Goal: Task Accomplishment & Management: Complete application form

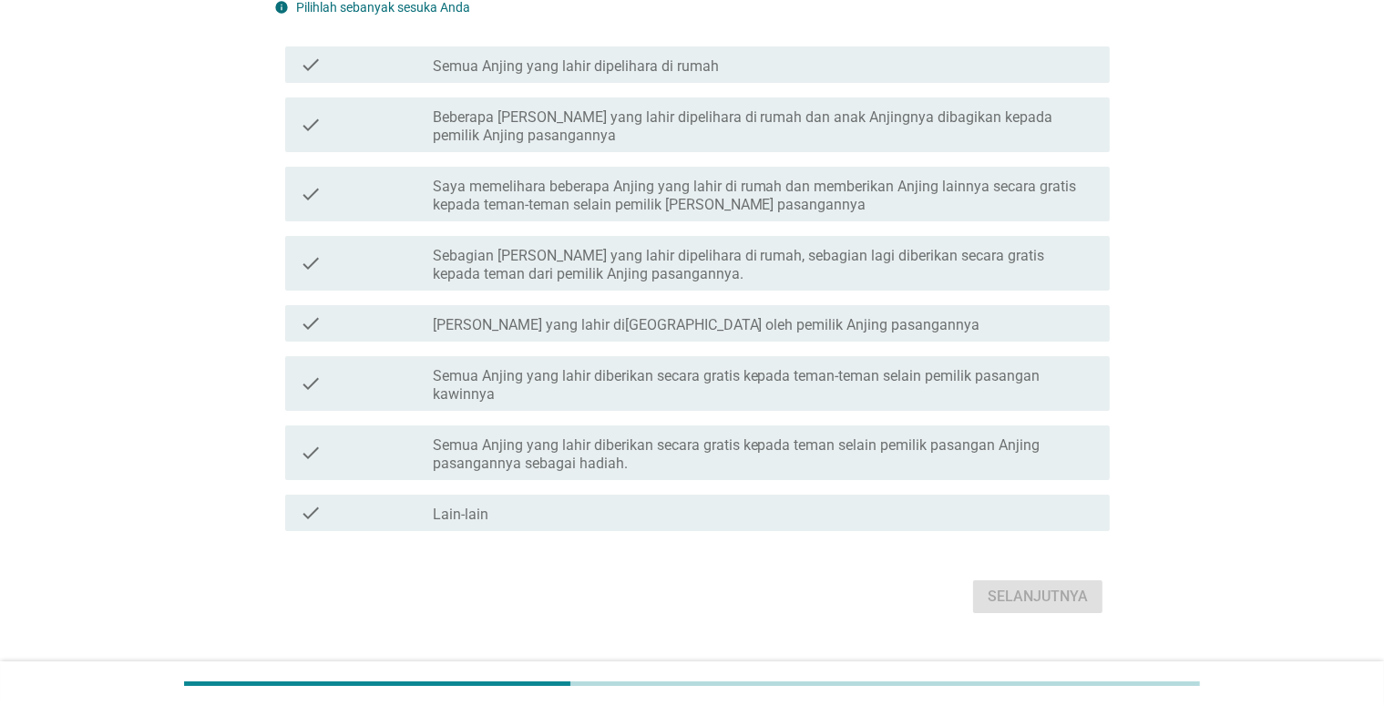
scroll to position [179, 0]
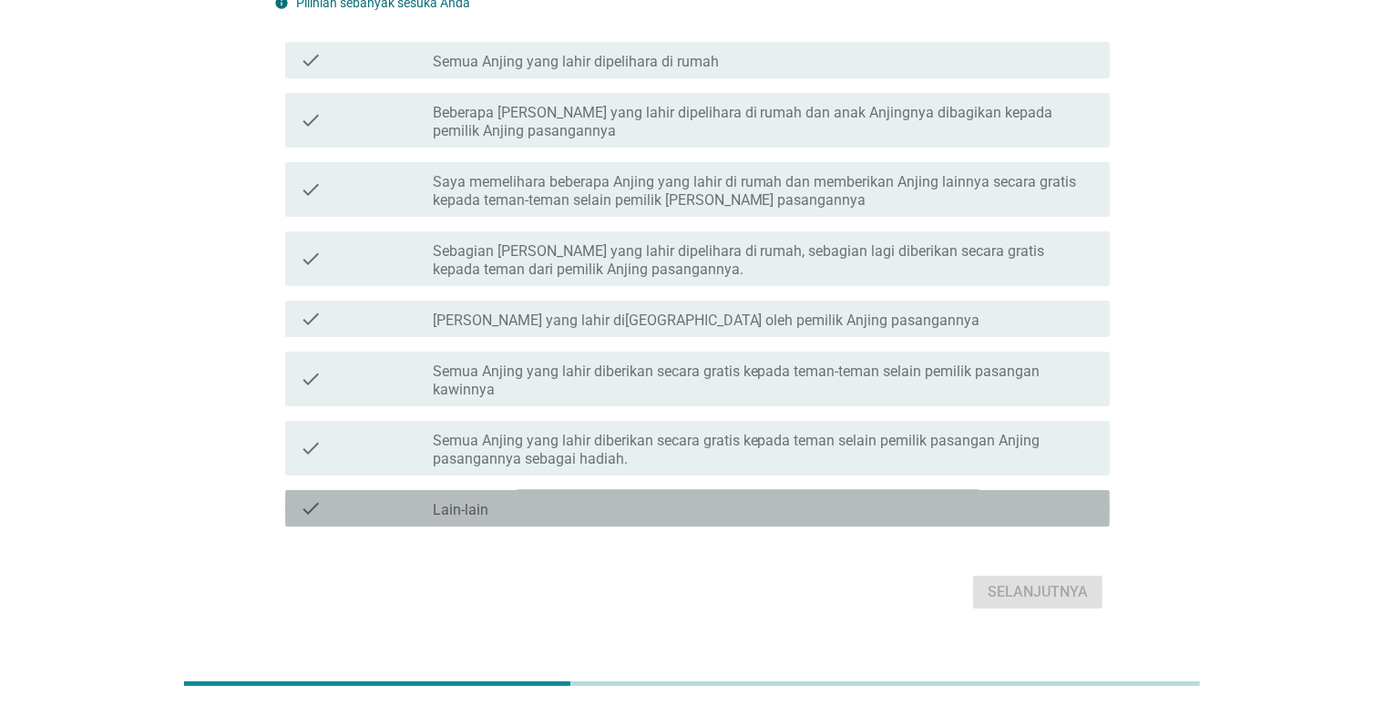
click at [715, 498] on div "check_box_outline_blank Lain-lain" at bounding box center [764, 509] width 663 height 22
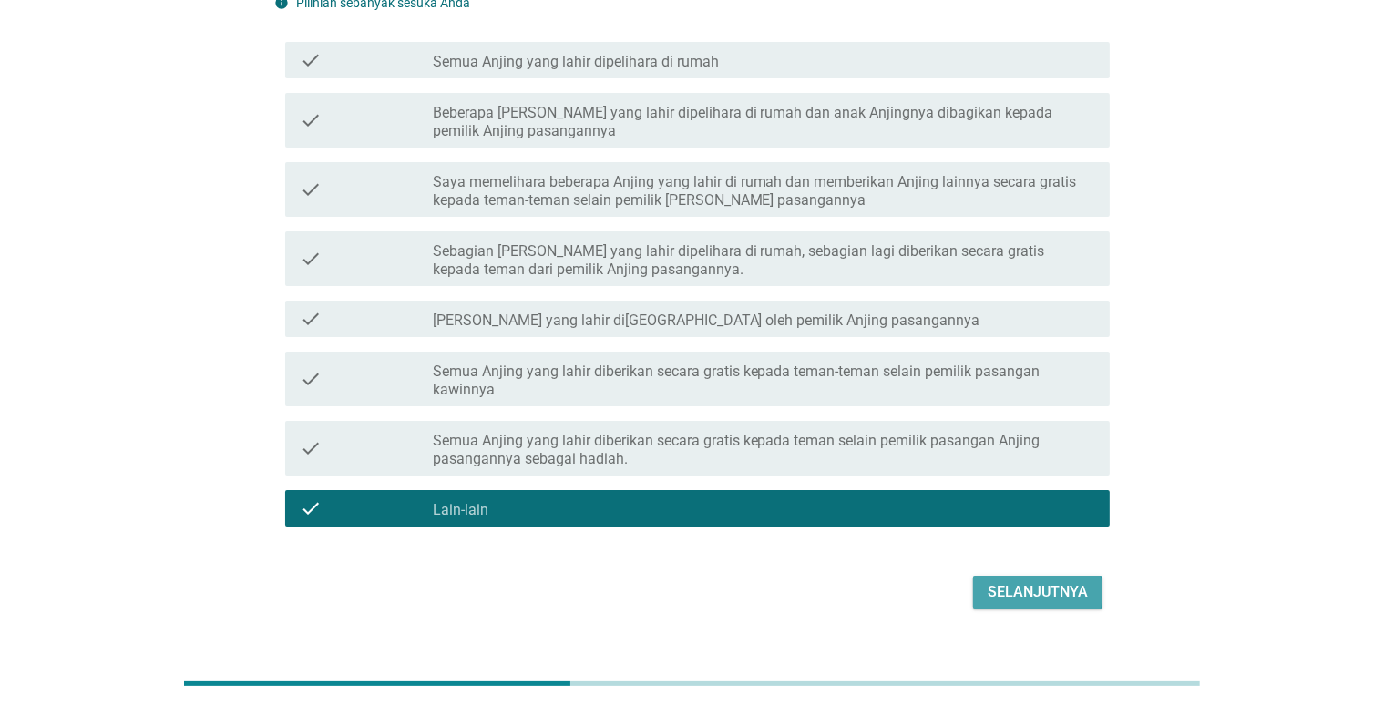
click at [1006, 581] on div "Selanjutnya" at bounding box center [1038, 592] width 100 height 22
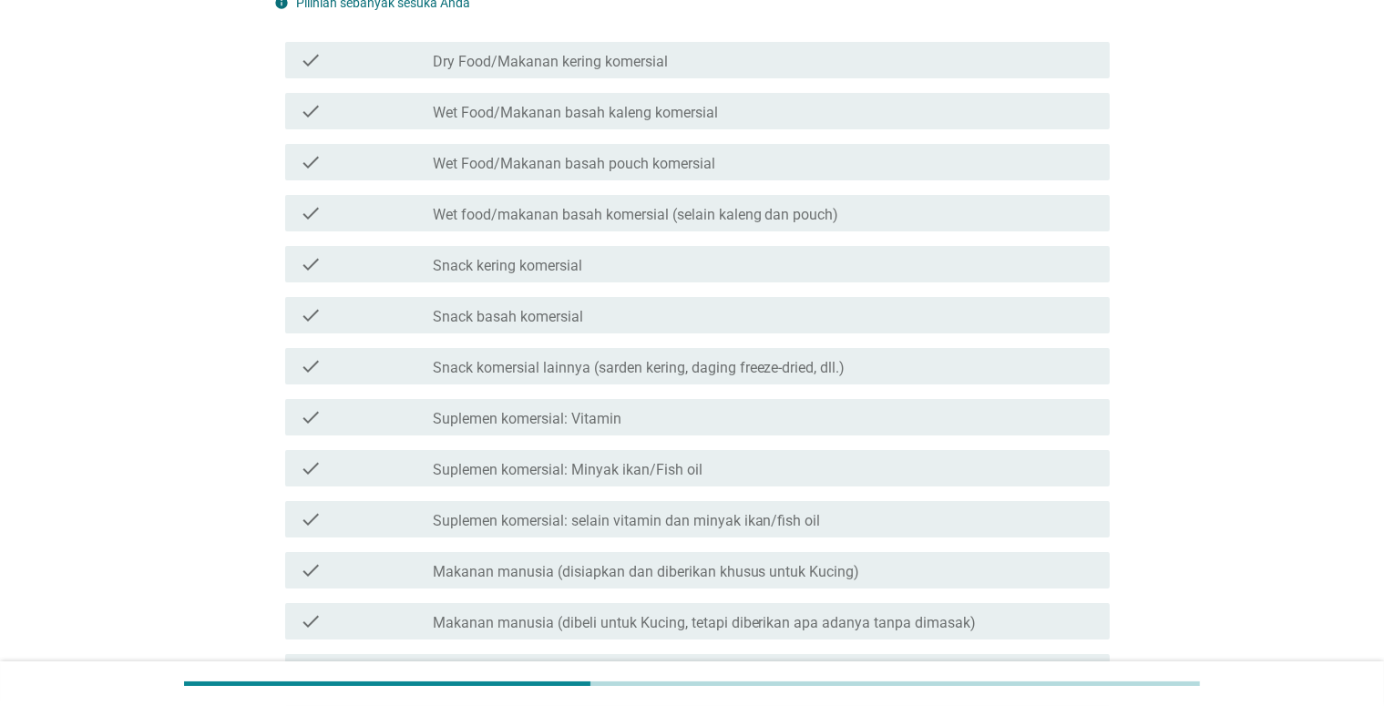
scroll to position [0, 0]
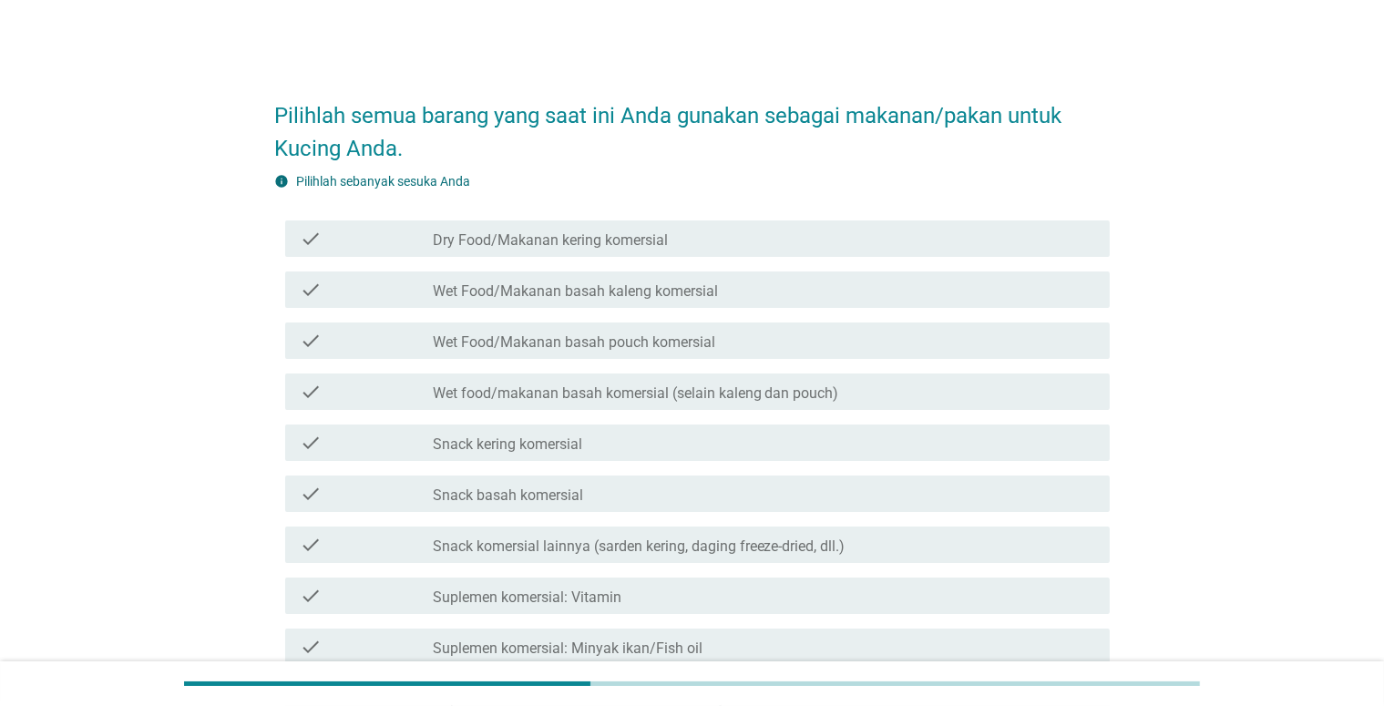
click at [717, 236] on div "check_box_outline_blank Dry Food/Makanan kering komersial" at bounding box center [764, 239] width 663 height 22
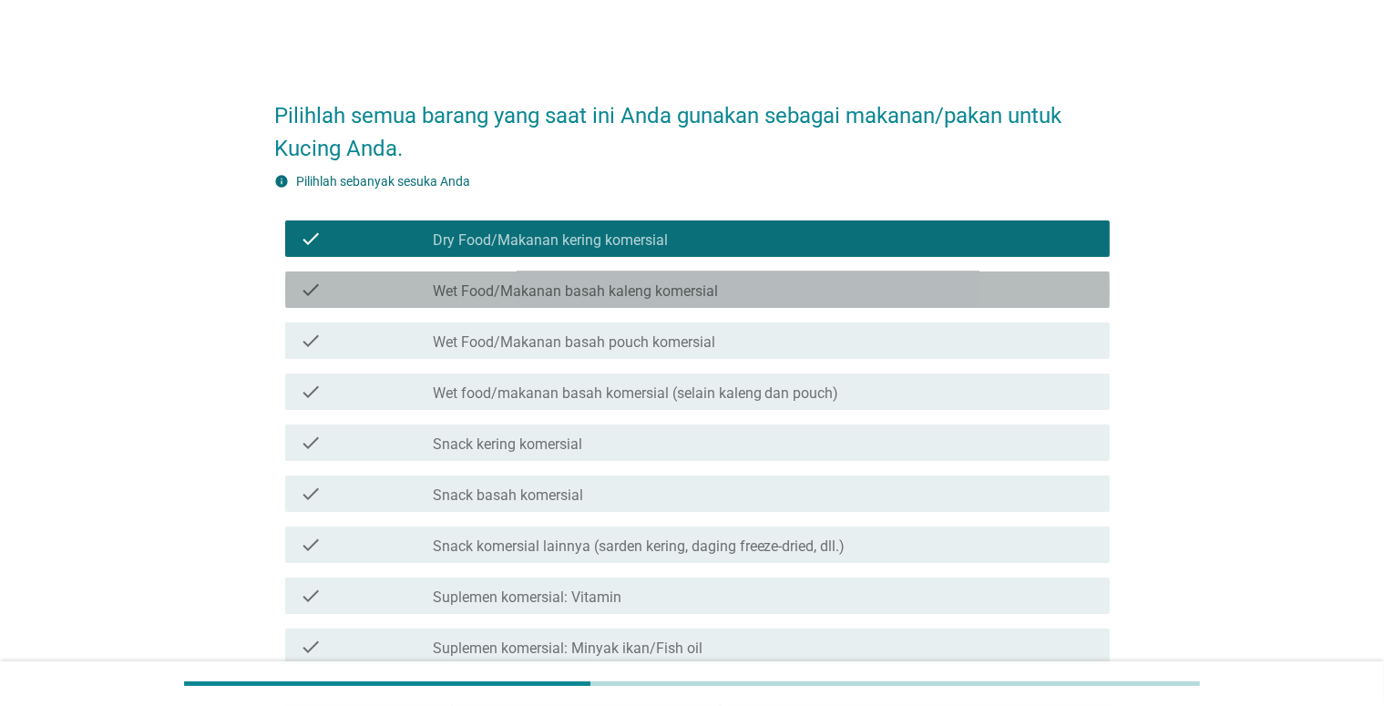
click at [719, 298] on div "check_box_outline_blank Wet Food/Makanan basah kaleng komersial" at bounding box center [764, 290] width 663 height 22
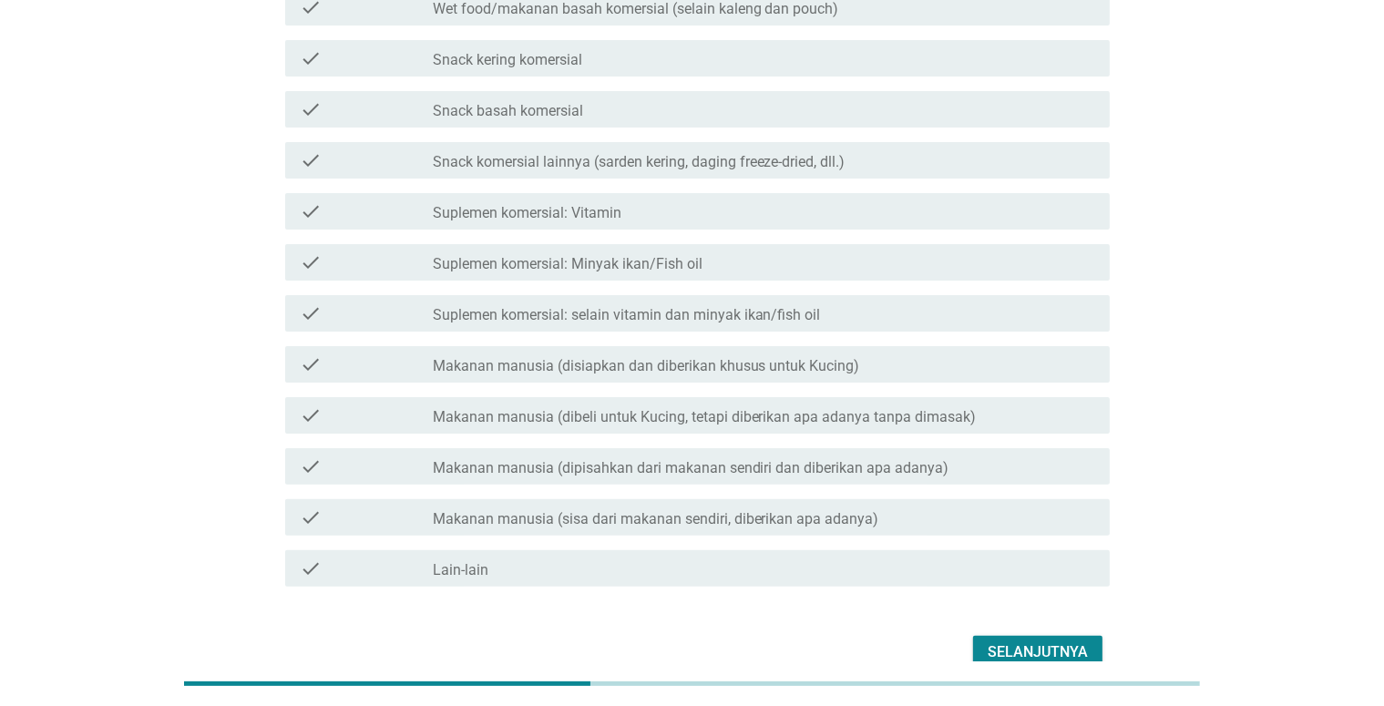
scroll to position [365, 0]
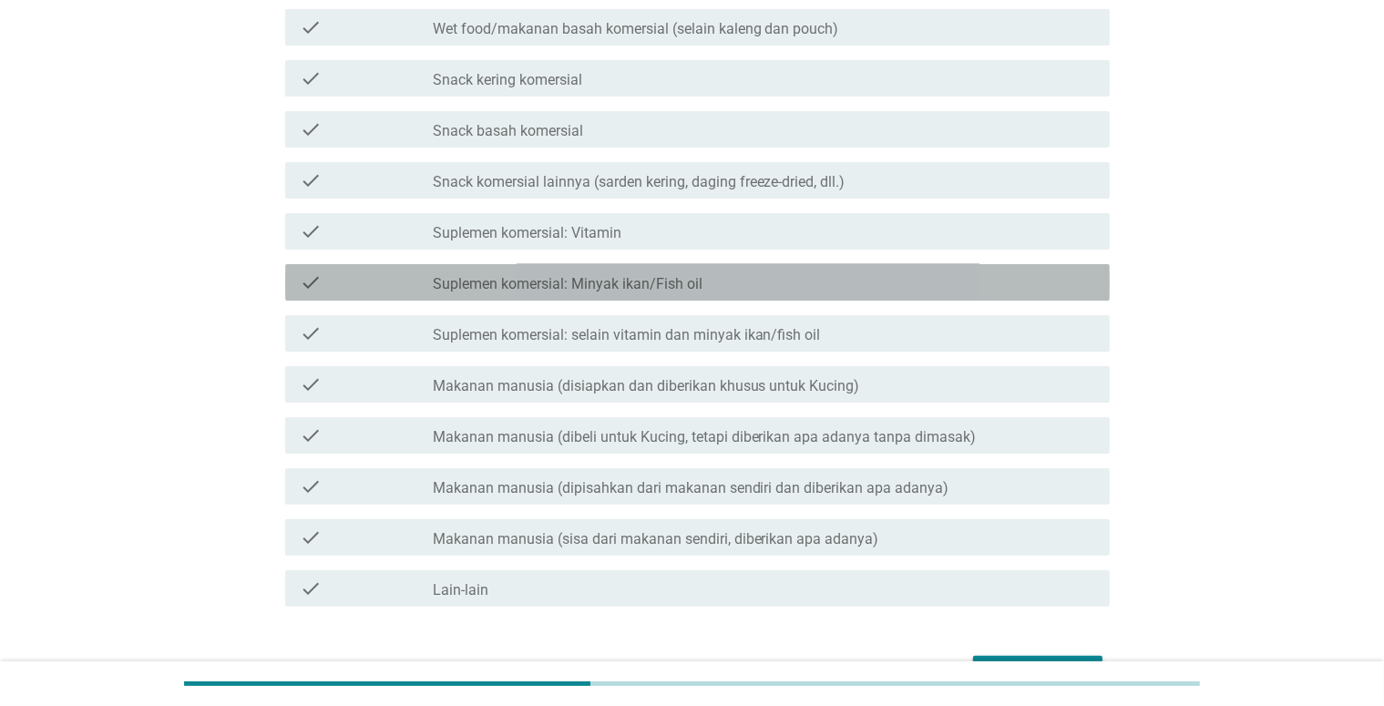
click at [880, 275] on div "check_box_outline_blank Suplemen komersial: Minyak ikan/Fish oil" at bounding box center [764, 283] width 663 height 22
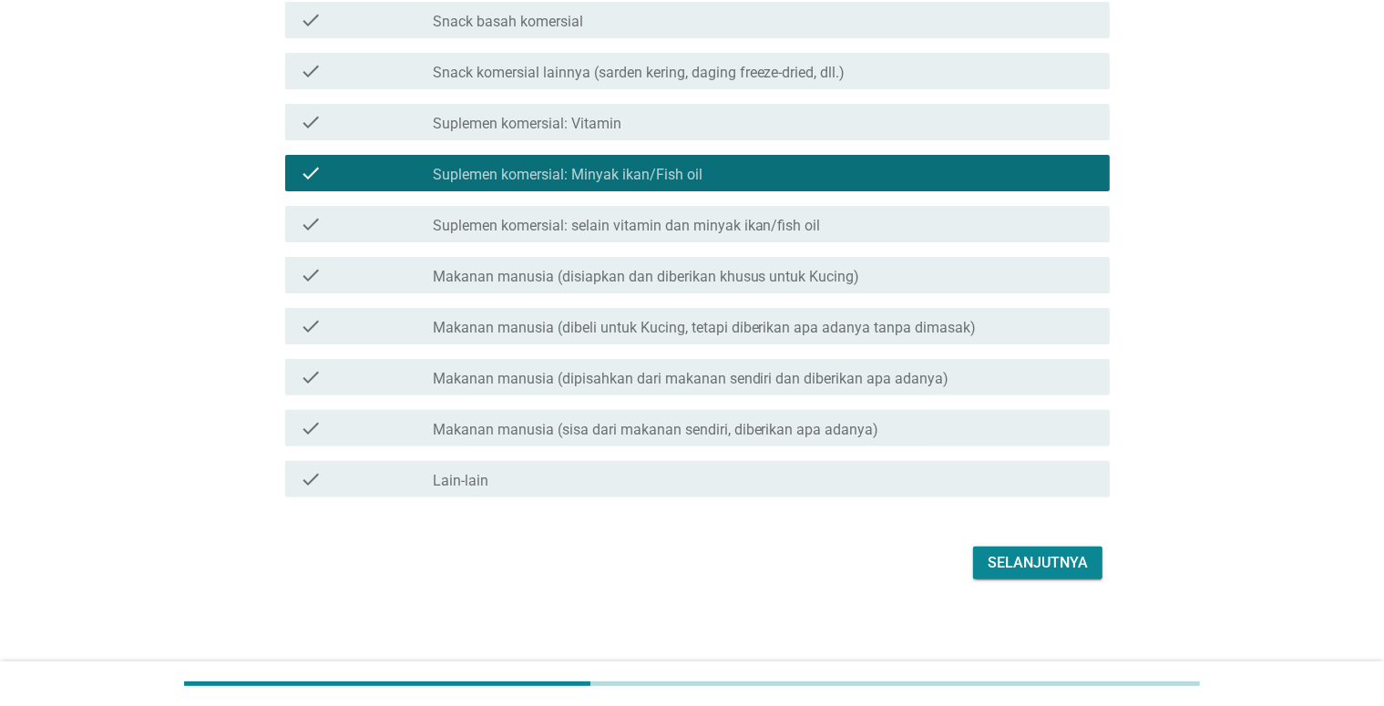
scroll to position [478, 0]
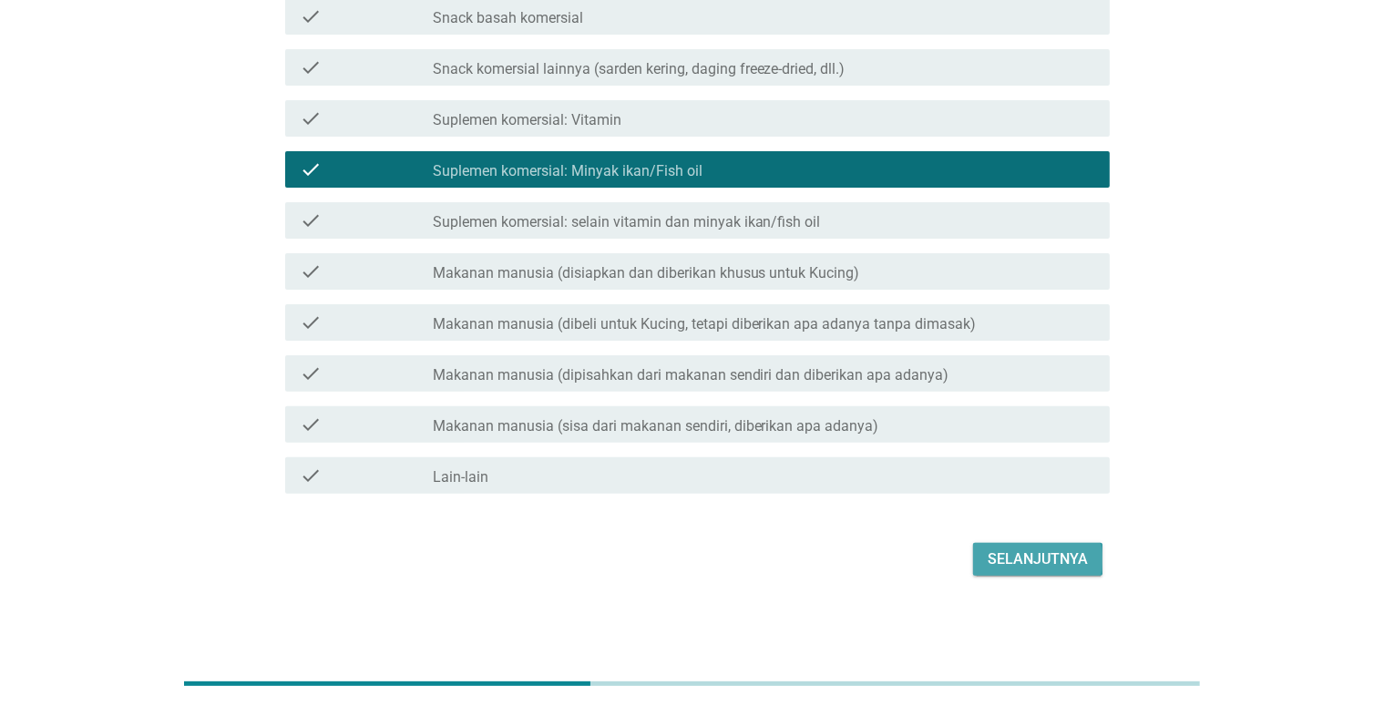
click at [1004, 557] on div "Selanjutnya" at bounding box center [1038, 560] width 100 height 22
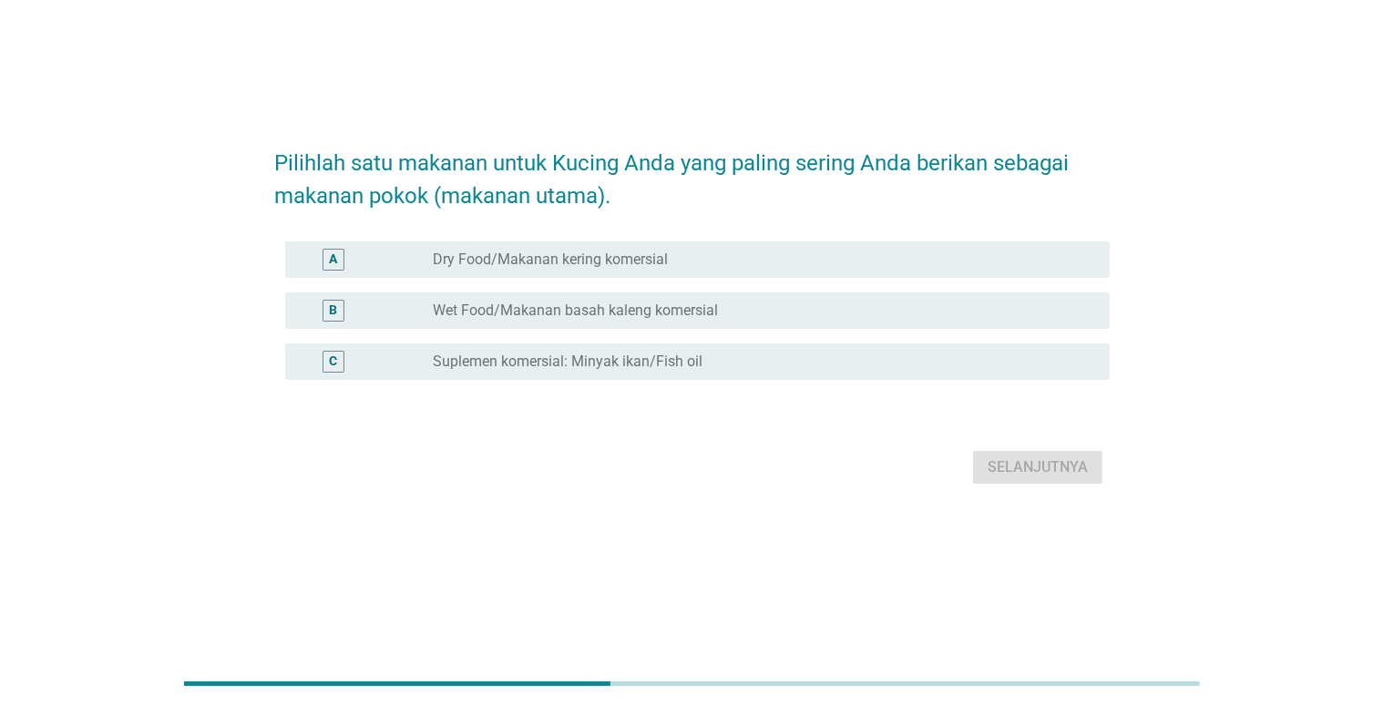
scroll to position [0, 0]
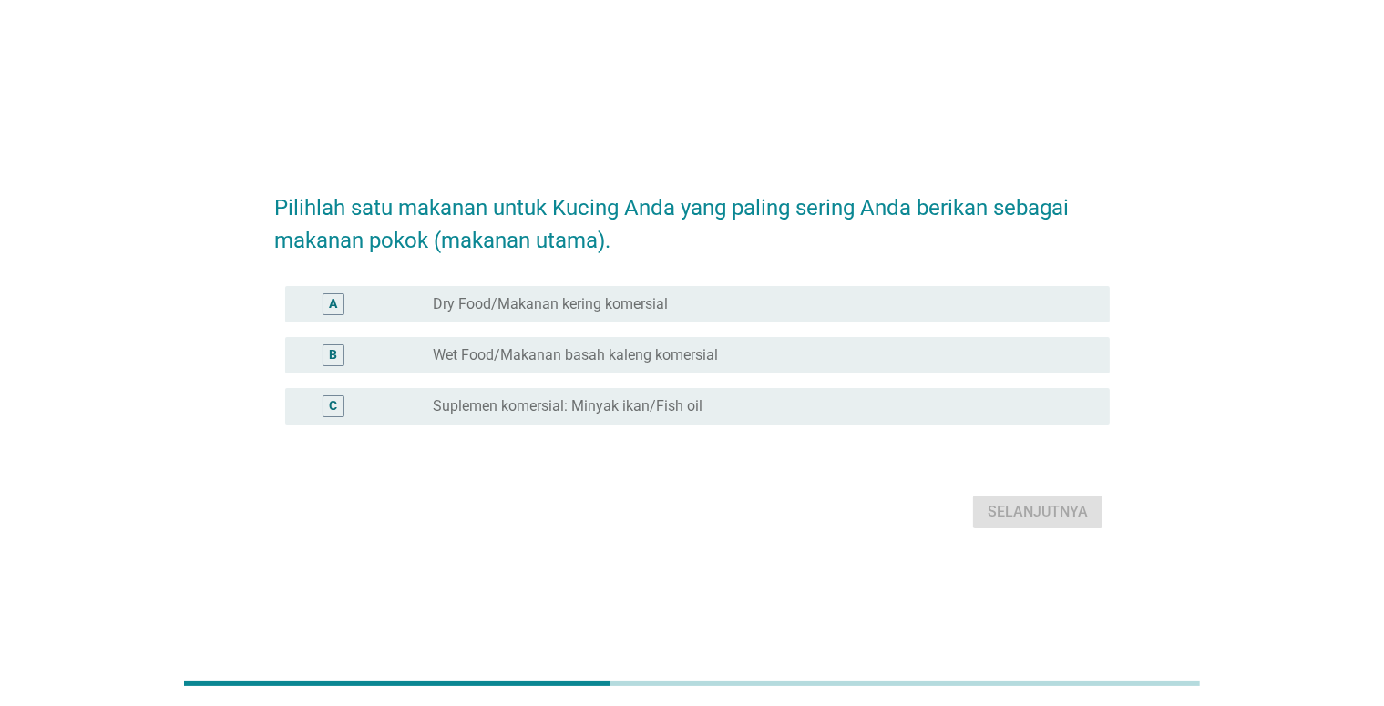
click at [762, 305] on div "radio_button_unchecked Dry Food/Makanan kering komersial" at bounding box center [757, 304] width 648 height 18
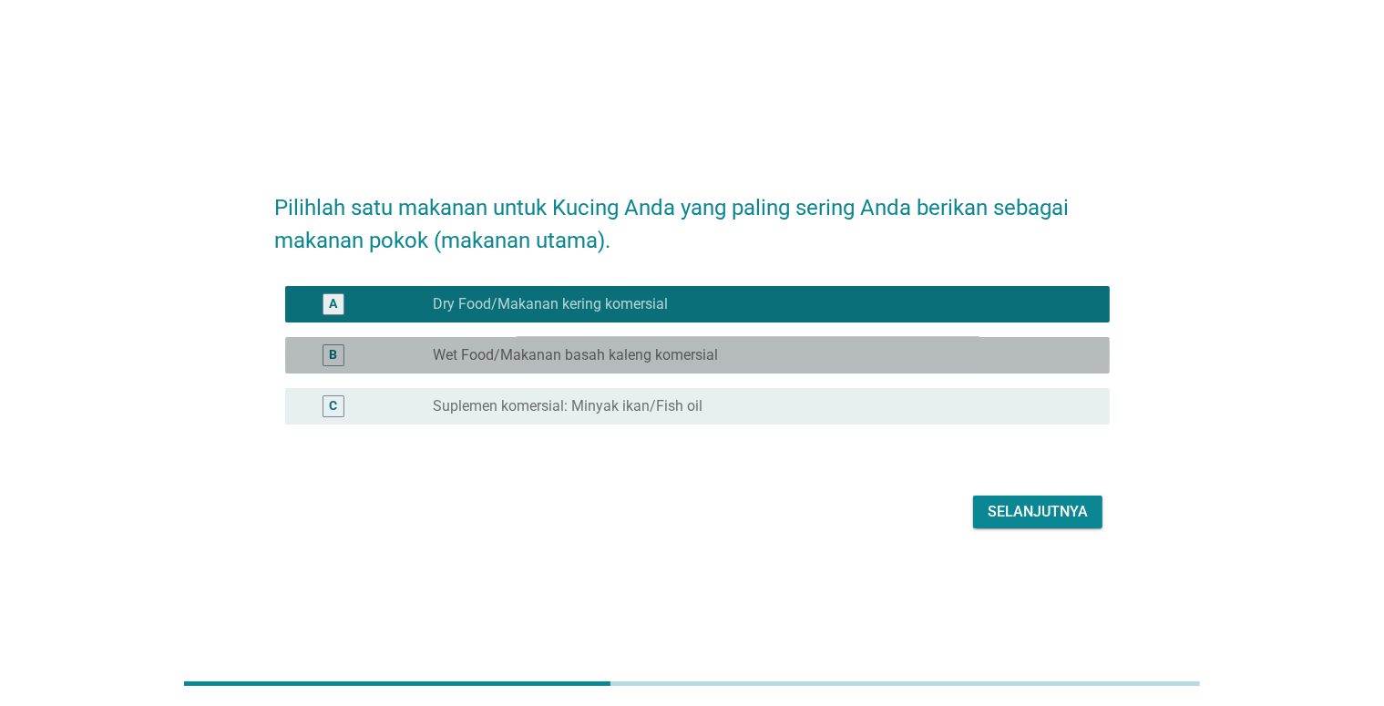
click at [792, 356] on div "radio_button_unchecked Wet Food/Makanan basah kaleng komersial" at bounding box center [757, 355] width 648 height 18
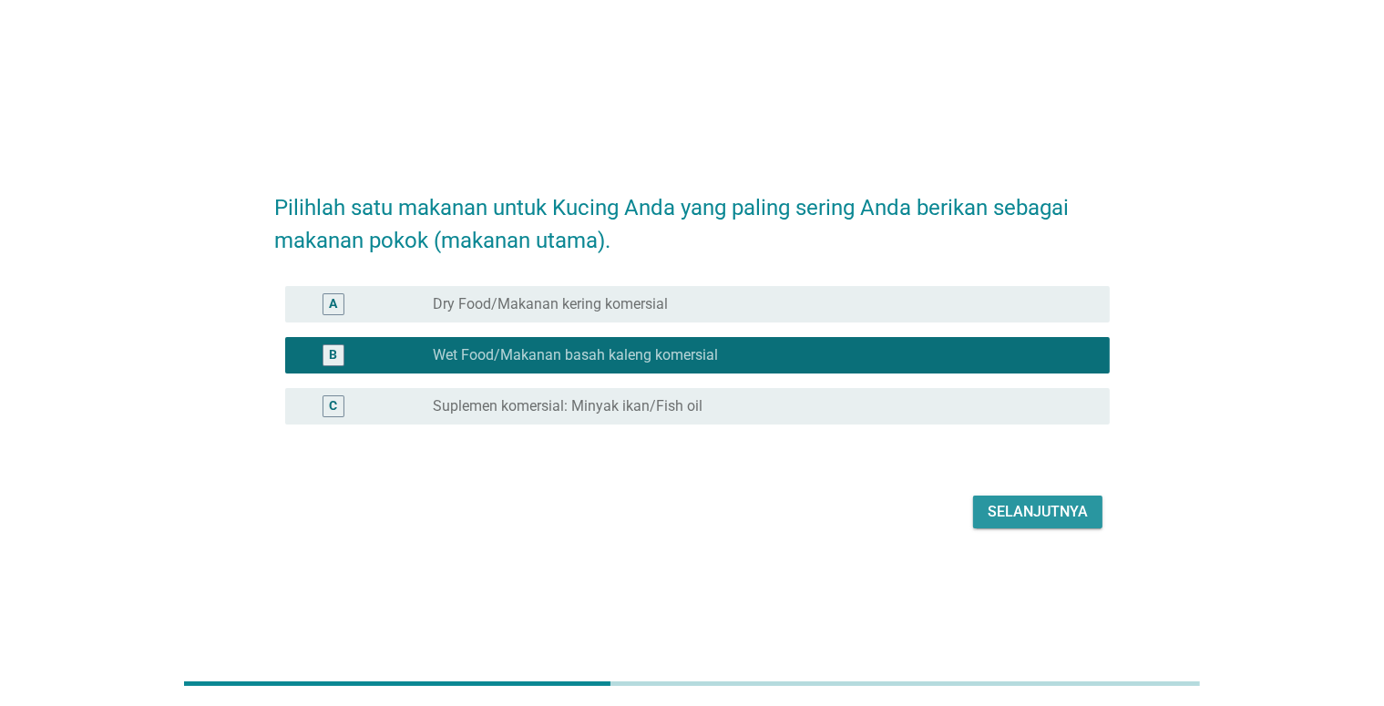
click at [1054, 509] on div "Selanjutnya" at bounding box center [1038, 512] width 100 height 22
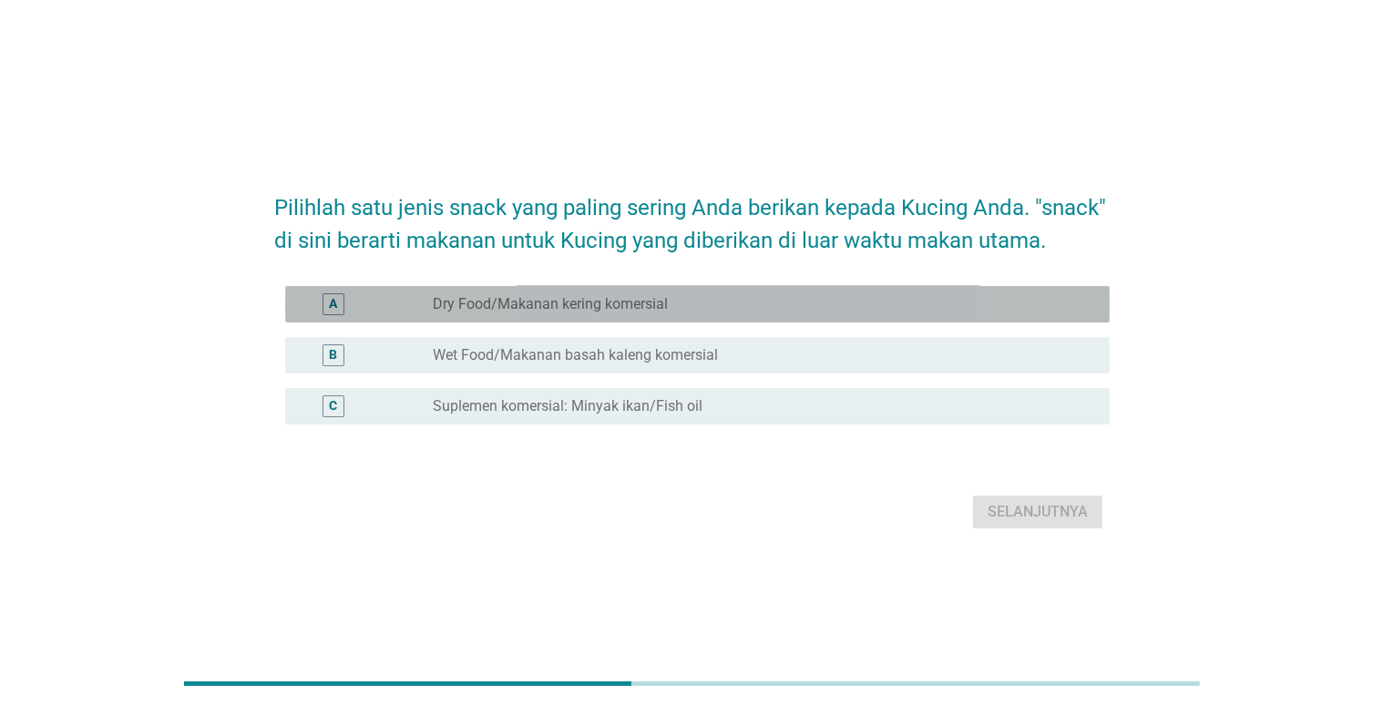
click at [882, 320] on div "A radio_button_unchecked Dry Food/Makanan kering komersial" at bounding box center [697, 304] width 825 height 36
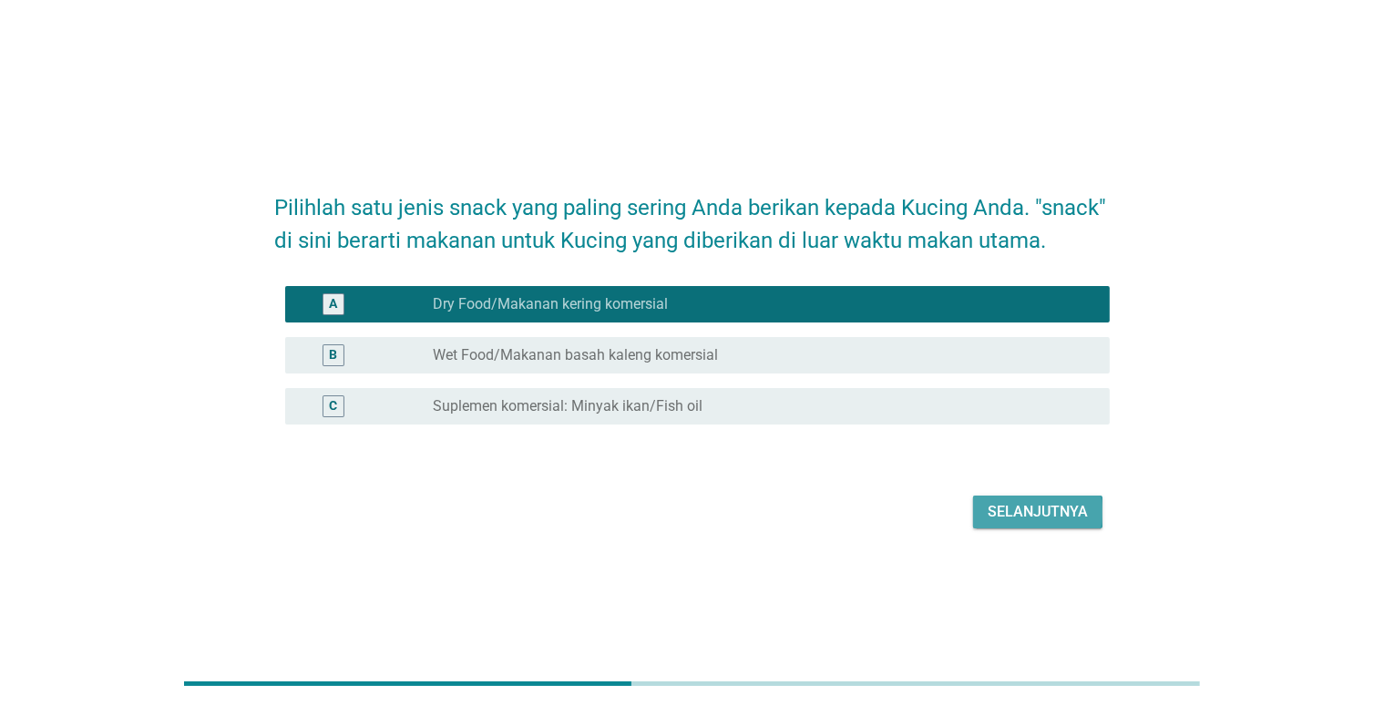
click at [1004, 501] on div "Selanjutnya" at bounding box center [1038, 512] width 100 height 22
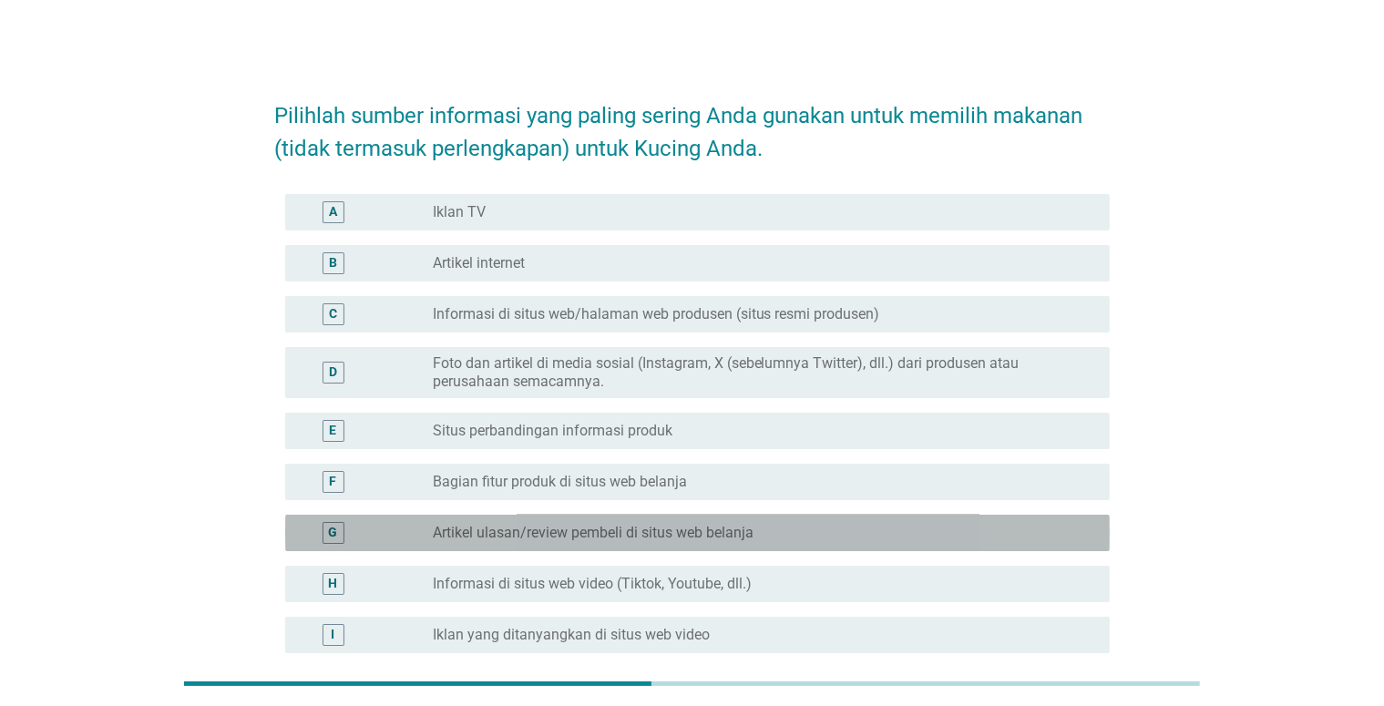
click at [797, 517] on div "G radio_button_unchecked Artikel ulasan/review pembeli di situs web belanja" at bounding box center [697, 533] width 825 height 36
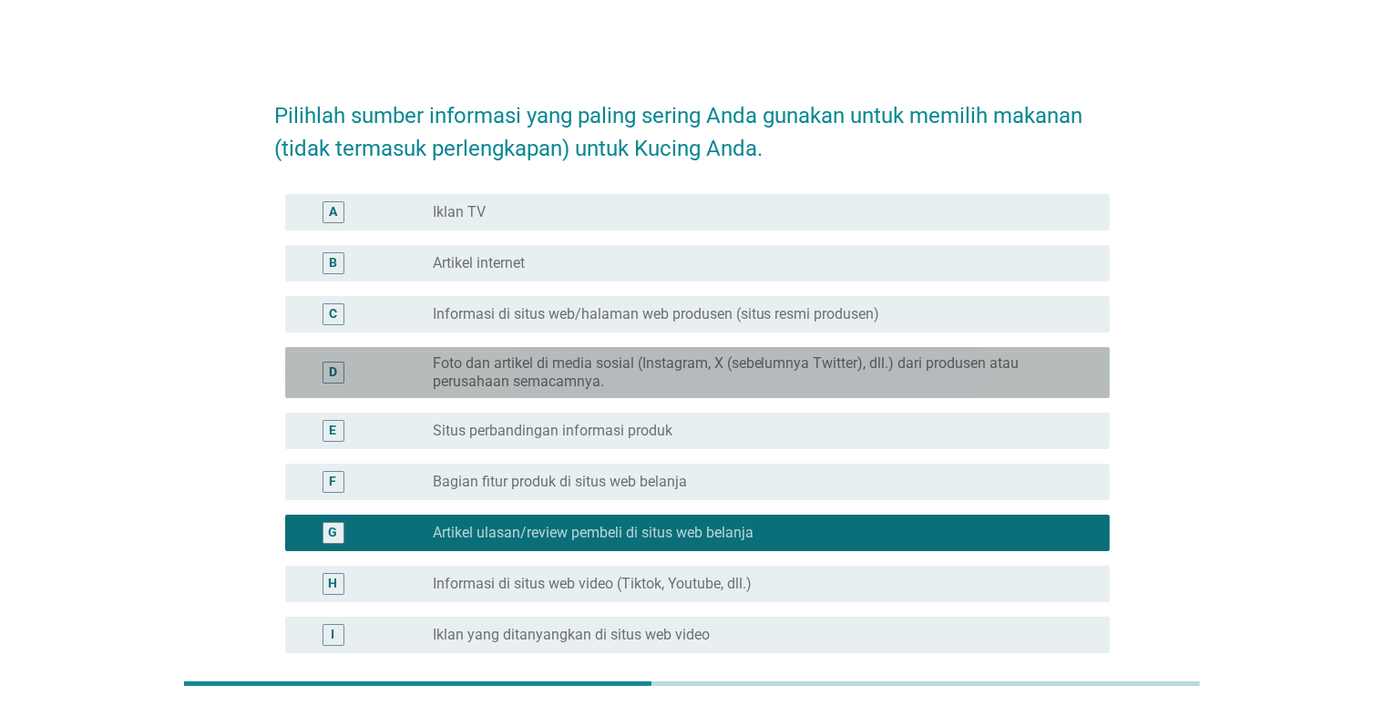
click at [816, 371] on label "Foto dan artikel di media sosial (Instagram, X (sebelumnya Twitter), dll.) dari…" at bounding box center [757, 373] width 648 height 36
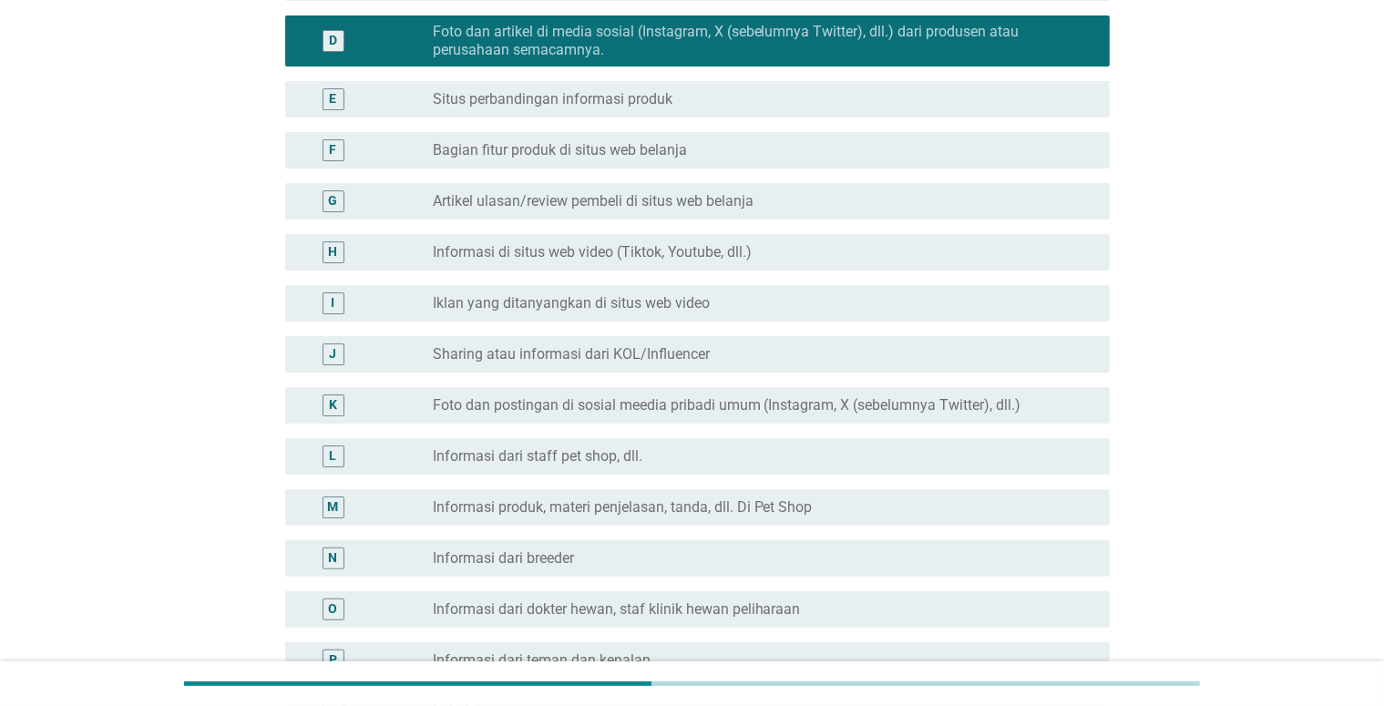
scroll to position [365, 0]
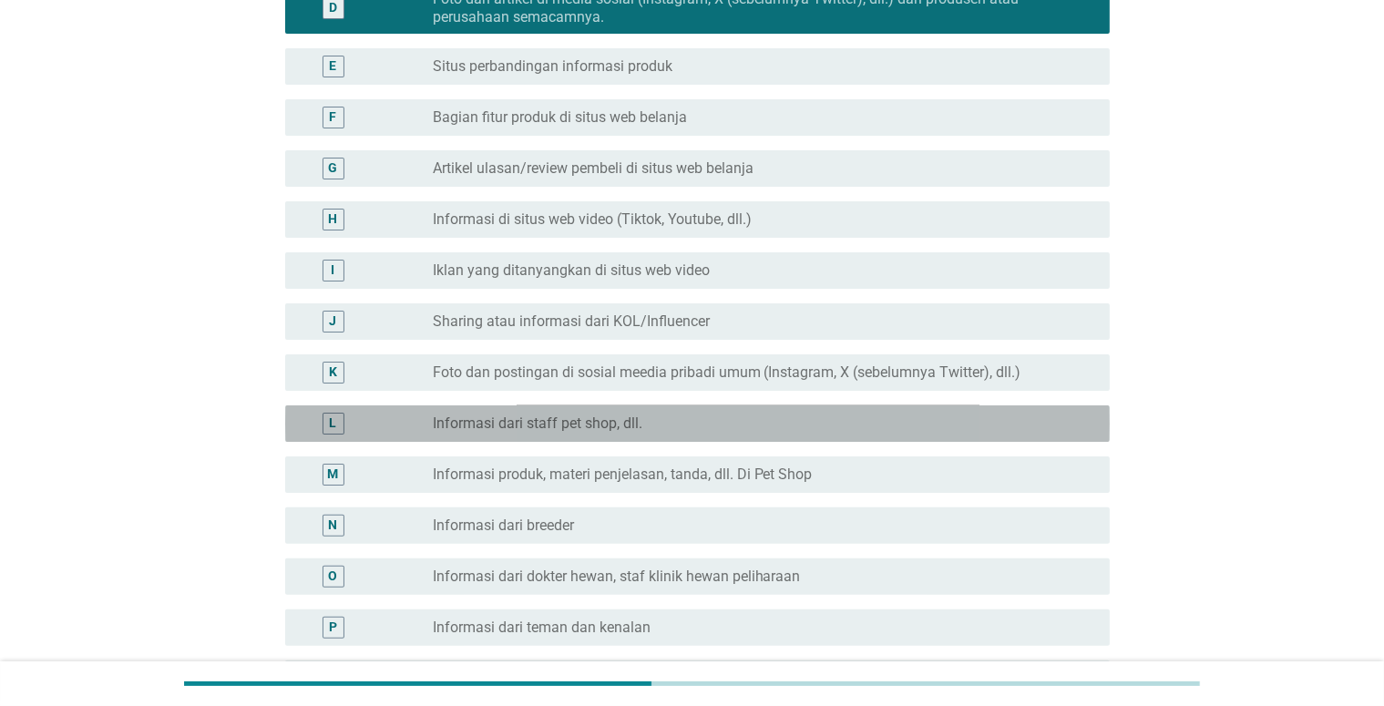
click at [807, 429] on div "radio_button_unchecked Informasi dari staff pet shop, dll." at bounding box center [757, 424] width 648 height 18
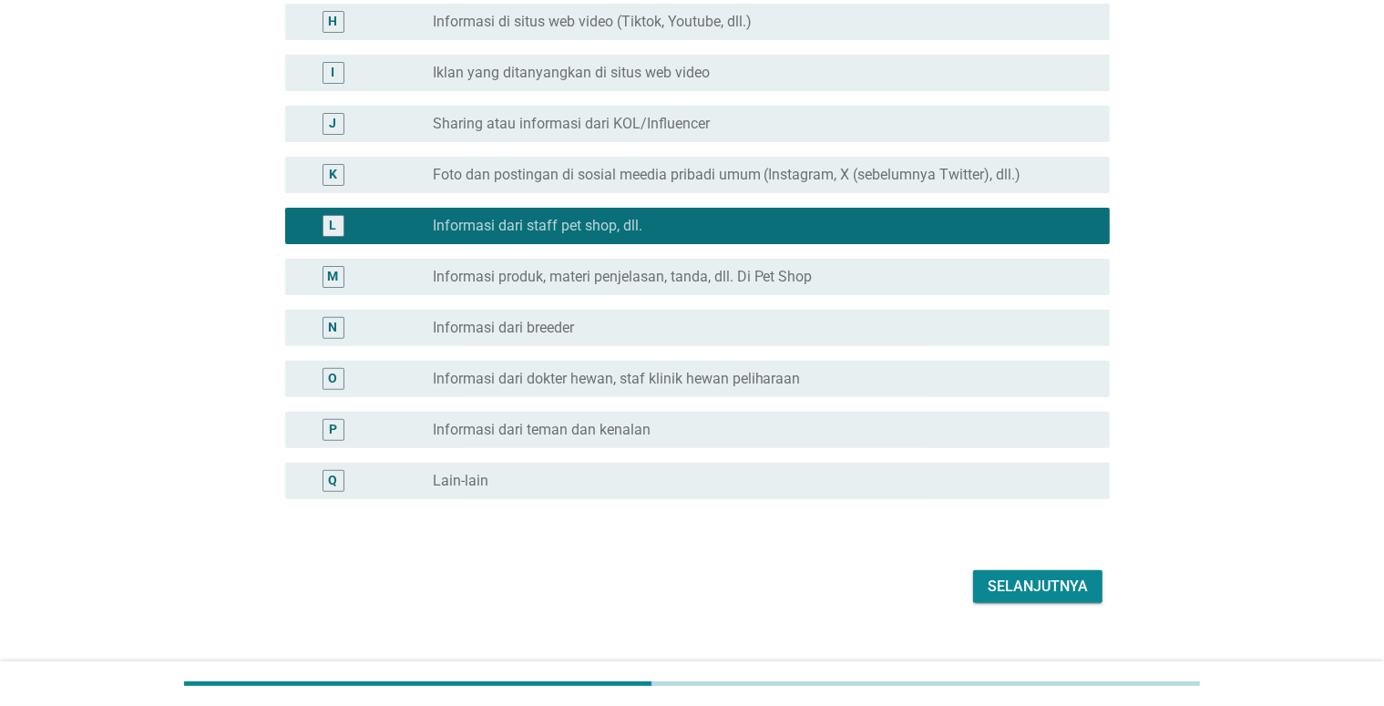
scroll to position [590, 0]
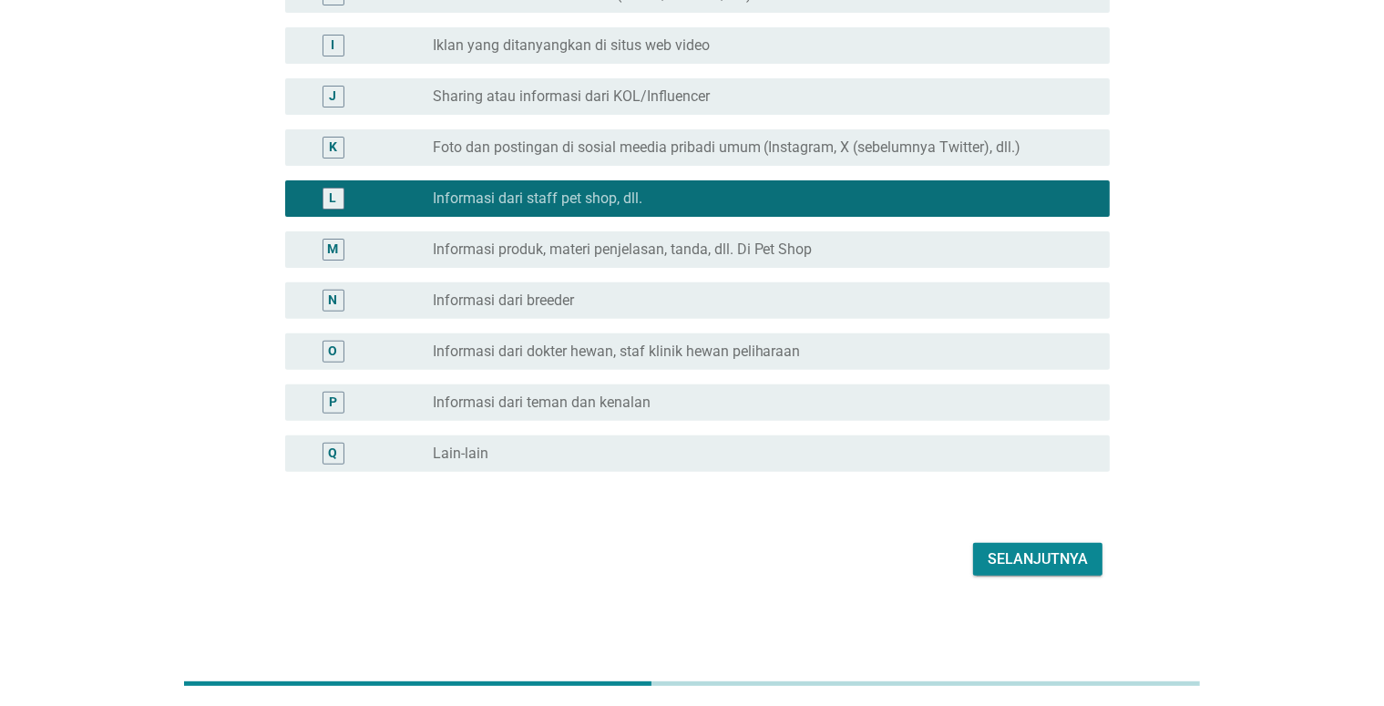
click at [1054, 561] on div "Selanjutnya" at bounding box center [1038, 560] width 100 height 22
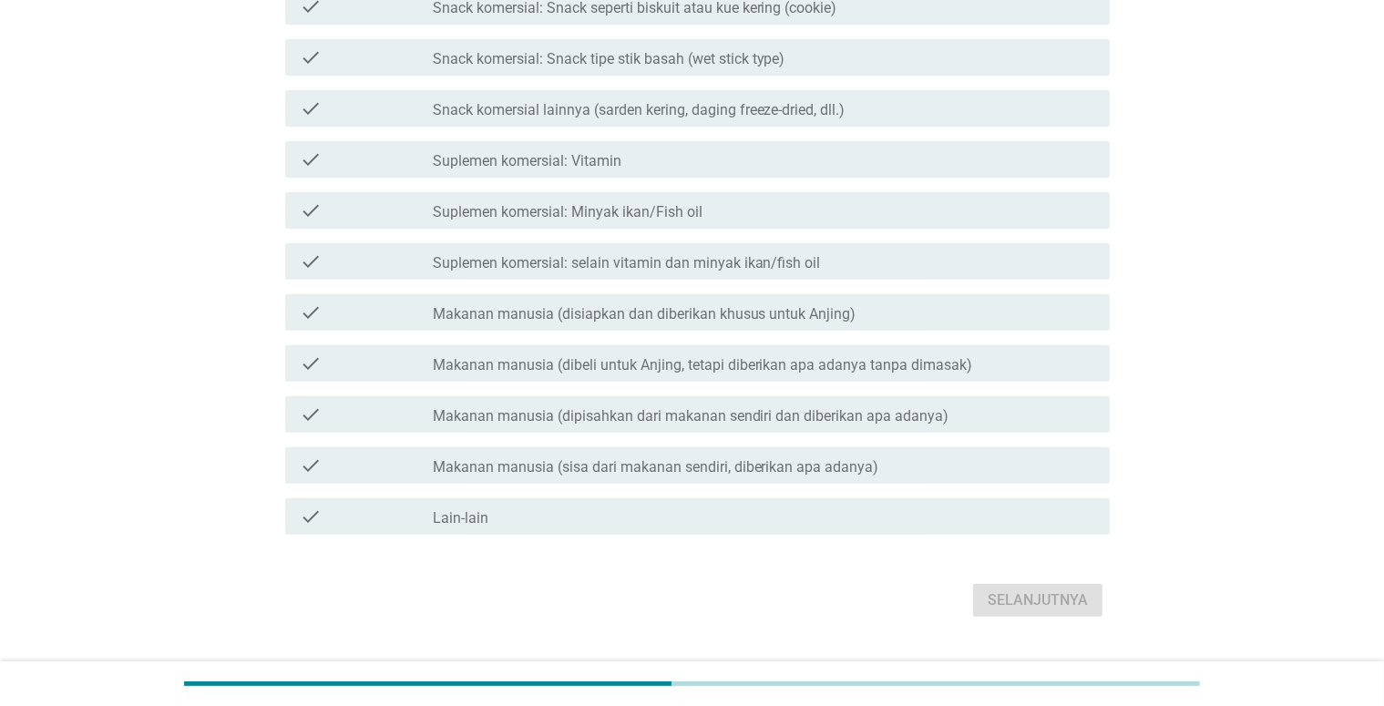
scroll to position [0, 0]
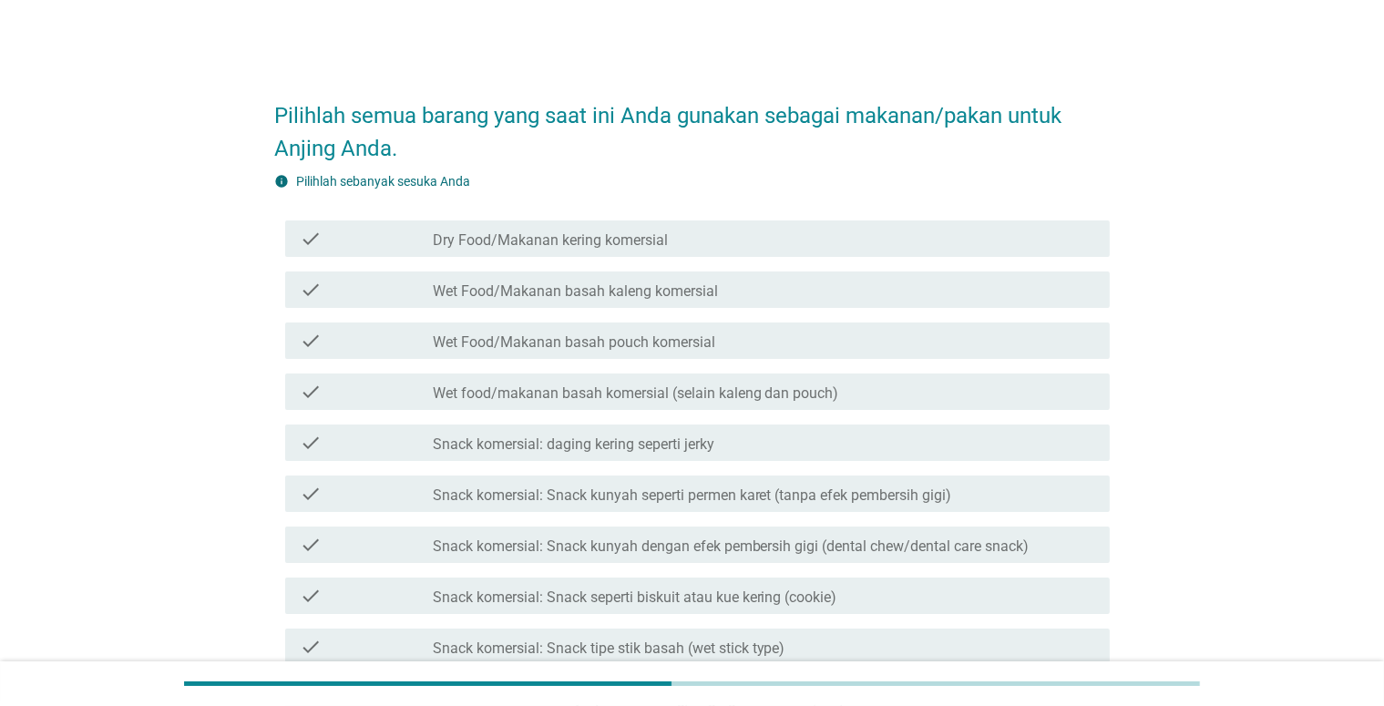
click at [931, 252] on div "check check_box_outline_blank Dry Food/Makanan kering komersial" at bounding box center [697, 239] width 825 height 36
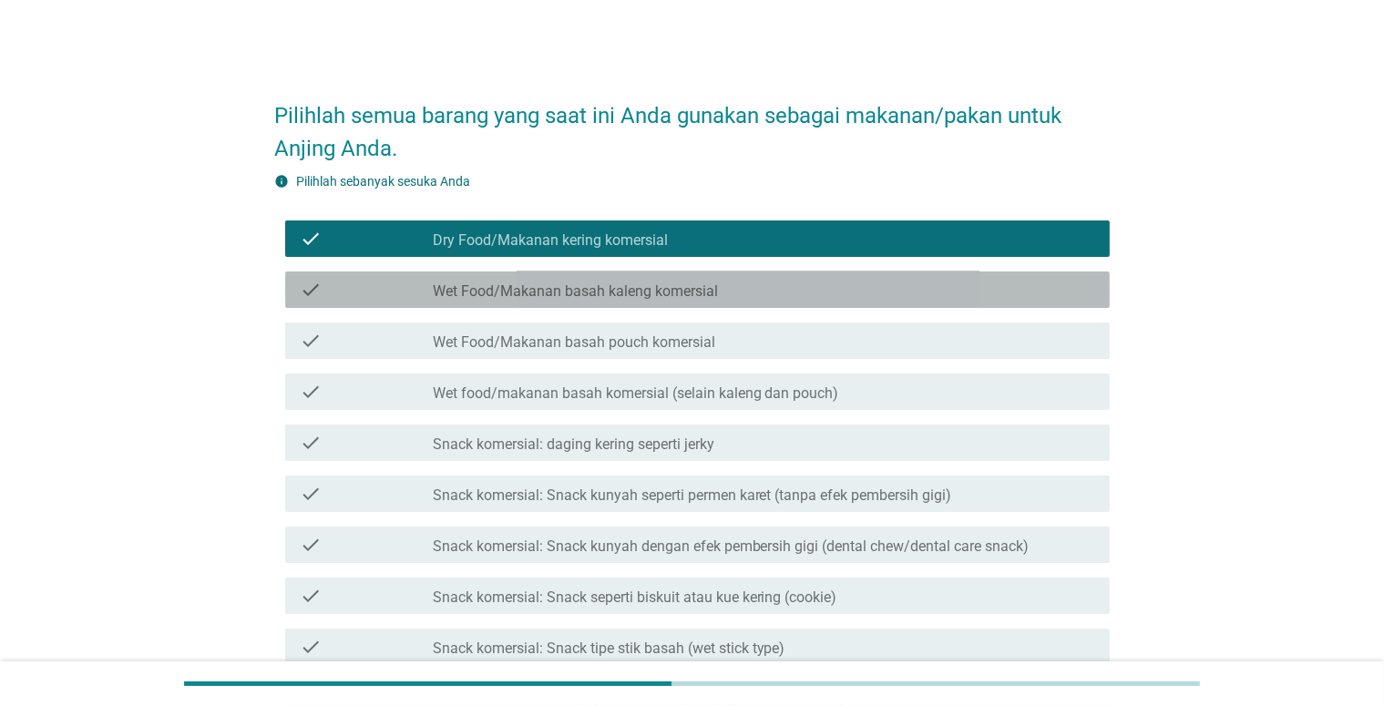
click at [927, 284] on div "check_box_outline_blank Wet Food/Makanan basah kaleng komersial" at bounding box center [764, 290] width 663 height 22
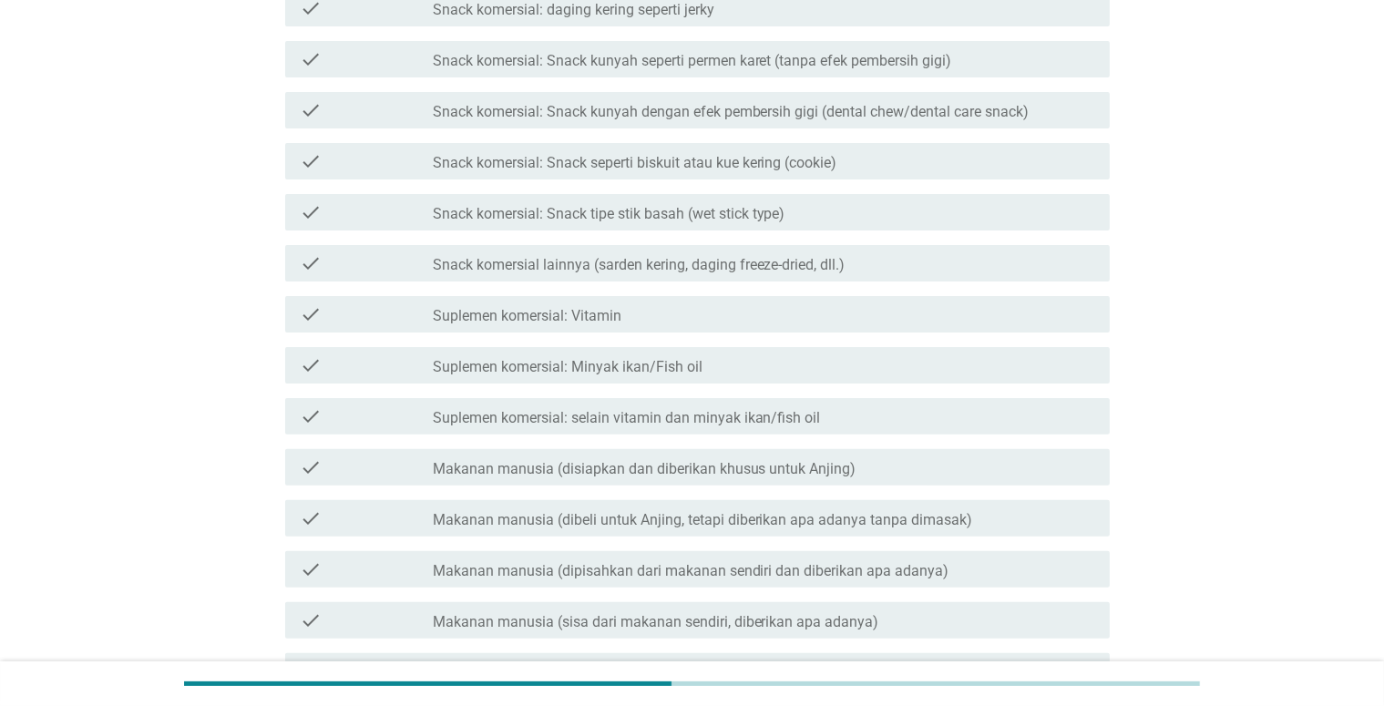
scroll to position [456, 0]
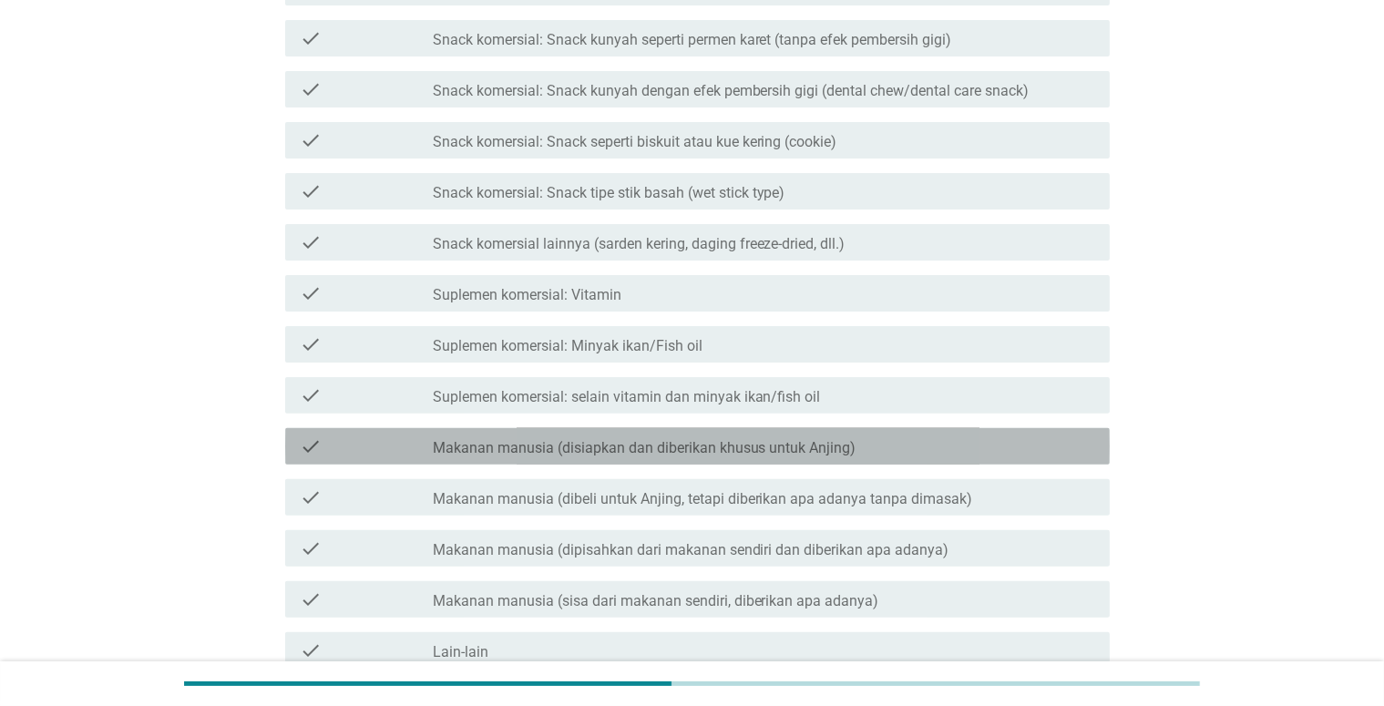
click at [871, 436] on div "check_box_outline_blank Makanan manusia (disiapkan dan diberikan khusus untuk A…" at bounding box center [764, 447] width 663 height 22
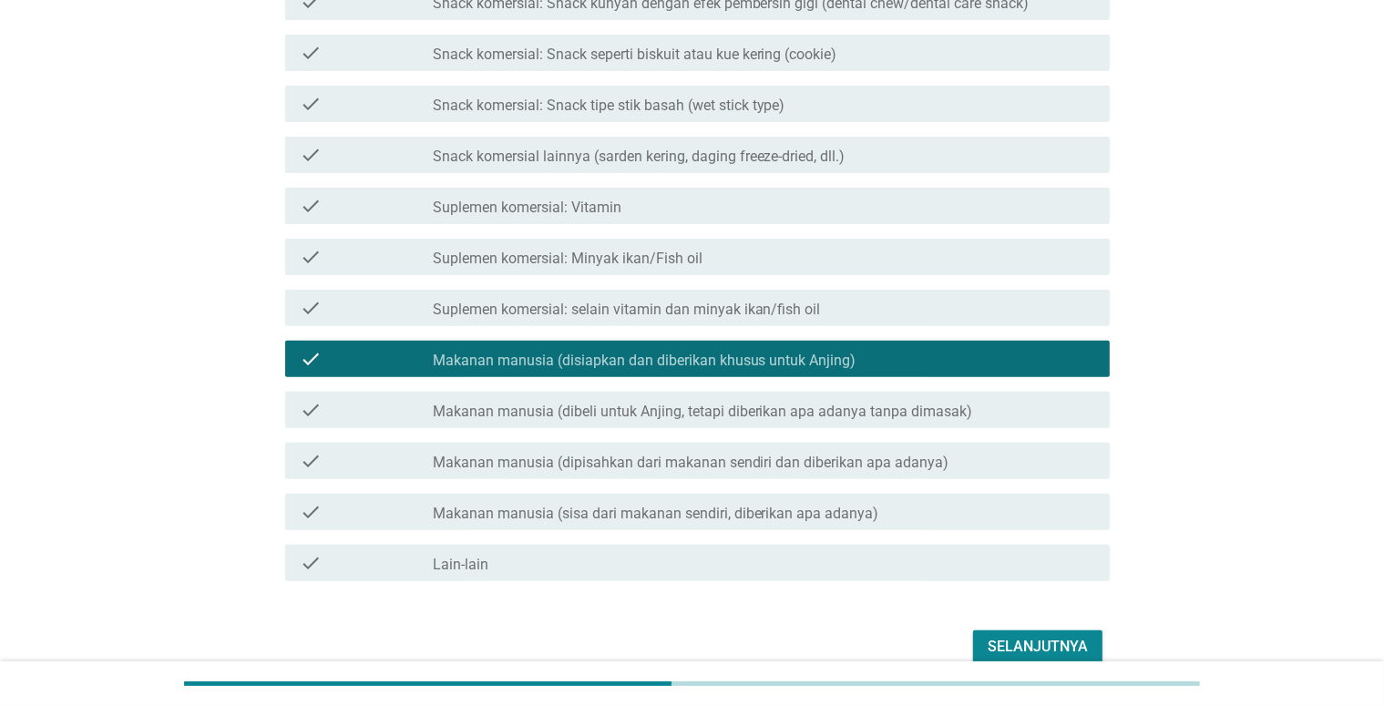
scroll to position [631, 0]
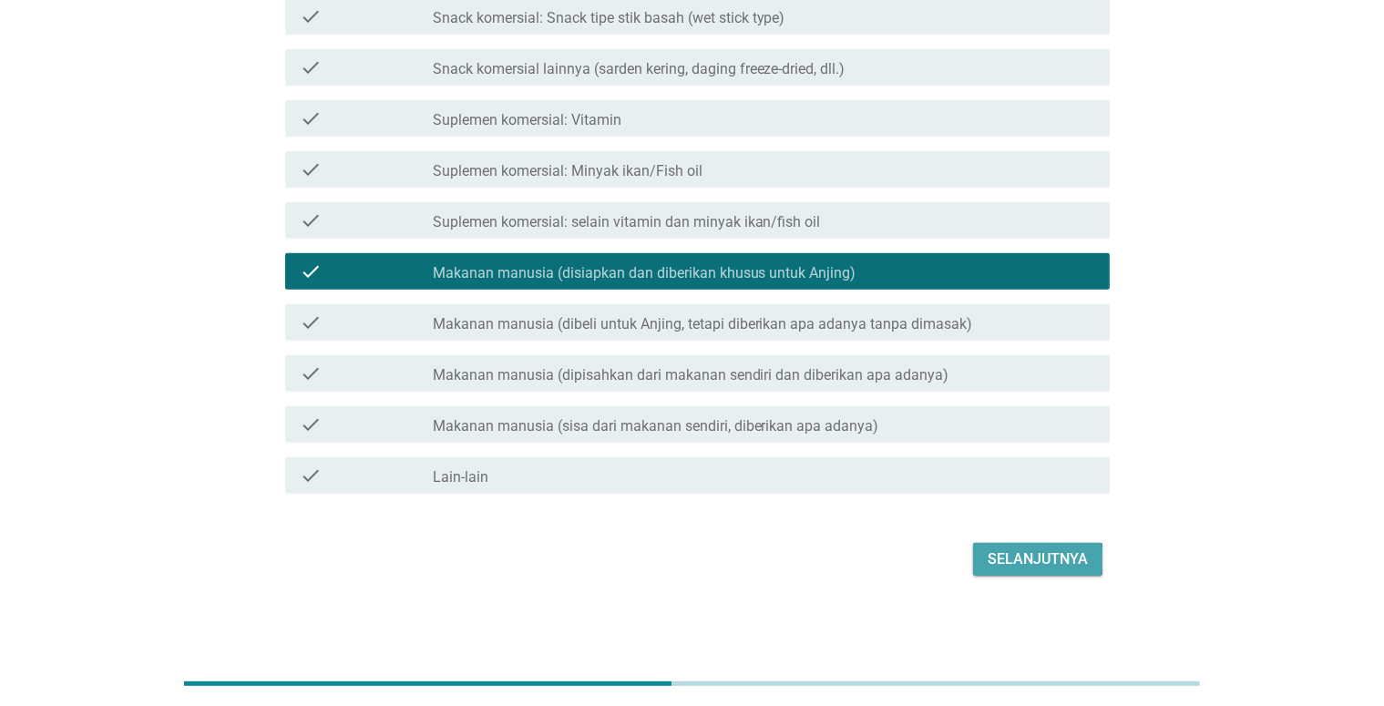
click at [1015, 561] on div "Selanjutnya" at bounding box center [1038, 560] width 100 height 22
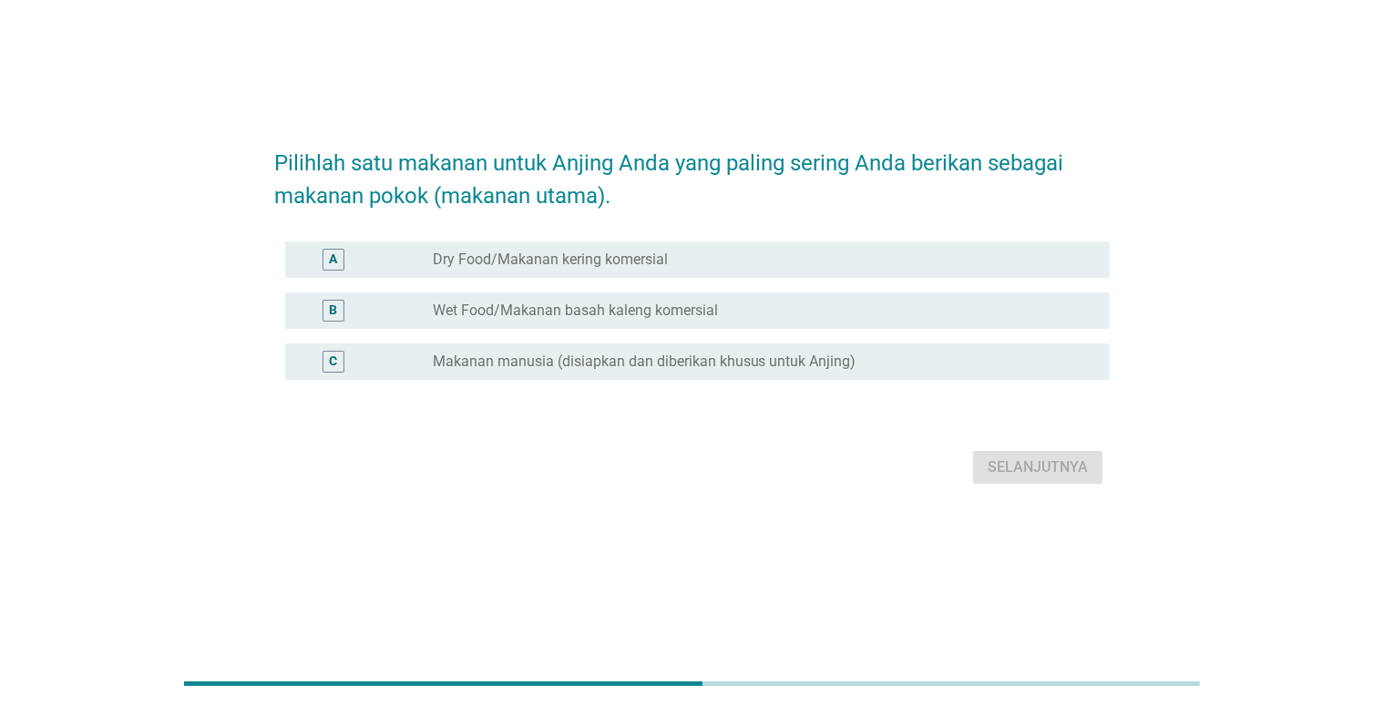
scroll to position [0, 0]
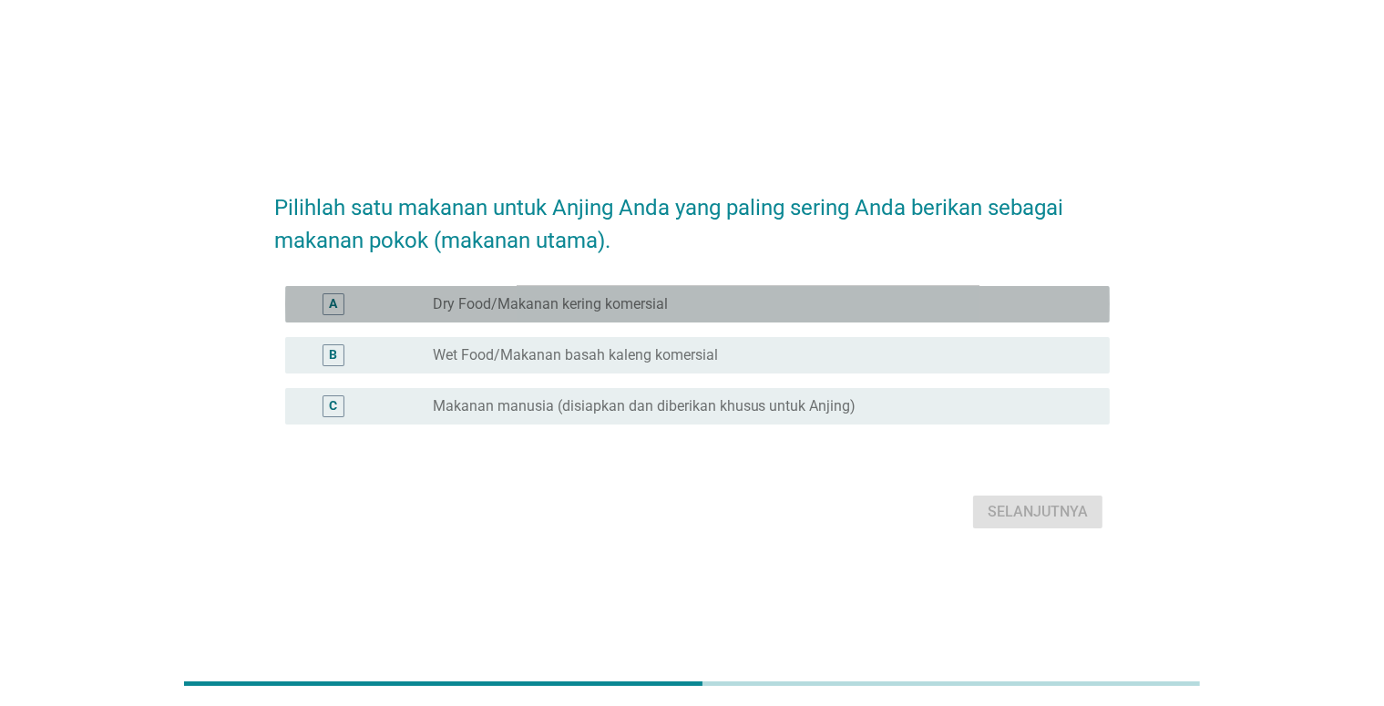
click at [729, 314] on div "radio_button_unchecked Dry Food/Makanan kering komersial" at bounding box center [764, 304] width 663 height 22
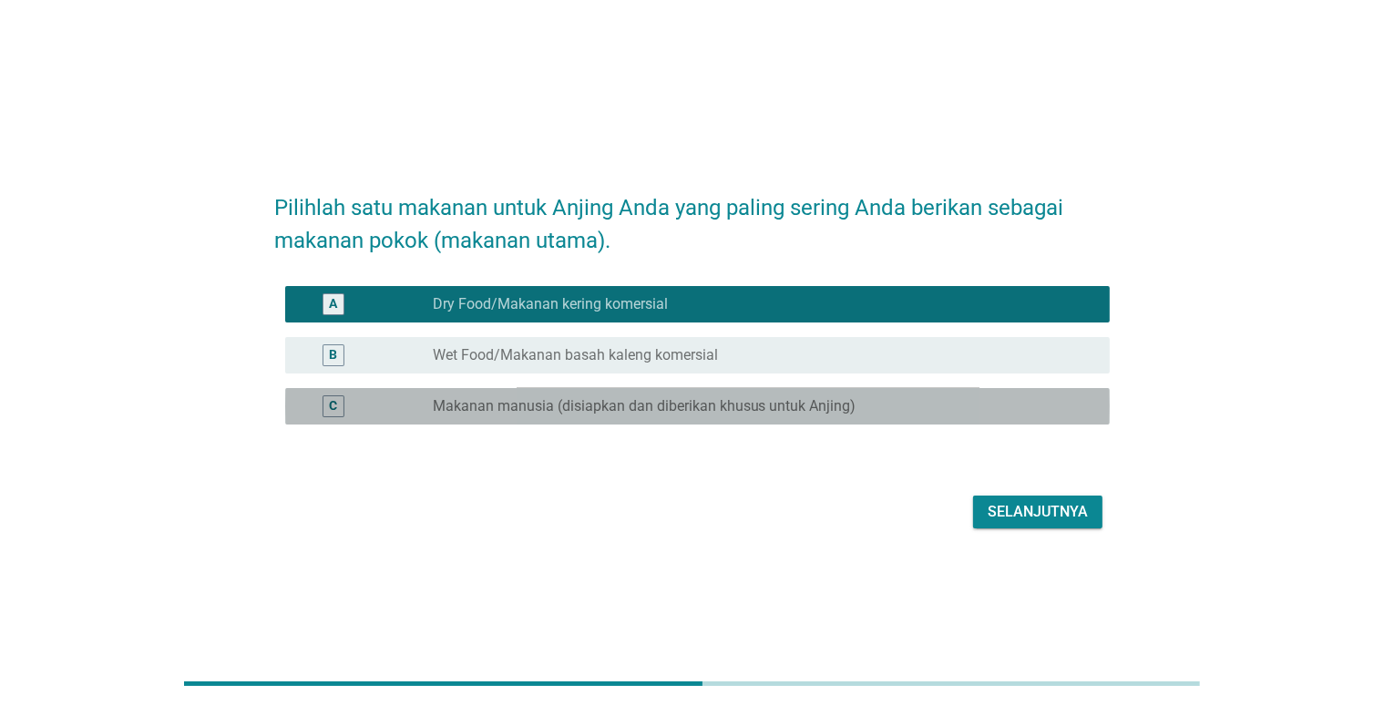
click at [849, 399] on label "Makanan manusia (disiapkan dan diberikan khusus untuk Anjing)" at bounding box center [645, 406] width 424 height 18
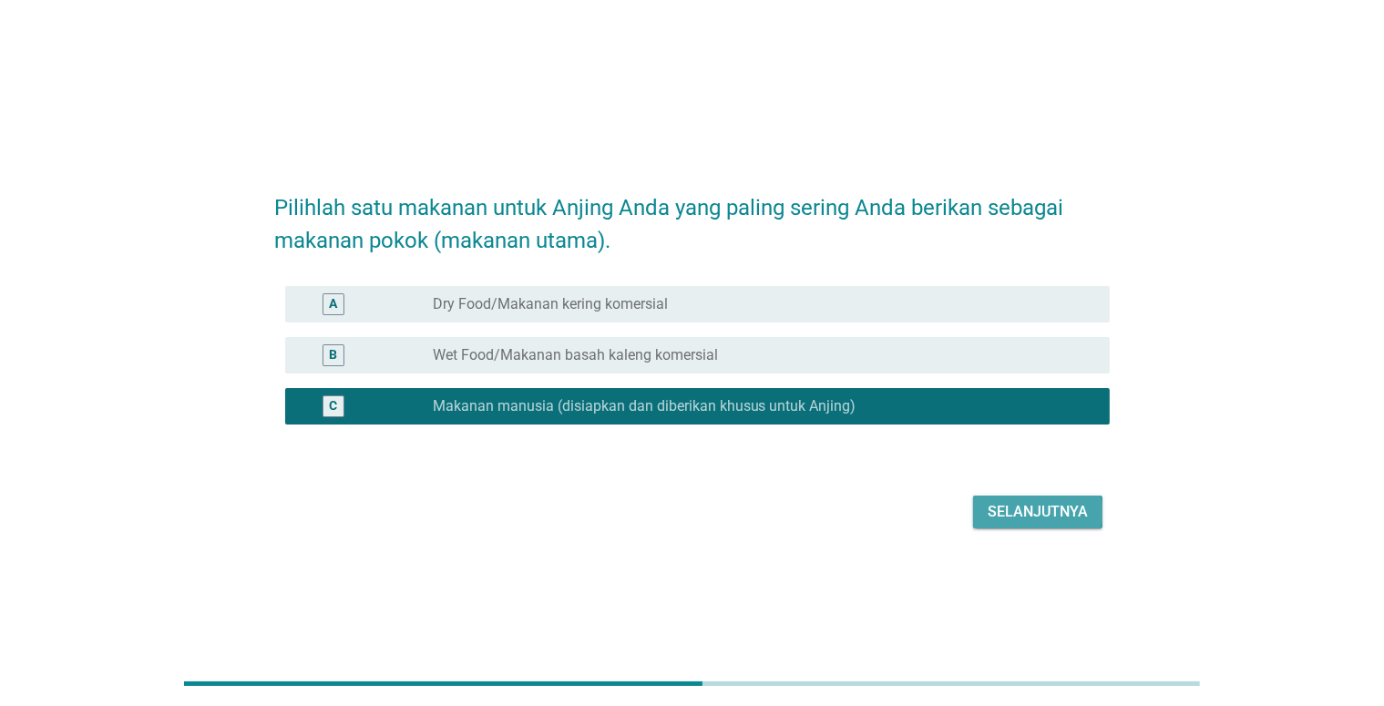
click at [1014, 513] on div "Selanjutnya" at bounding box center [1038, 512] width 100 height 22
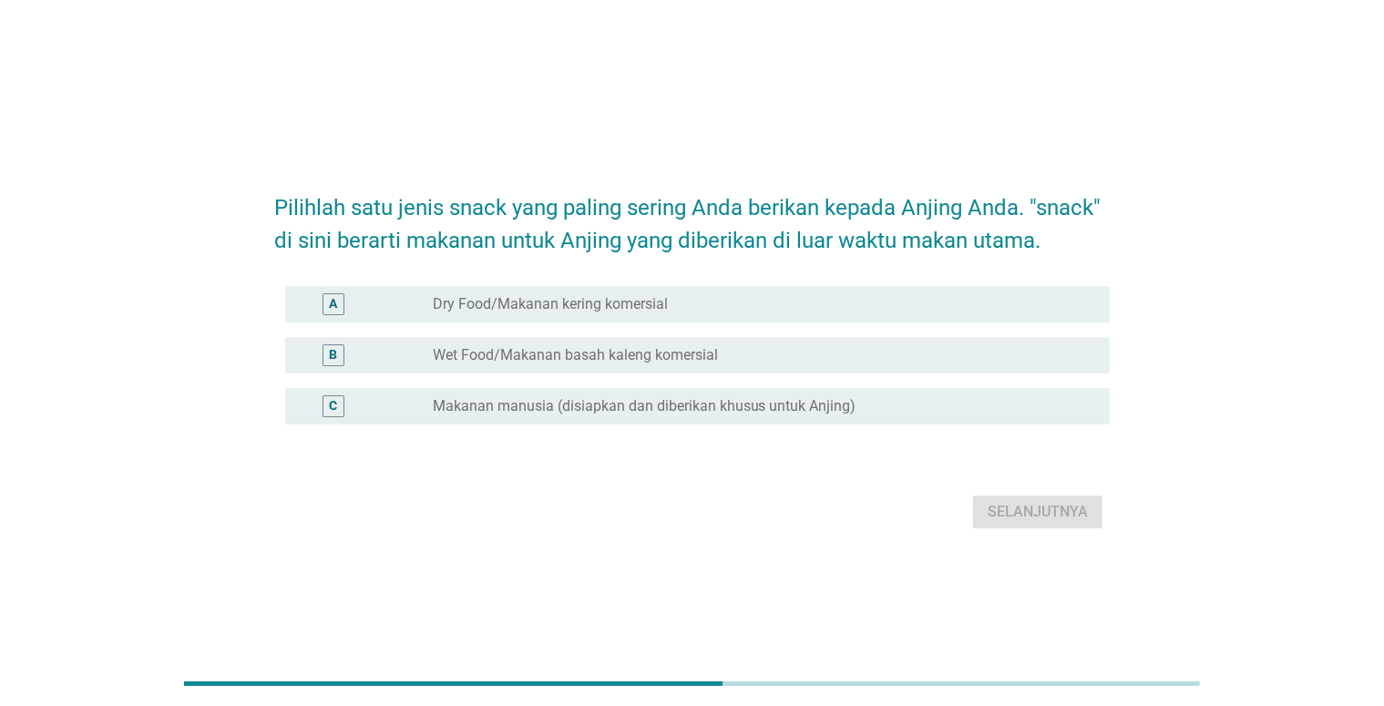
click at [862, 286] on div "A radio_button_unchecked Dry Food/Makanan kering komersial" at bounding box center [697, 304] width 825 height 36
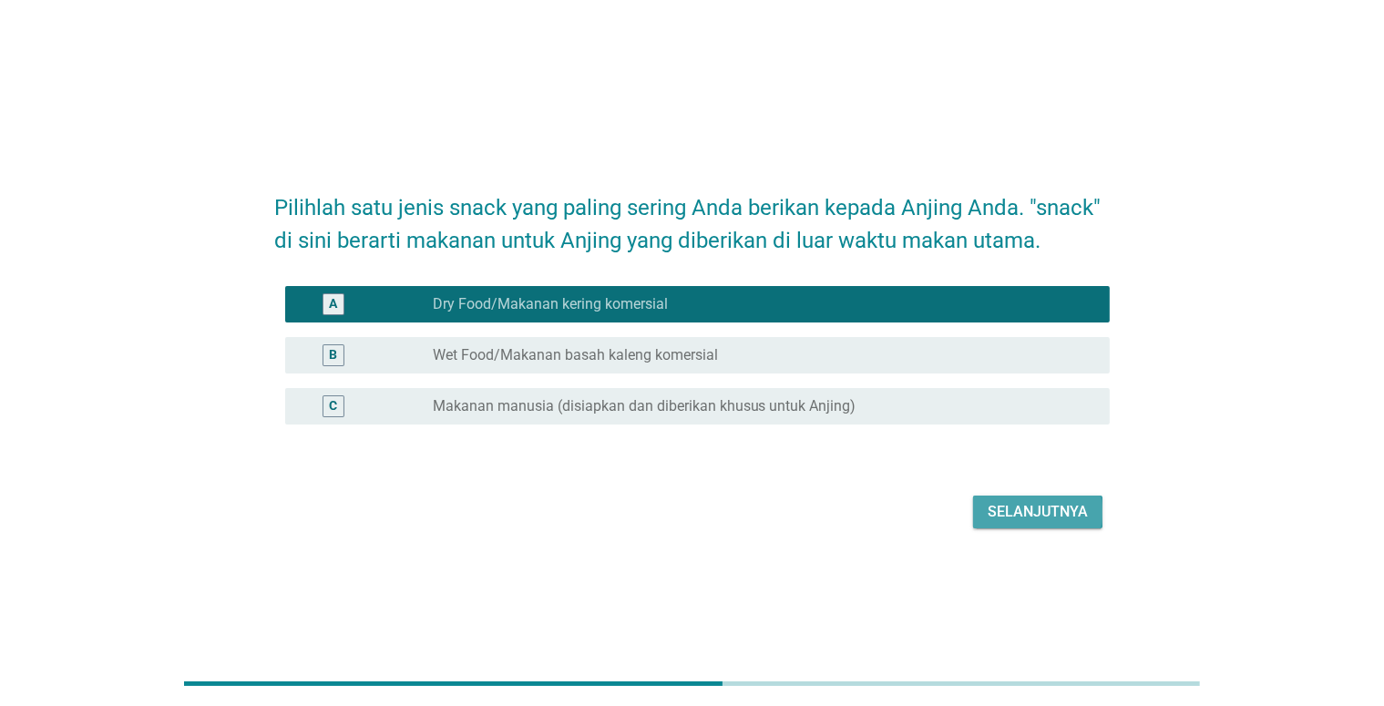
click at [984, 509] on button "Selanjutnya" at bounding box center [1037, 512] width 129 height 33
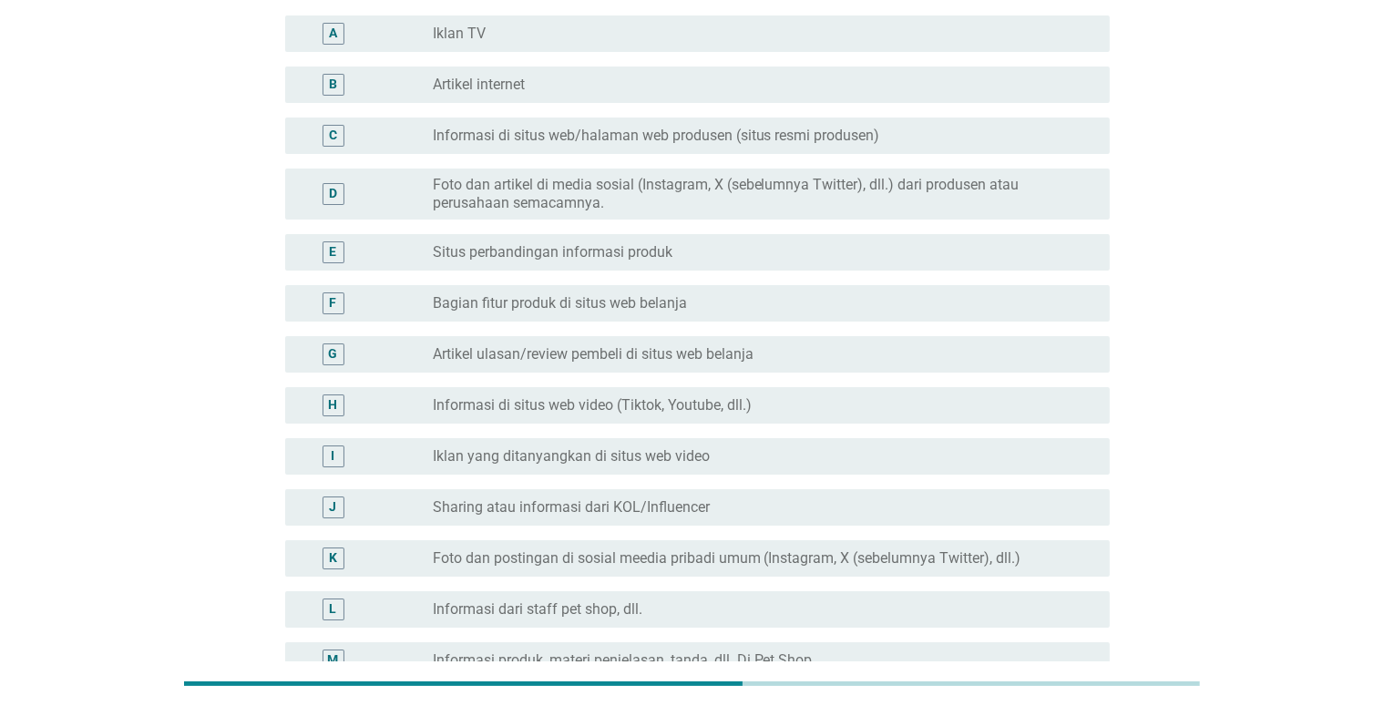
scroll to position [182, 0]
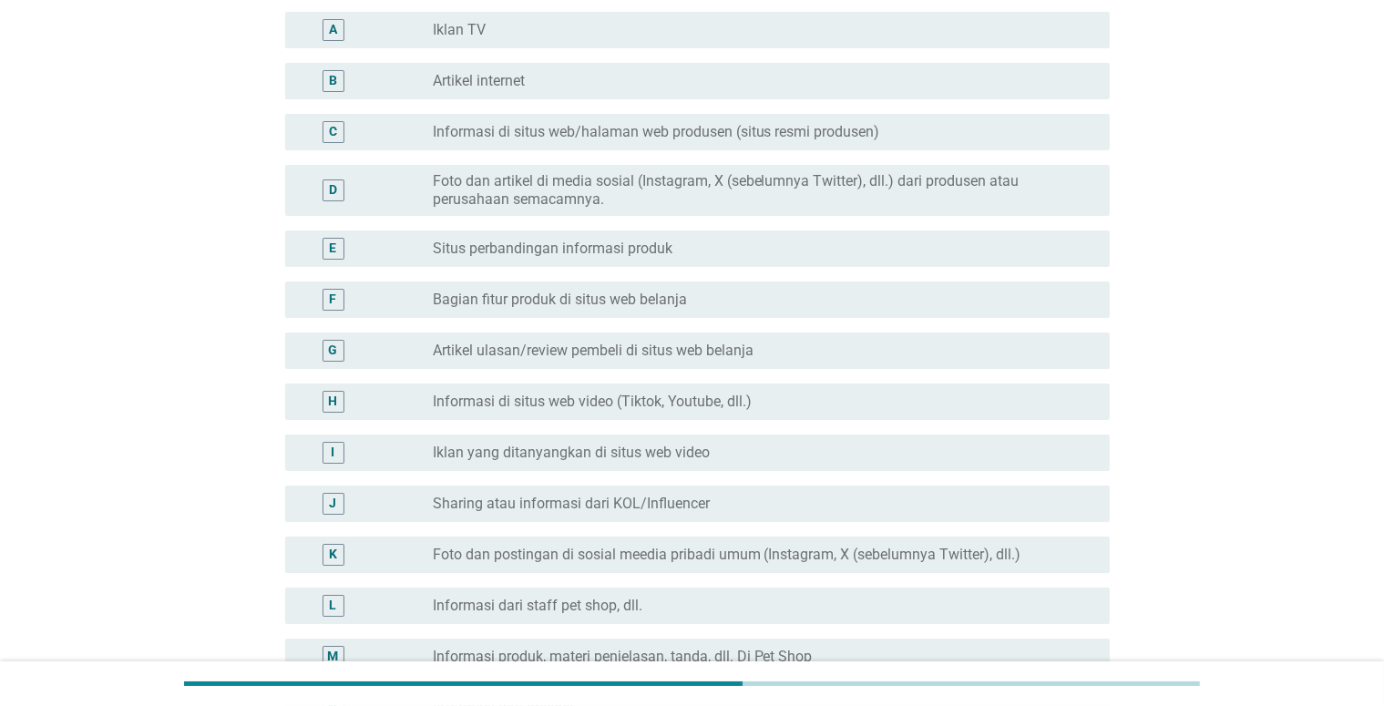
click at [855, 611] on div "radio_button_unchecked Informasi dari staff pet shop, dll." at bounding box center [757, 606] width 648 height 18
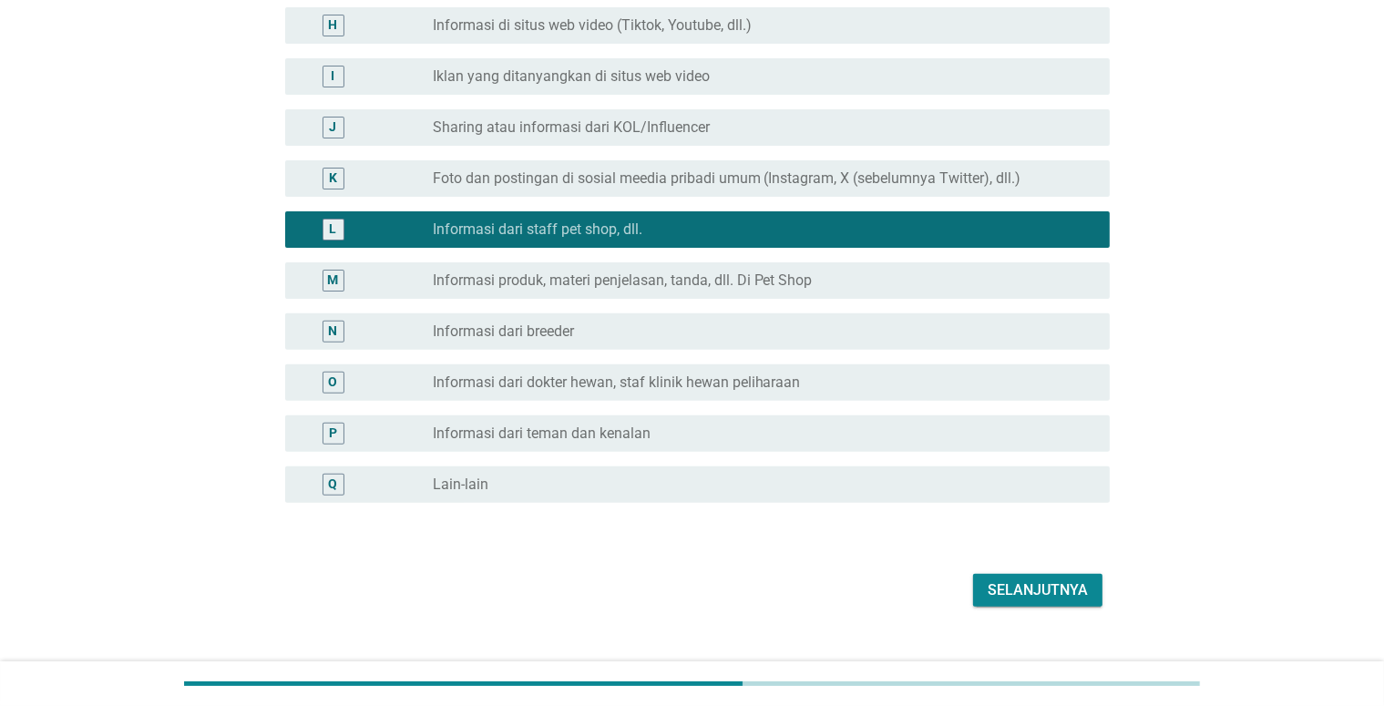
scroll to position [590, 0]
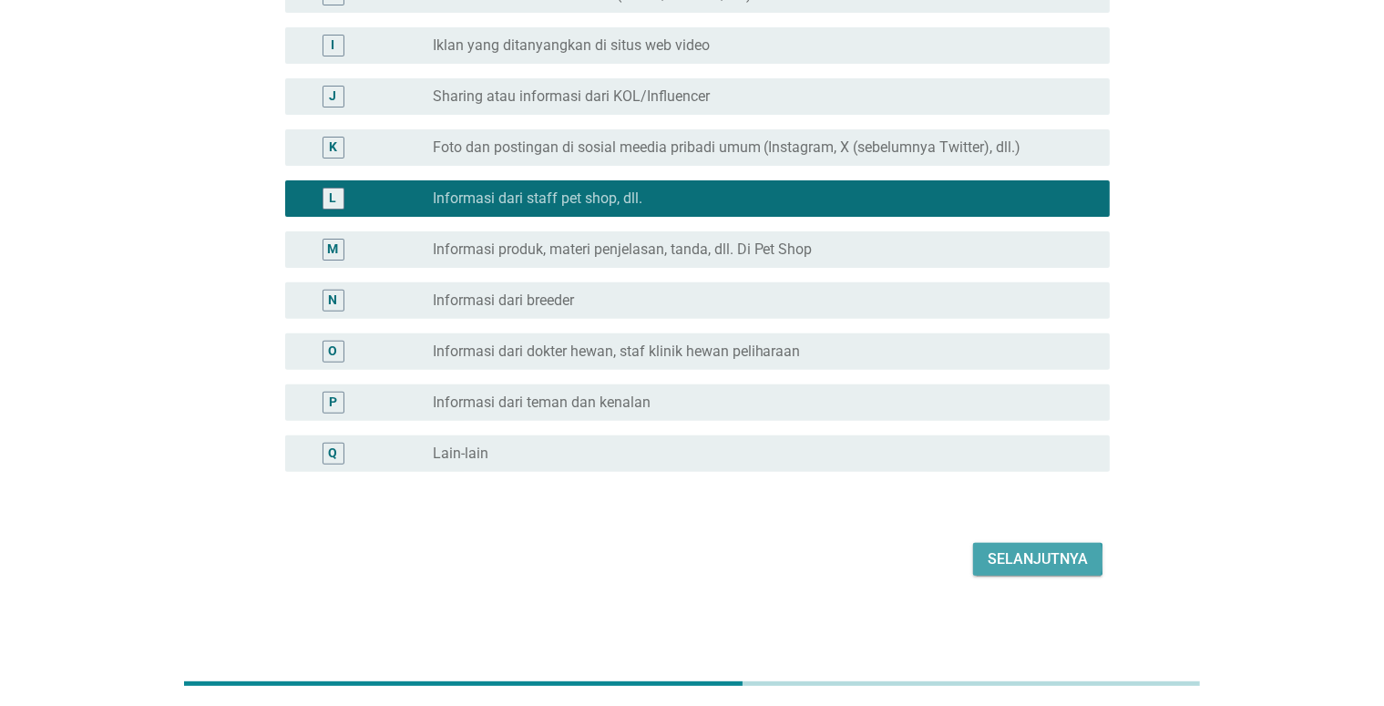
click at [1013, 555] on div "Selanjutnya" at bounding box center [1038, 560] width 100 height 22
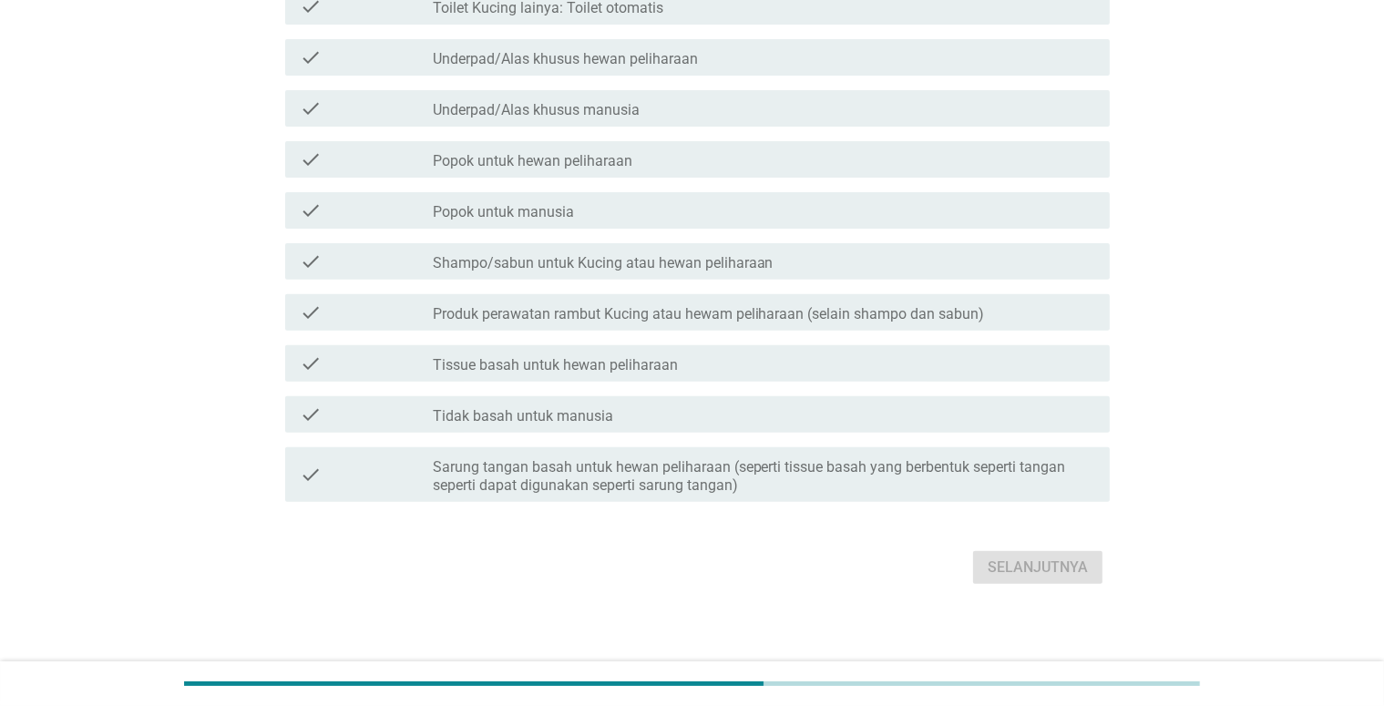
scroll to position [0, 0]
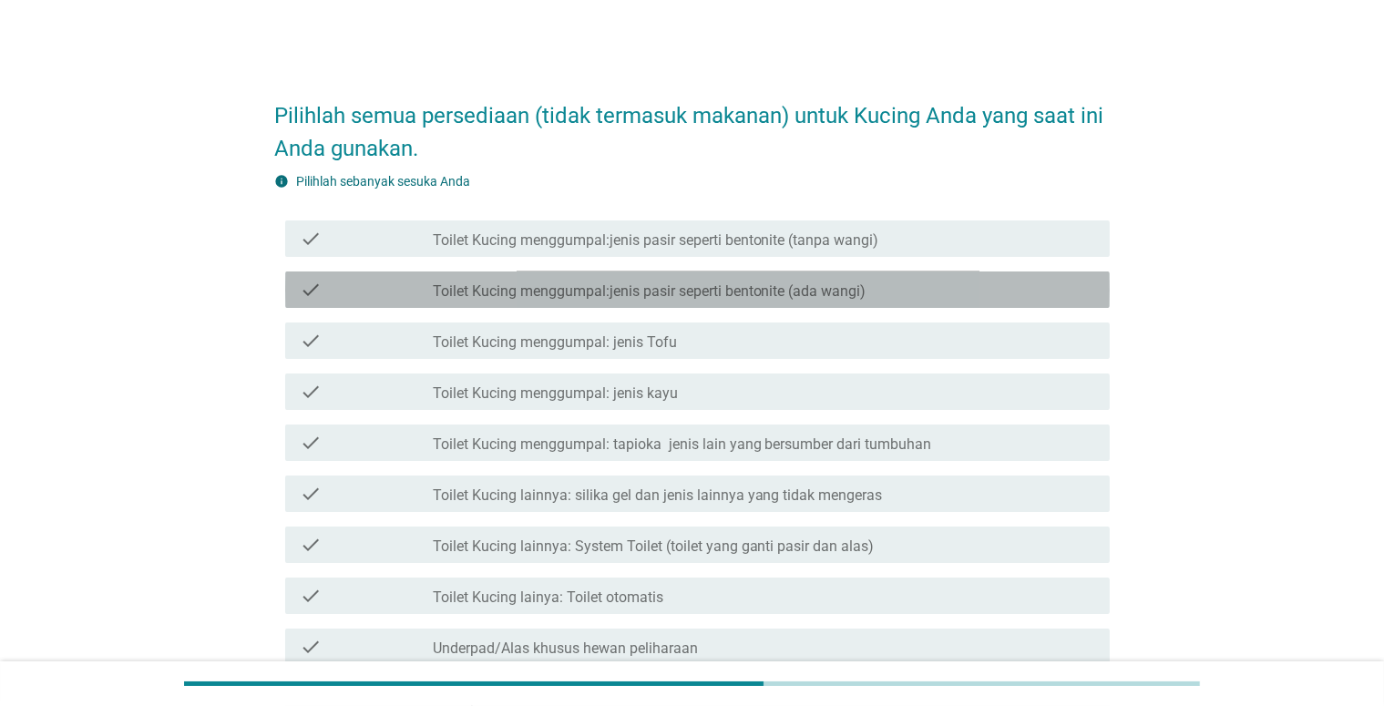
click at [668, 288] on label "Toilet Kucing menggumpal:jenis pasir seperti bentonite (ada wangi)" at bounding box center [650, 292] width 434 height 18
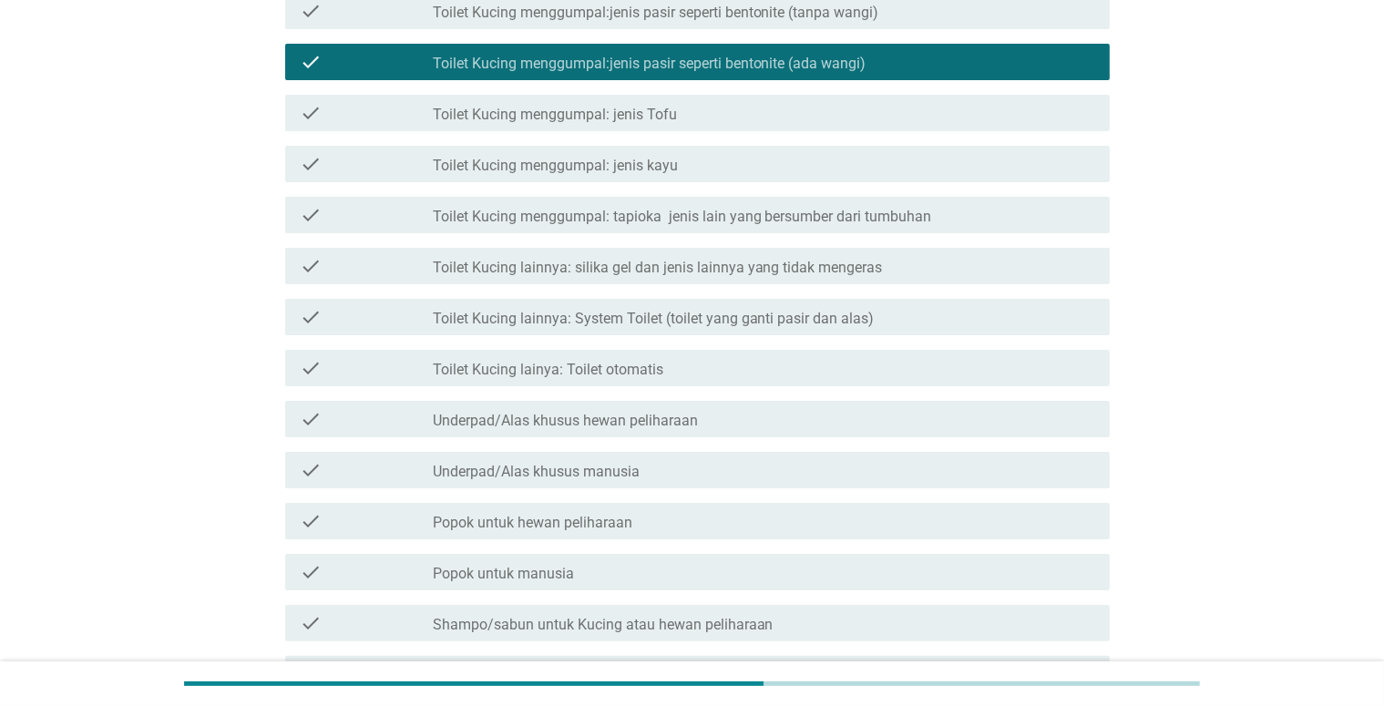
scroll to position [273, 0]
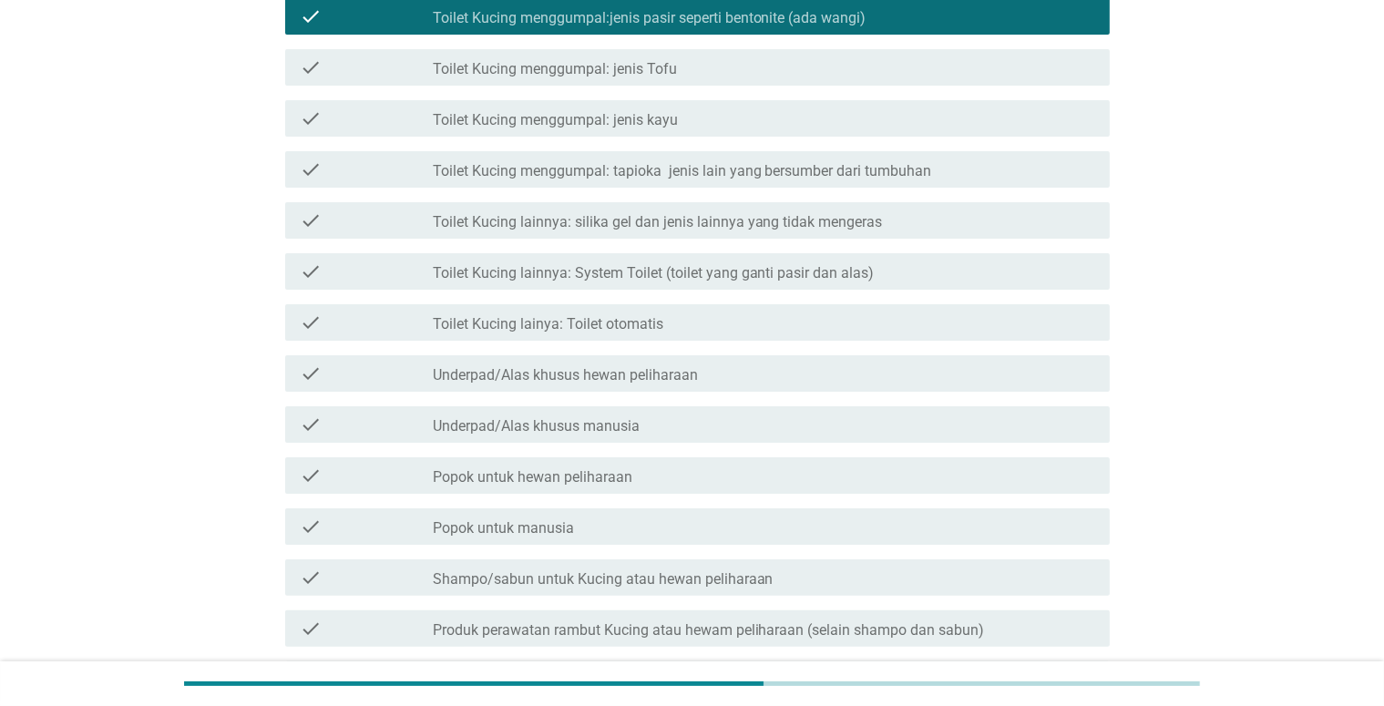
click at [681, 375] on label "Underpad/Alas khusus hewan peliharaan" at bounding box center [565, 375] width 265 height 18
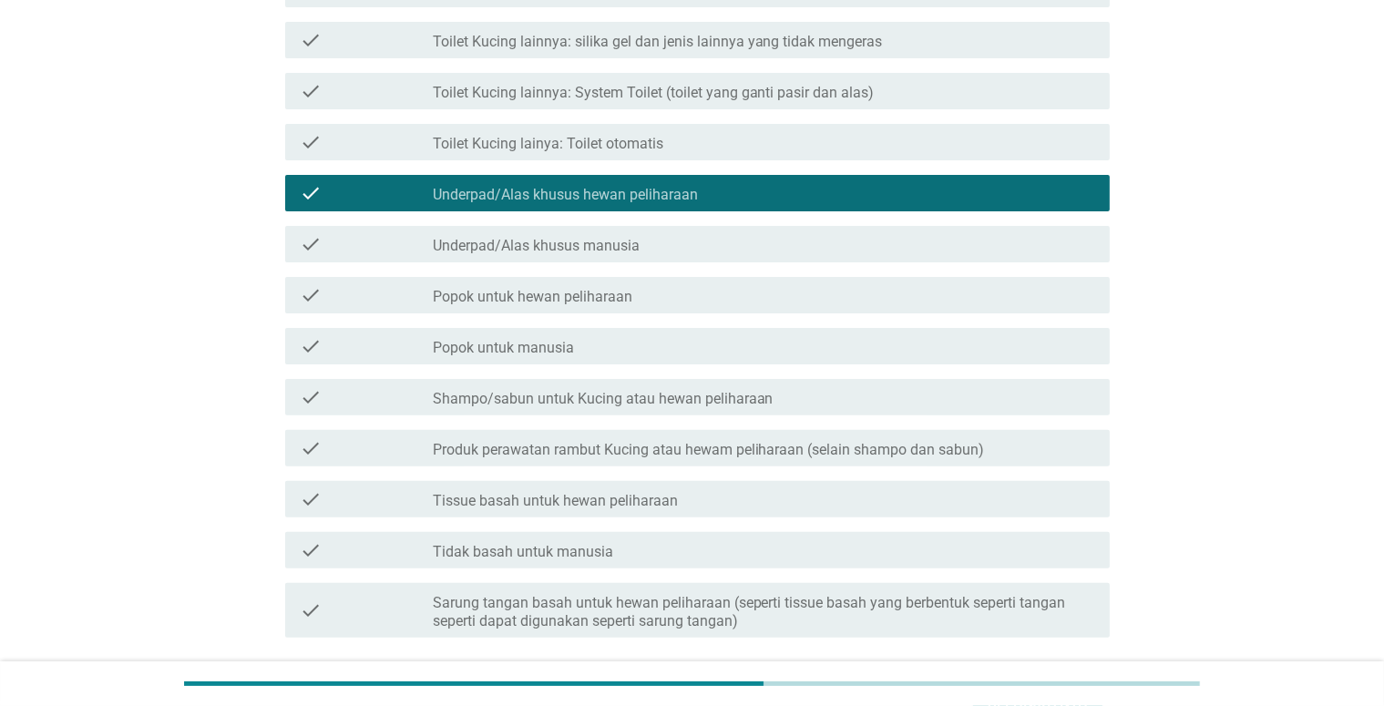
scroll to position [456, 0]
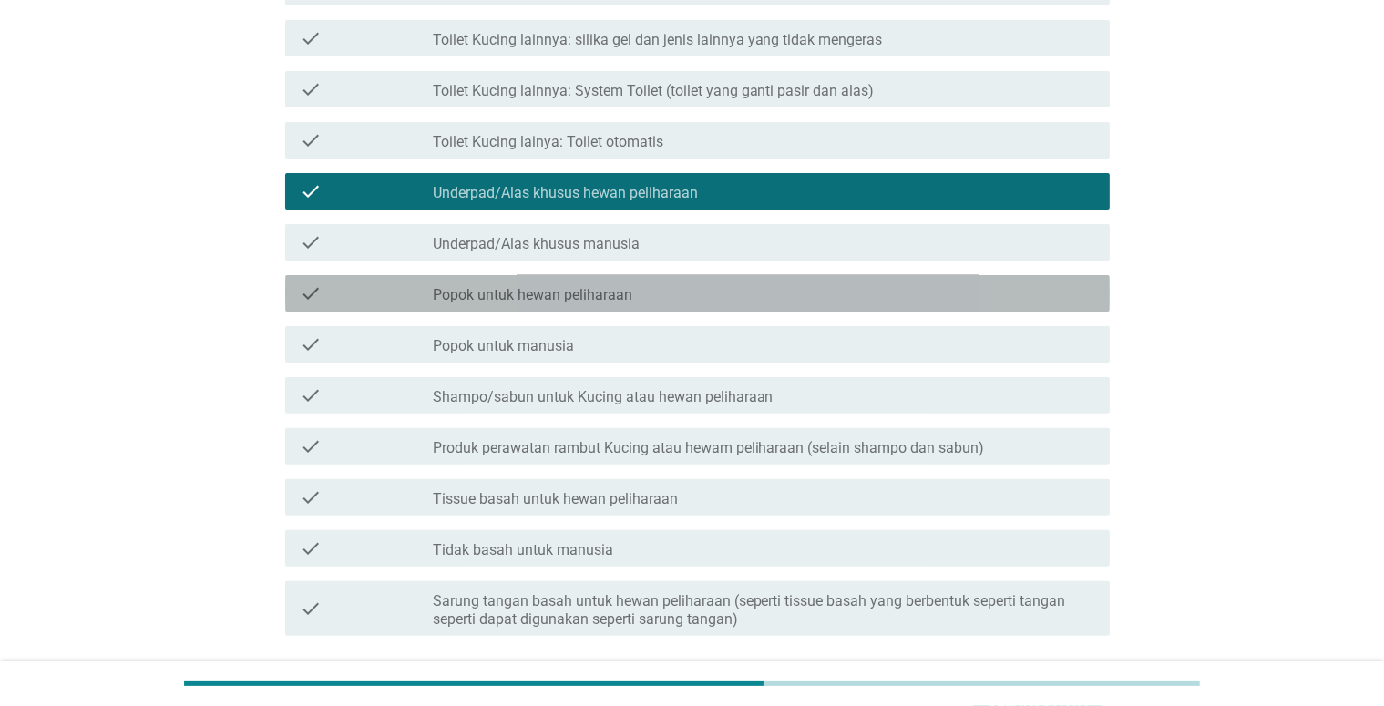
click at [695, 300] on div "check_box_outline_blank Popok untuk hewan peliharaan" at bounding box center [764, 294] width 663 height 22
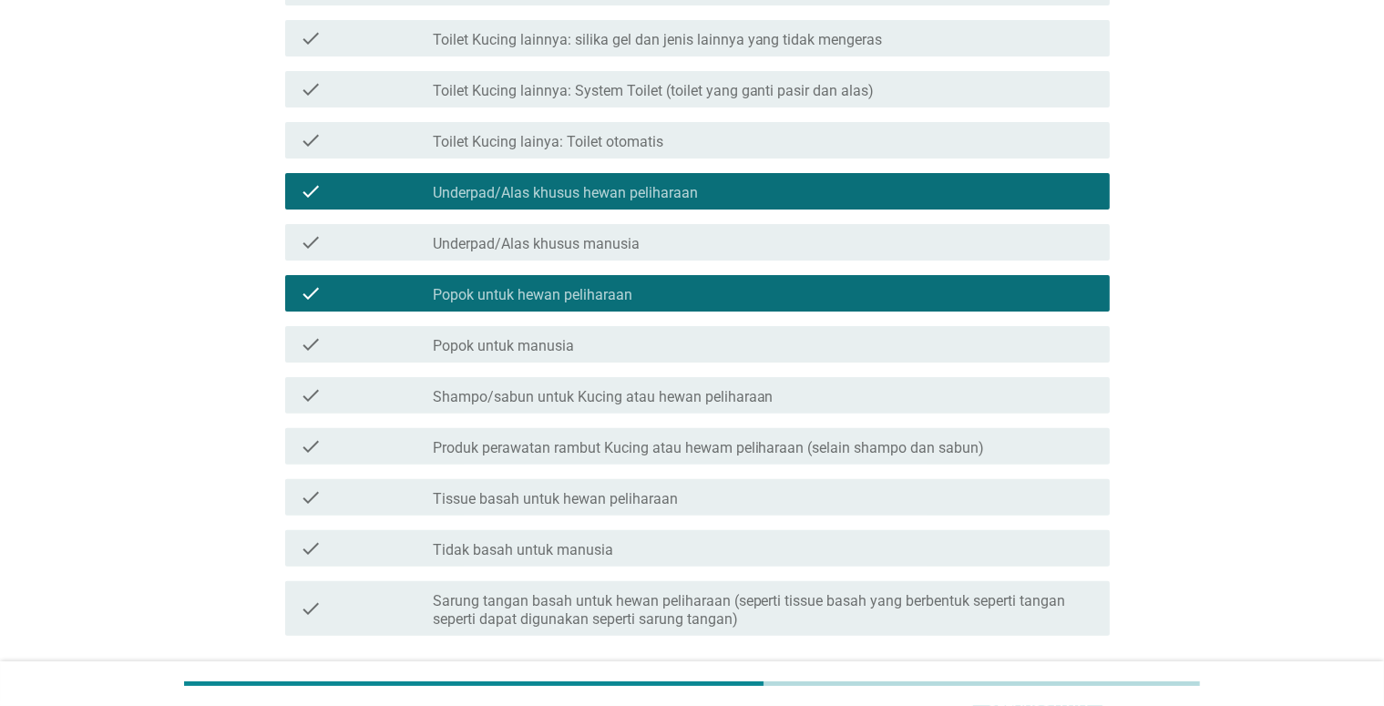
click at [736, 446] on label "Produk perawatan rambut Kucing atau hewam peliharaan (selain shampo dan sabun)" at bounding box center [709, 448] width 552 height 18
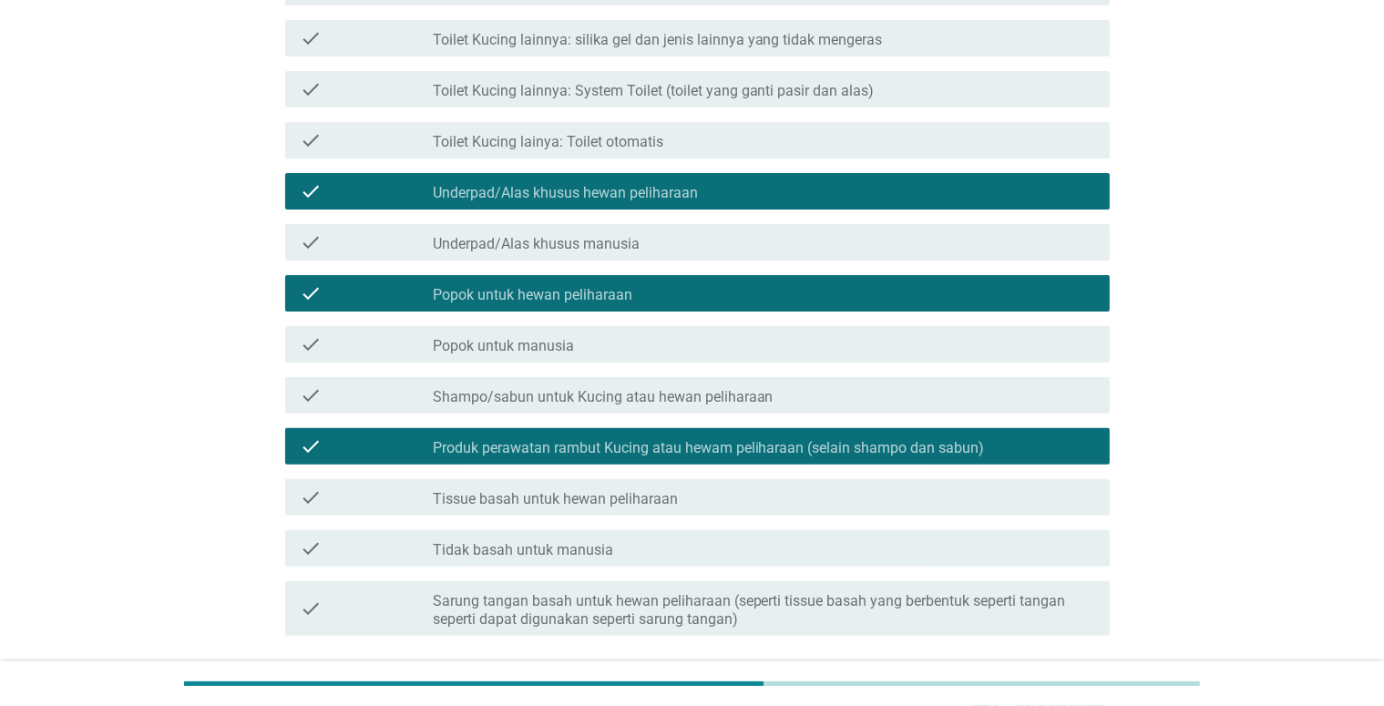
click at [736, 487] on div "check_box_outline_blank Tissue basah untuk hewan peliharaan" at bounding box center [764, 498] width 663 height 22
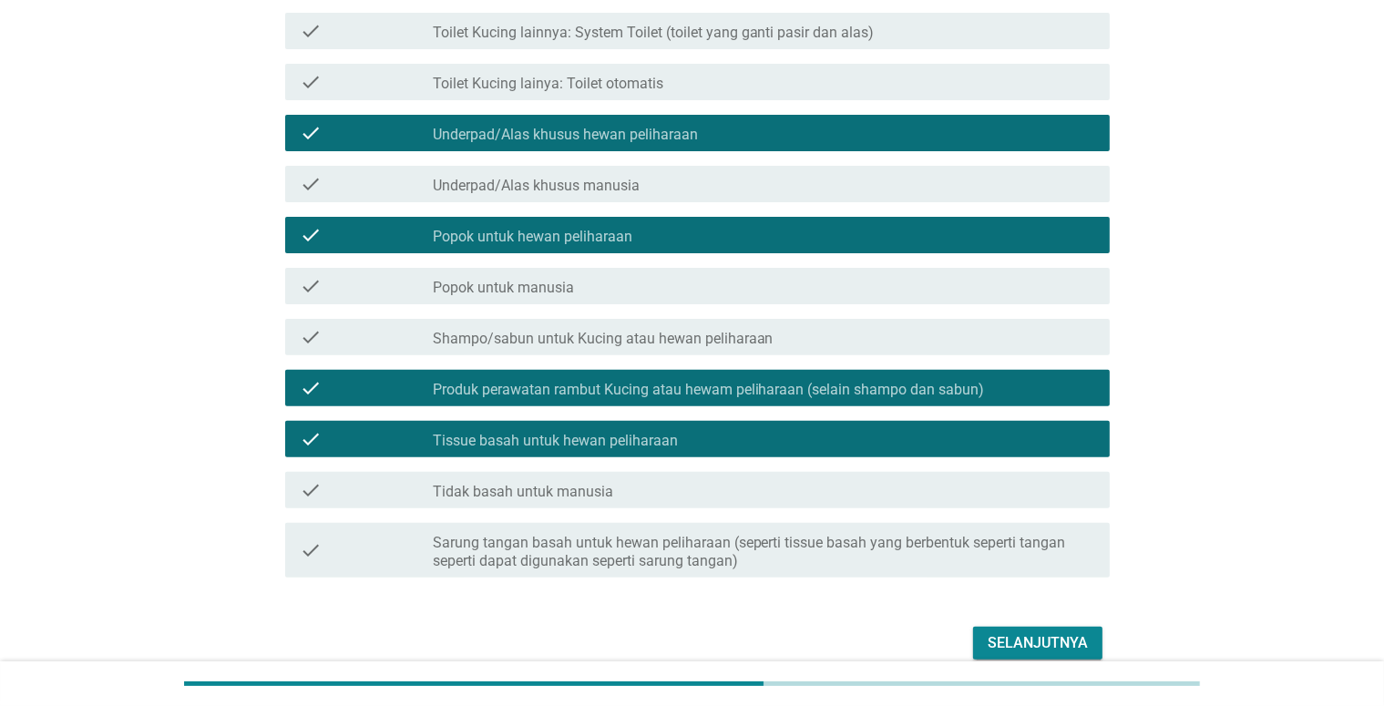
scroll to position [547, 0]
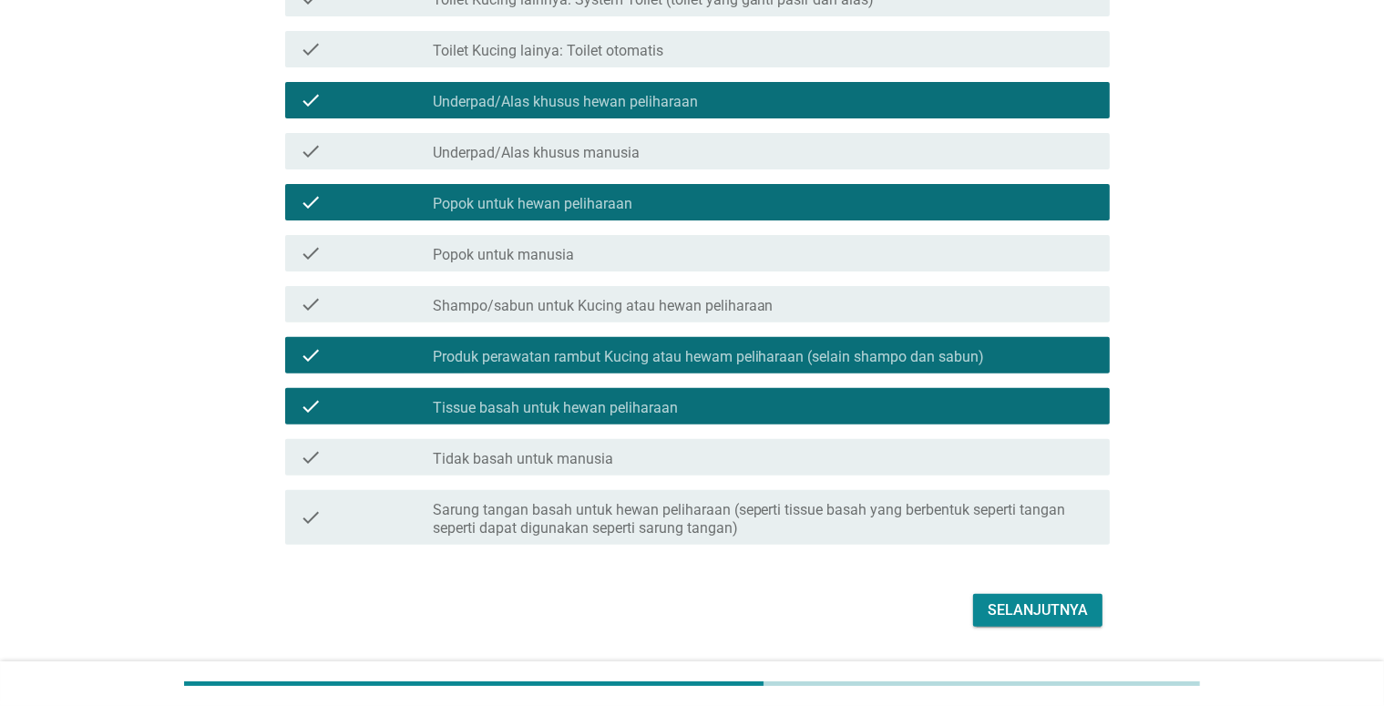
click at [1010, 615] on div "Selanjutnya" at bounding box center [1038, 611] width 100 height 22
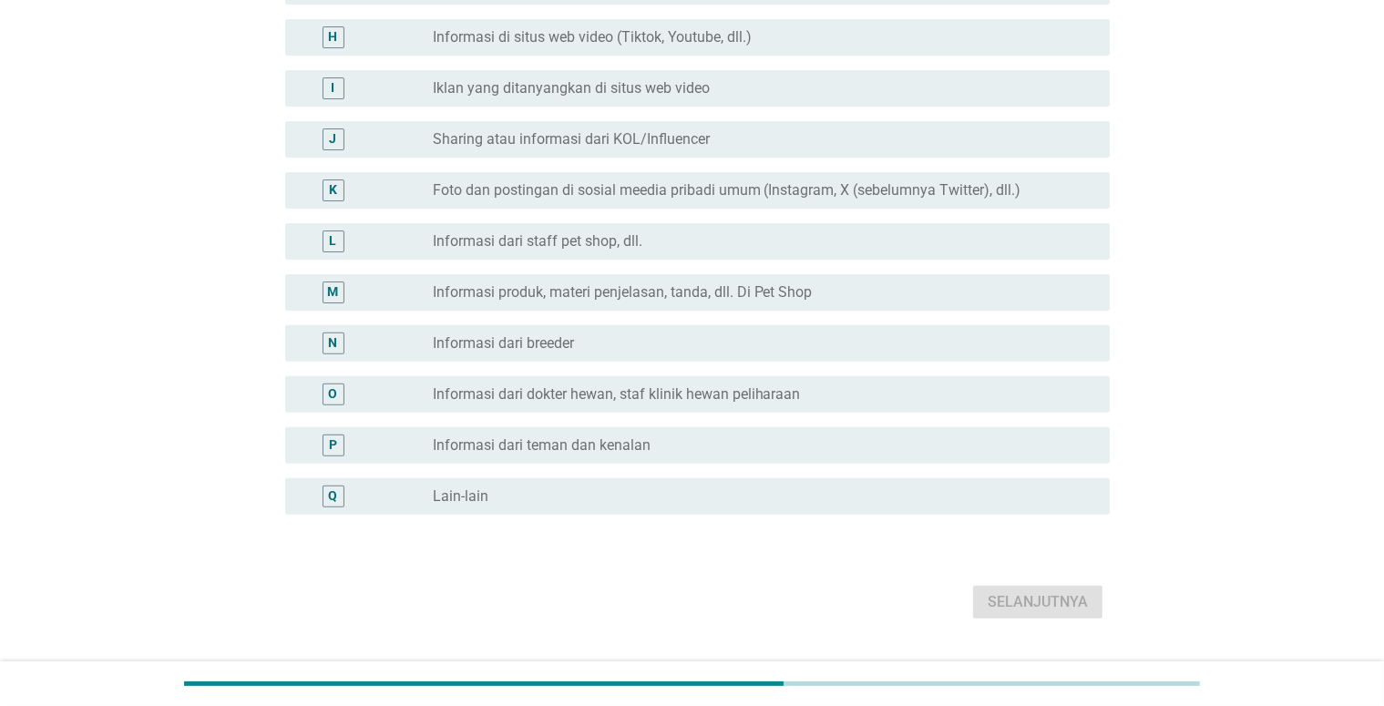
scroll to position [0, 0]
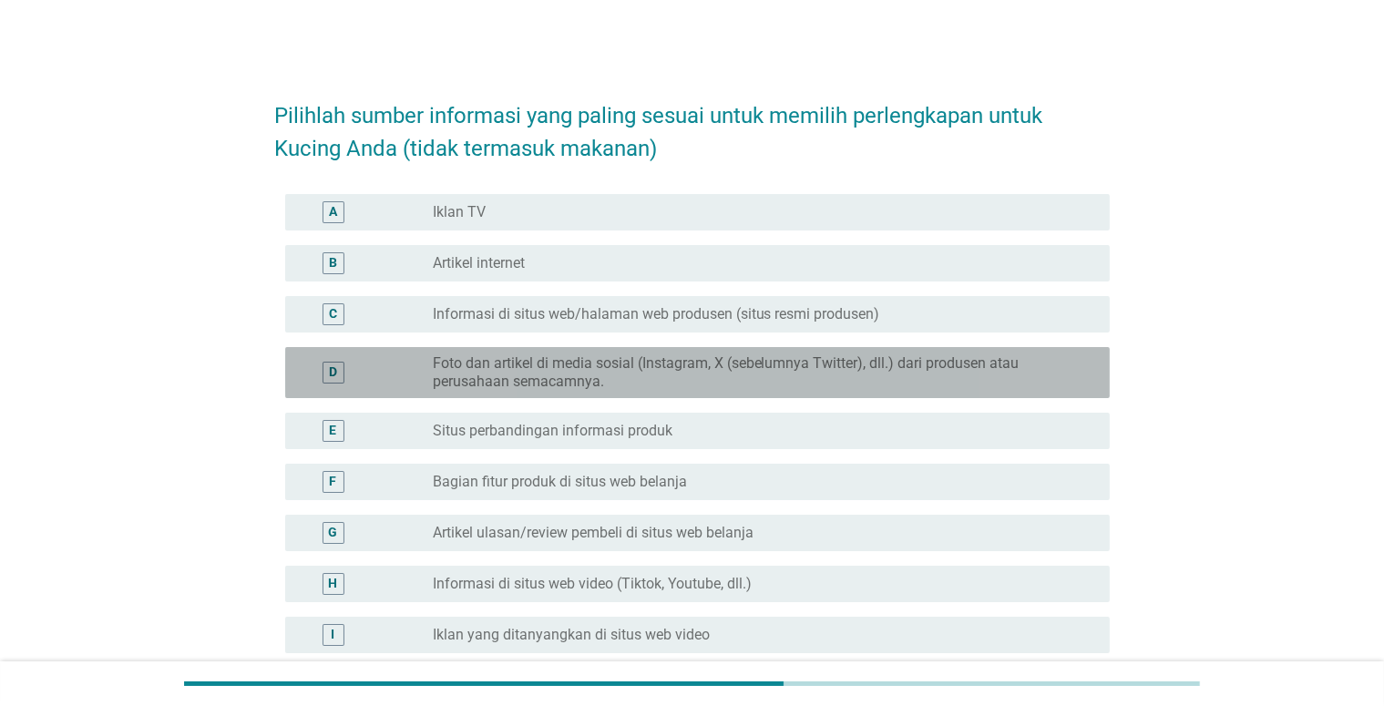
click at [609, 373] on label "Foto dan artikel di media sosial (Instagram, X (sebelumnya Twitter), dll.) dari…" at bounding box center [757, 373] width 648 height 36
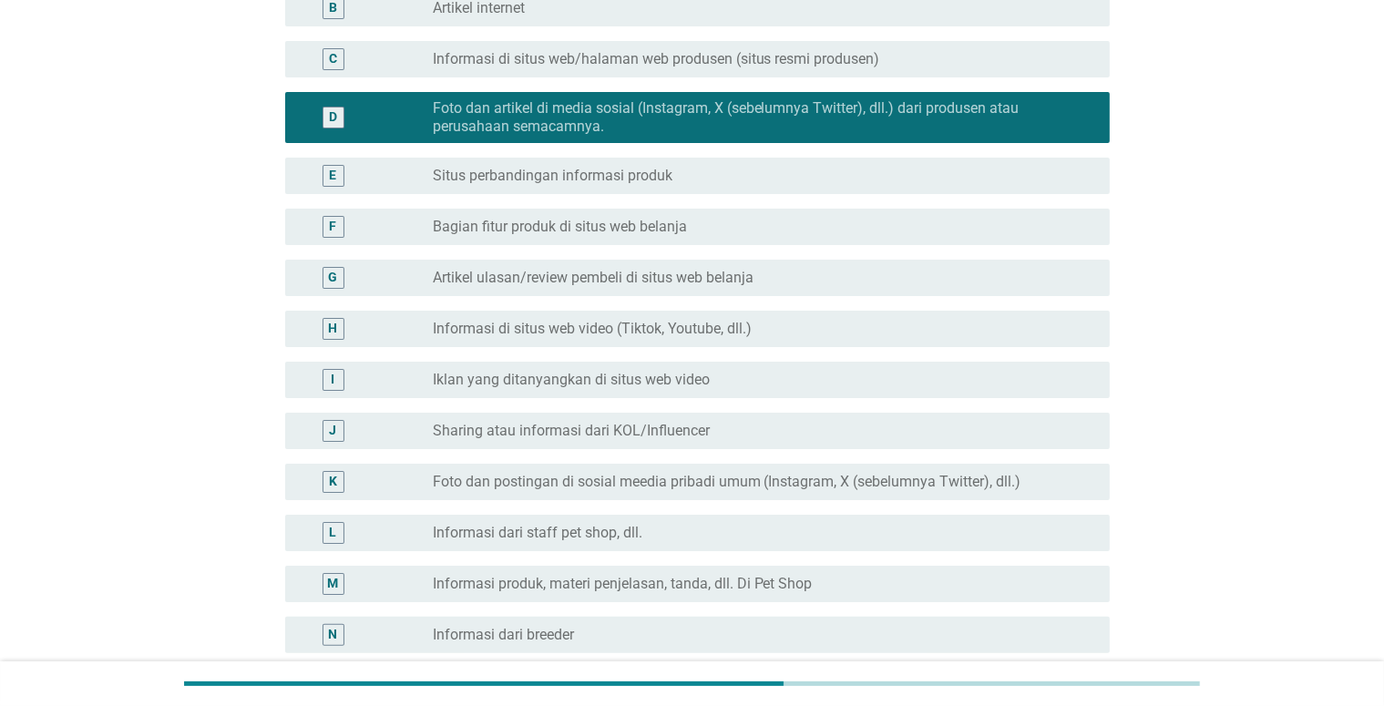
scroll to position [273, 0]
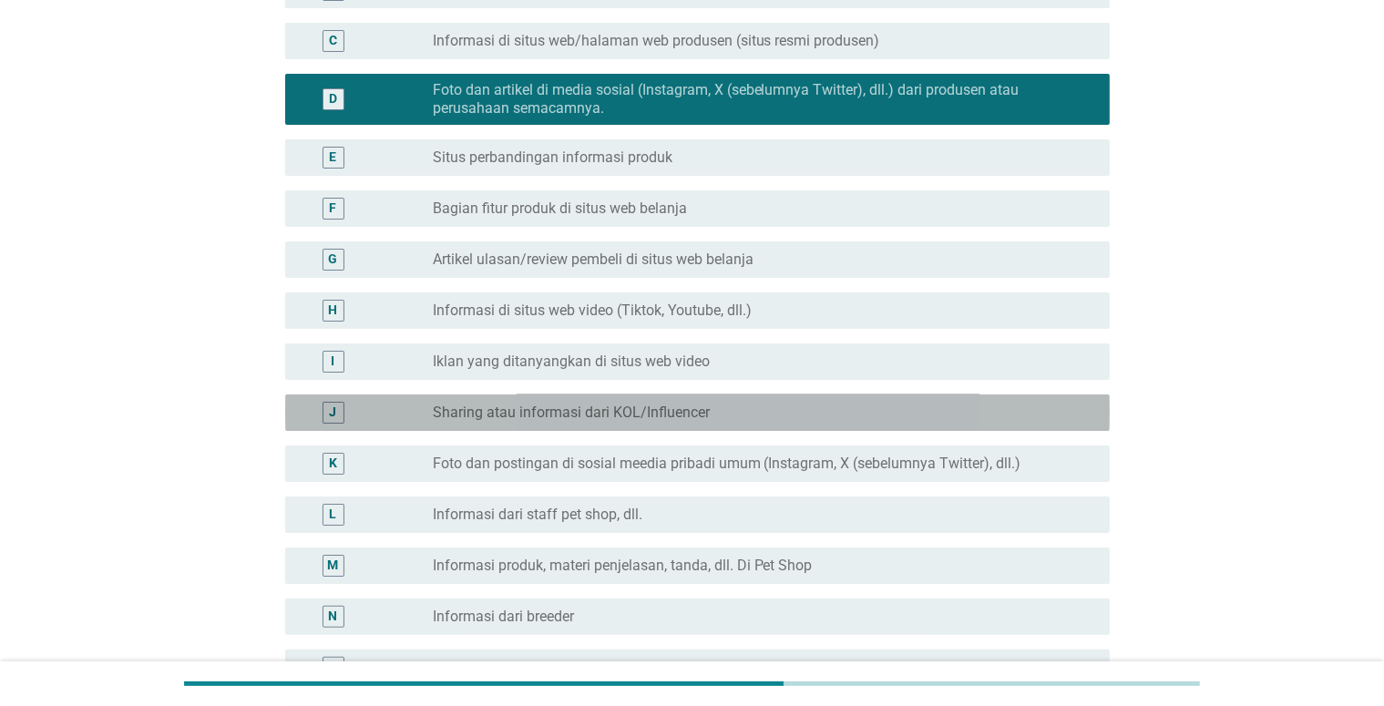
click at [610, 397] on div "J radio_button_unchecked Sharing atau informasi dari KOL/Influencer" at bounding box center [697, 413] width 825 height 36
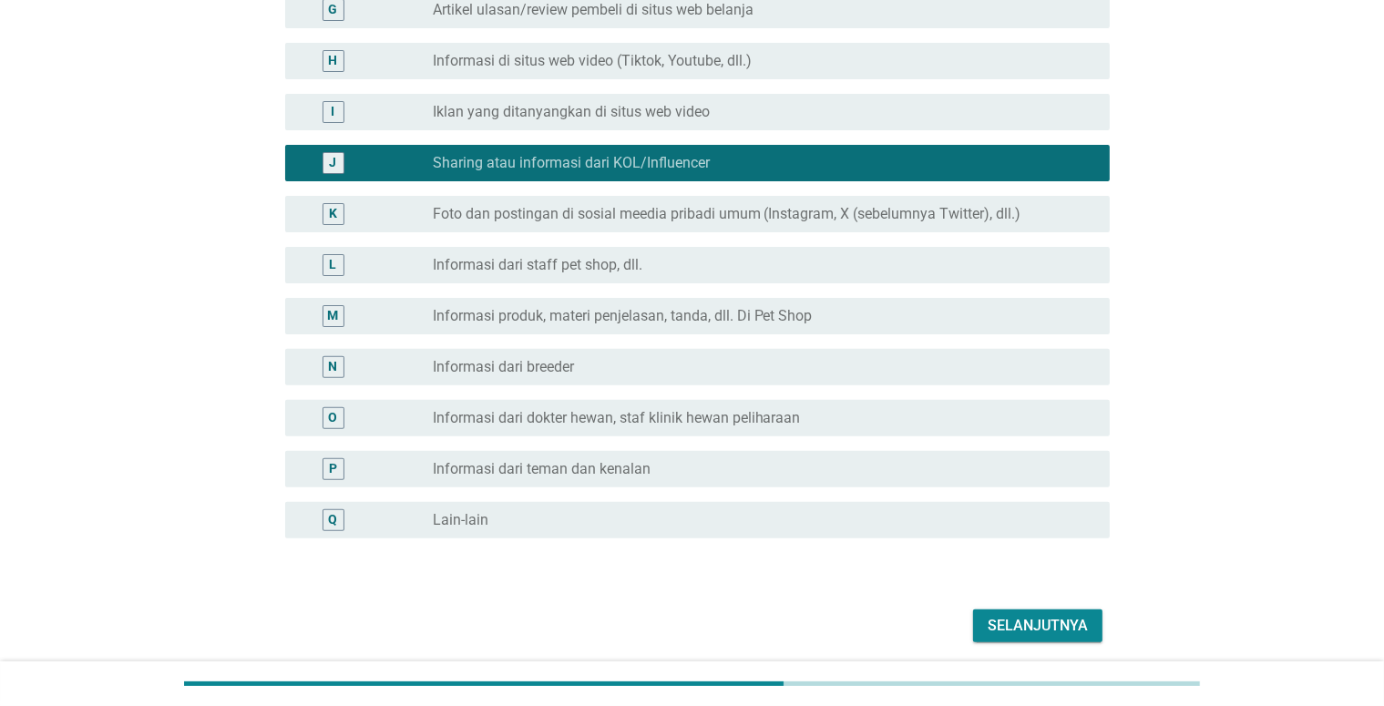
scroll to position [547, 0]
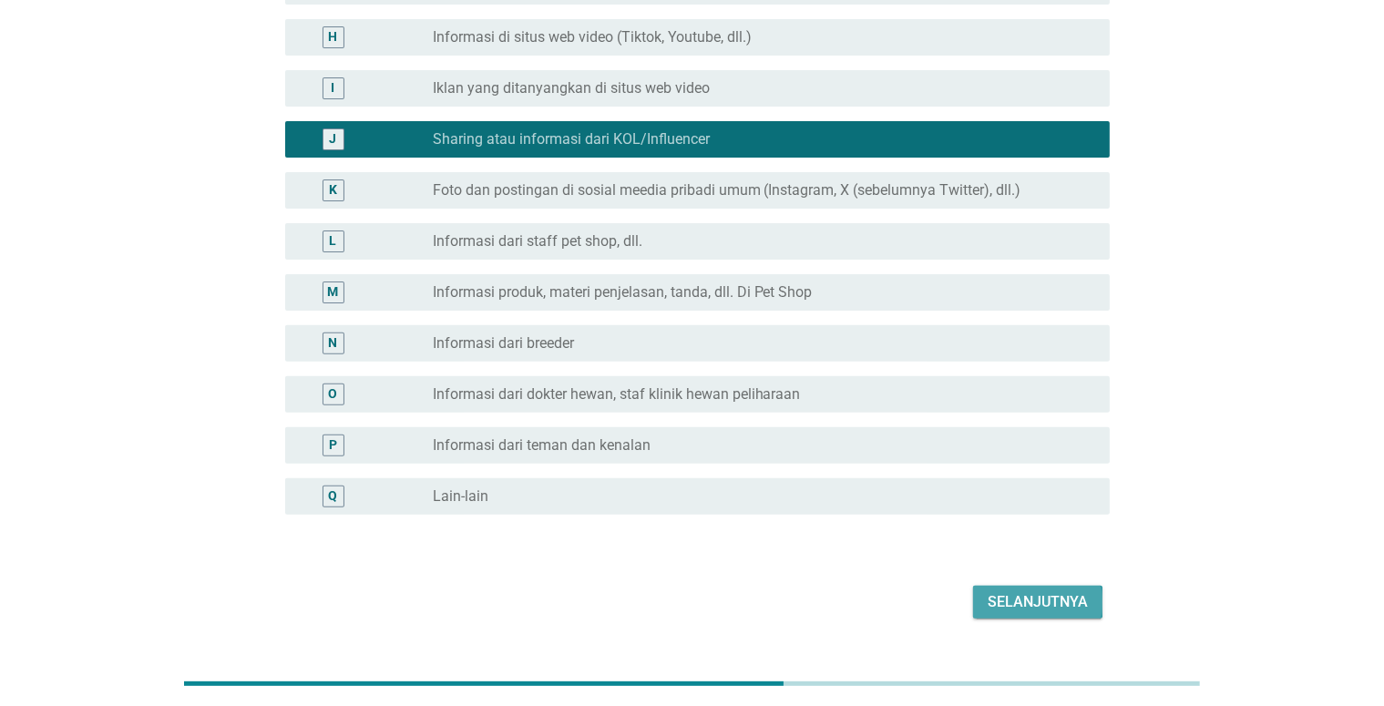
click at [1035, 612] on button "Selanjutnya" at bounding box center [1037, 602] width 129 height 33
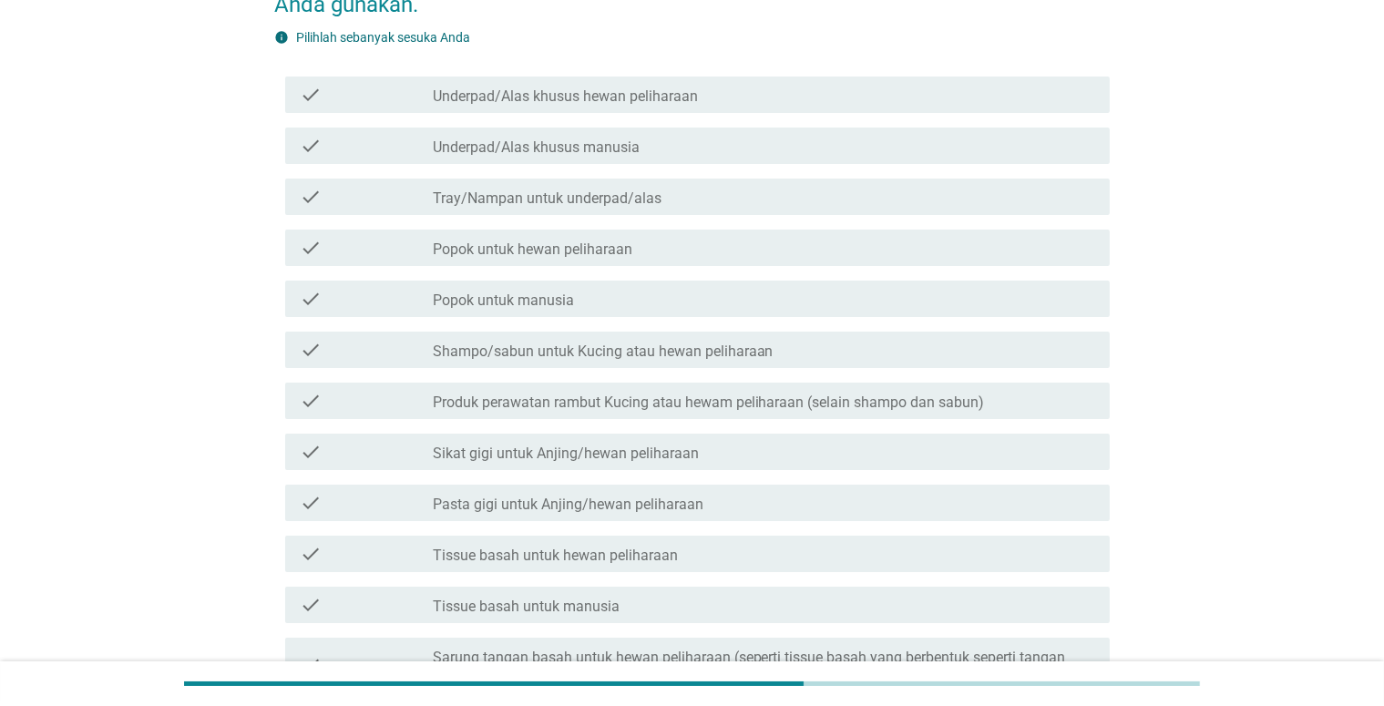
scroll to position [182, 0]
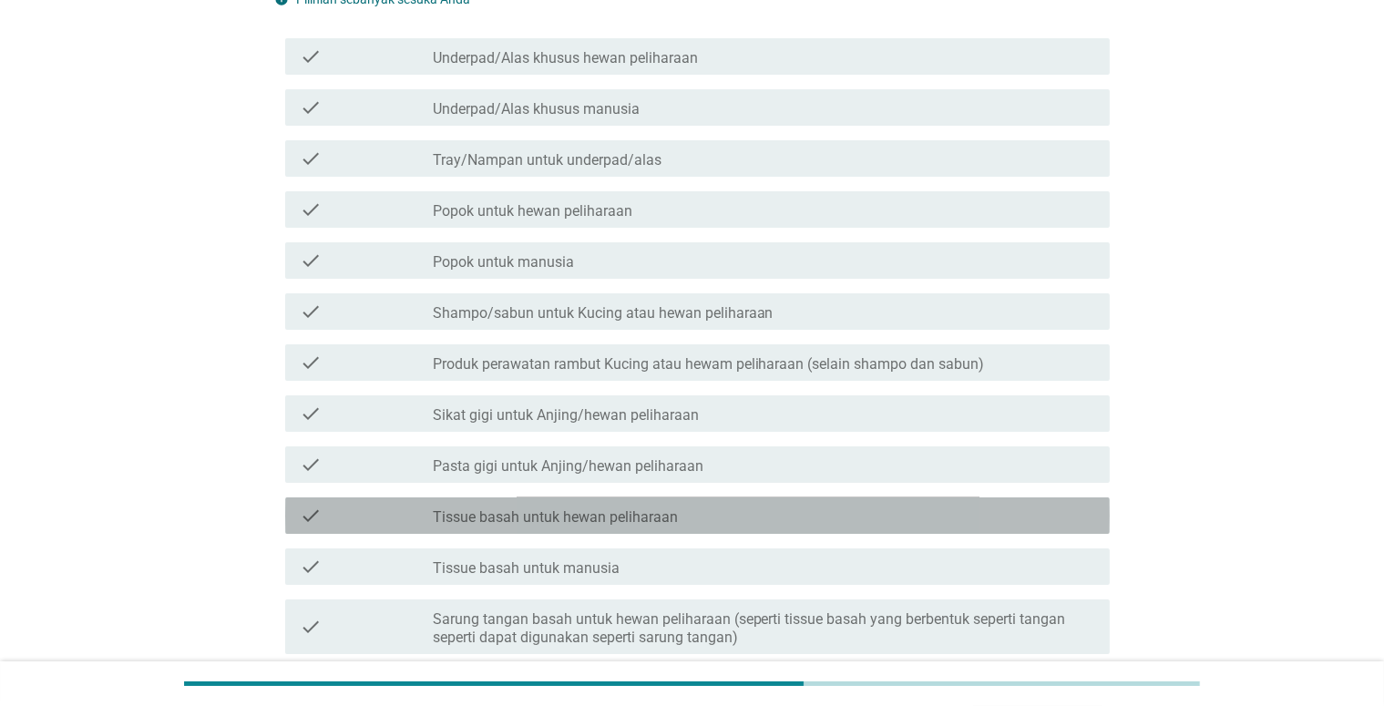
click at [525, 513] on label "Tissue basah untuk hewan peliharaan" at bounding box center [555, 518] width 245 height 18
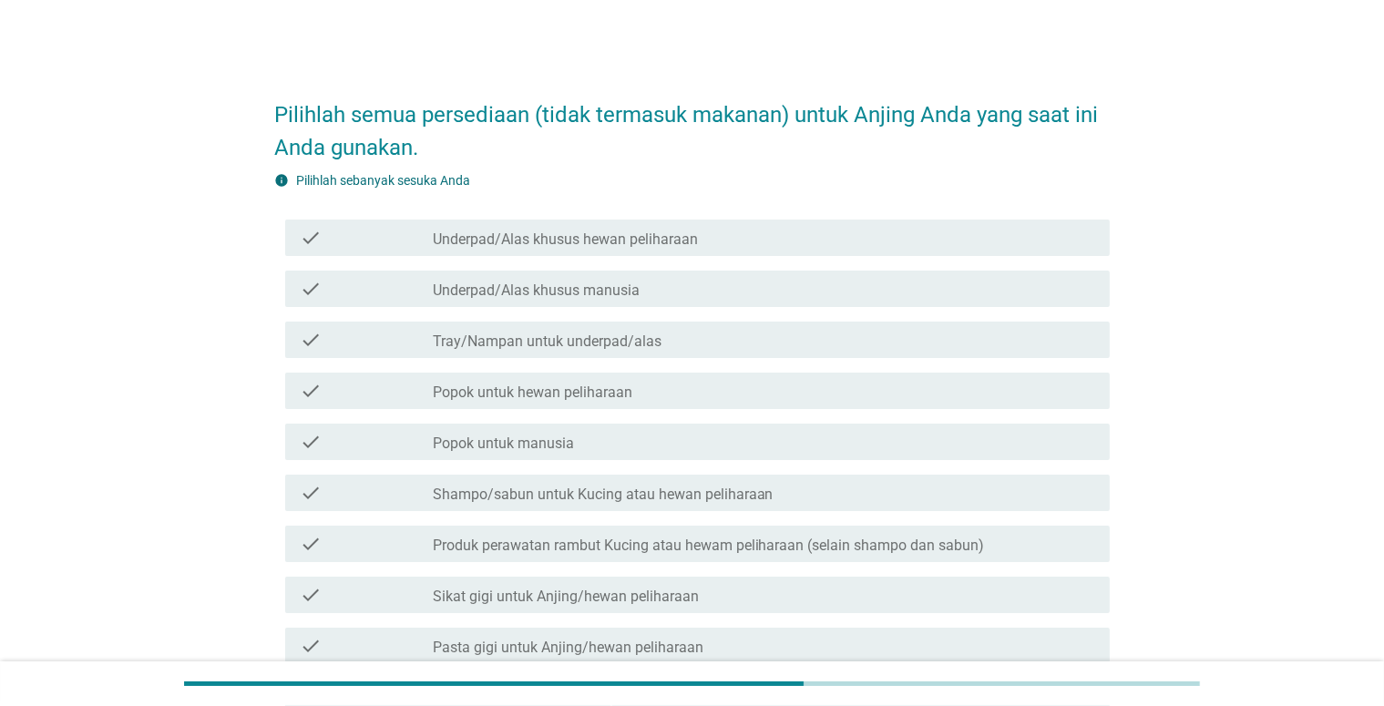
scroll to position [0, 0]
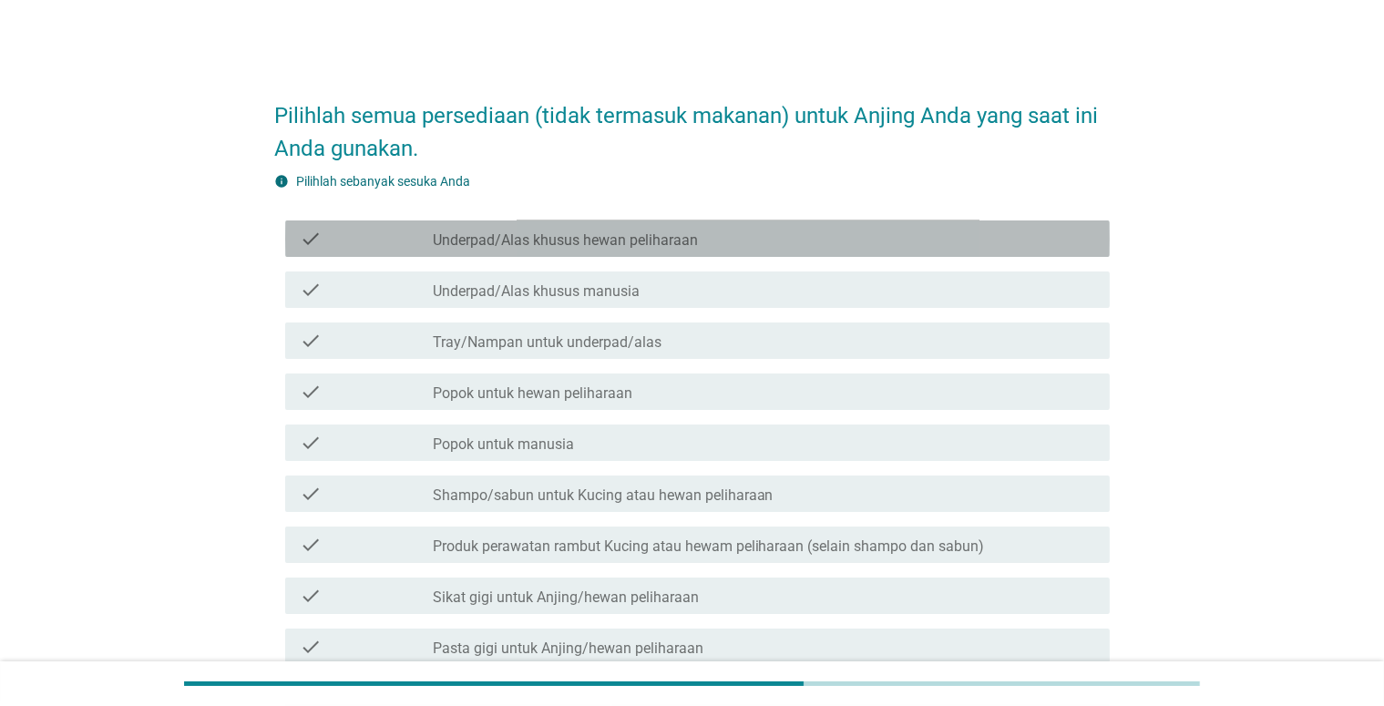
click at [592, 240] on label "Underpad/Alas khusus hewan peliharaan" at bounding box center [565, 241] width 265 height 18
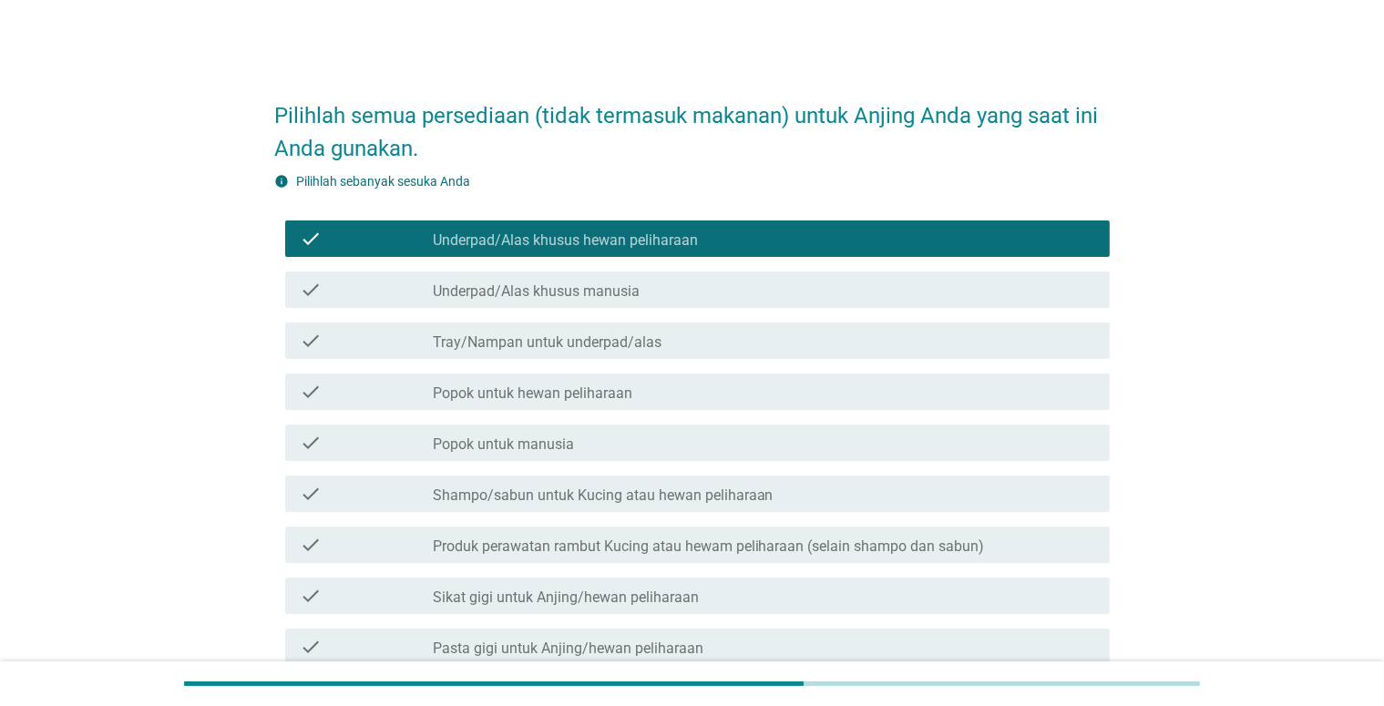
click at [596, 337] on label "Tray/Nampan untuk underpad/alas" at bounding box center [547, 343] width 229 height 18
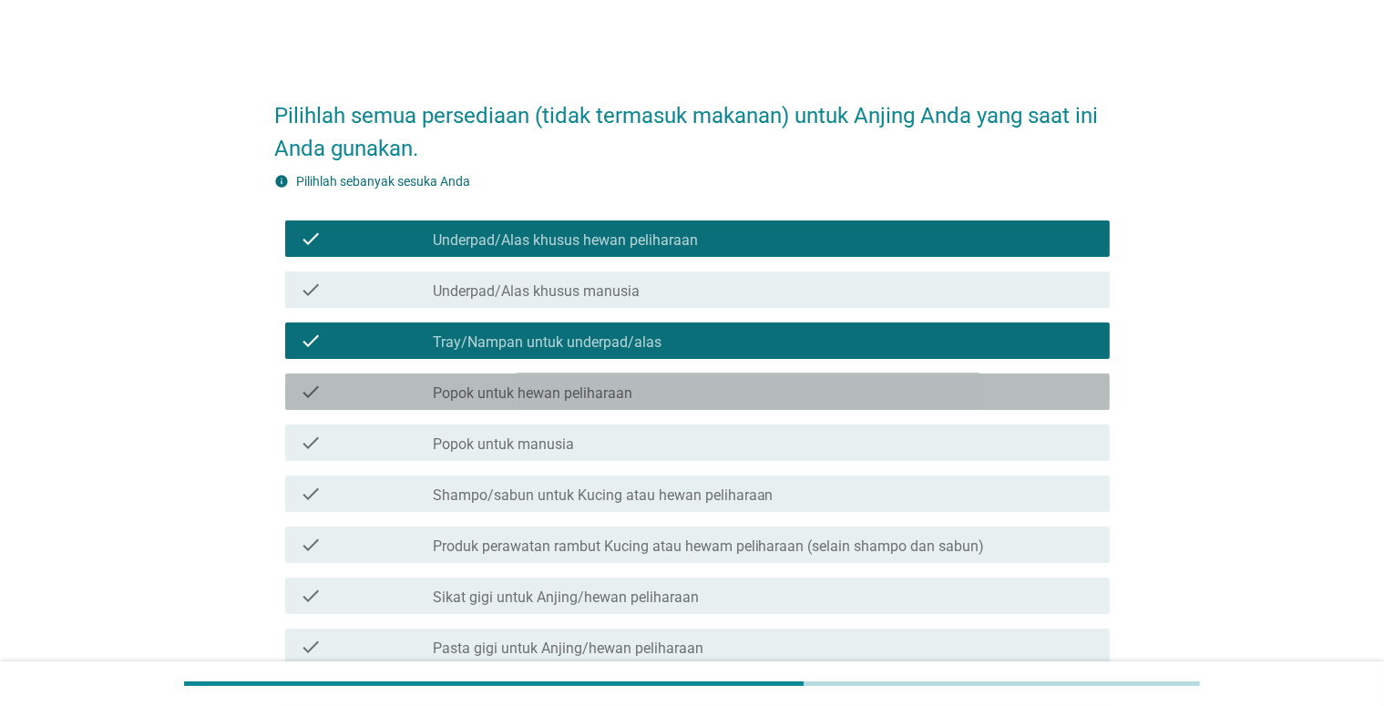
click at [605, 390] on label "Popok untuk hewan peliharaan" at bounding box center [533, 394] width 200 height 18
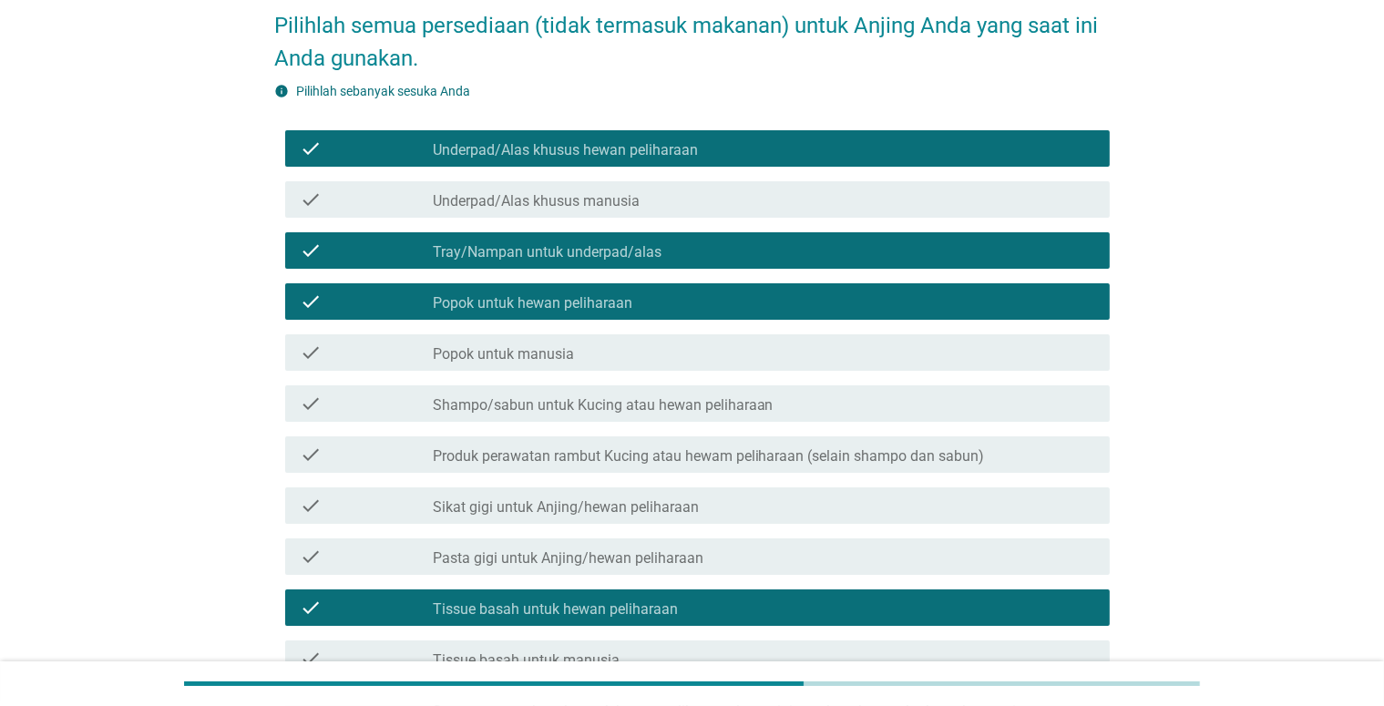
scroll to position [91, 0]
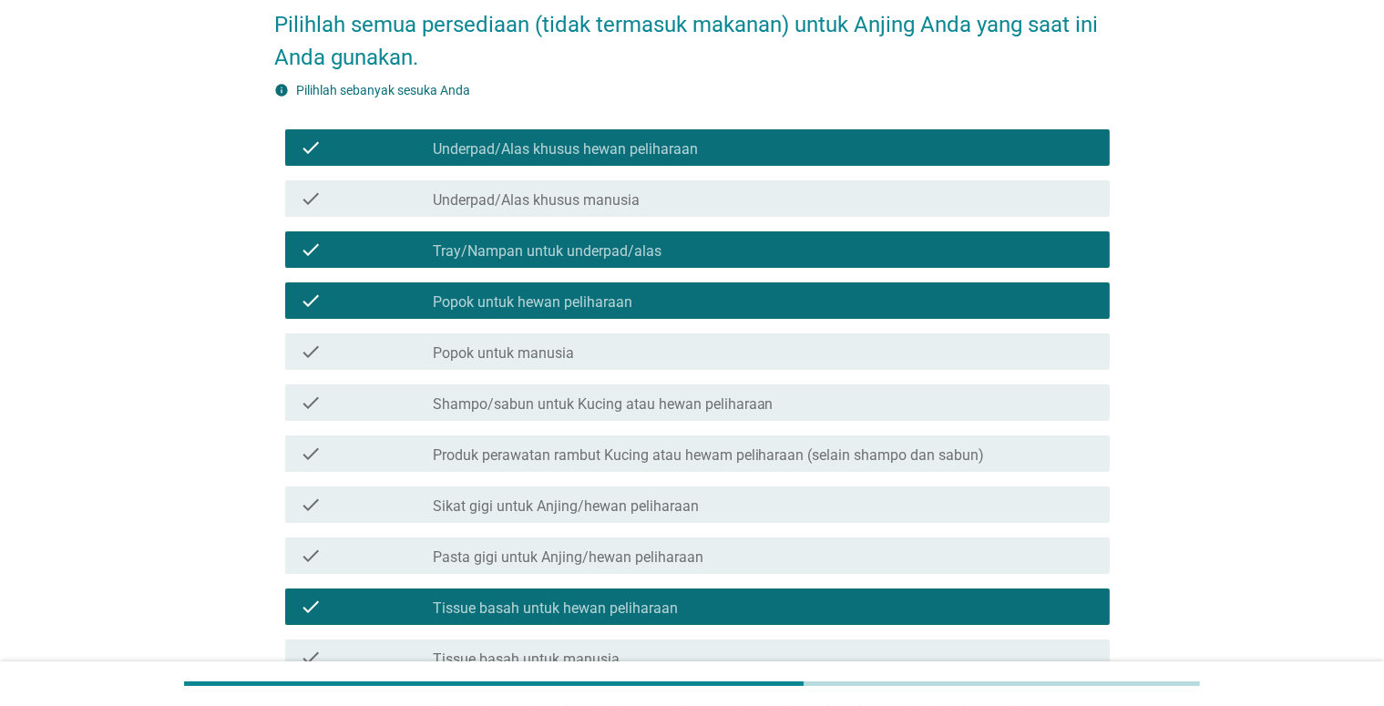
click at [586, 509] on label "Sikat gigi untuk Anjing/hewan peliharaan" at bounding box center [566, 507] width 266 height 18
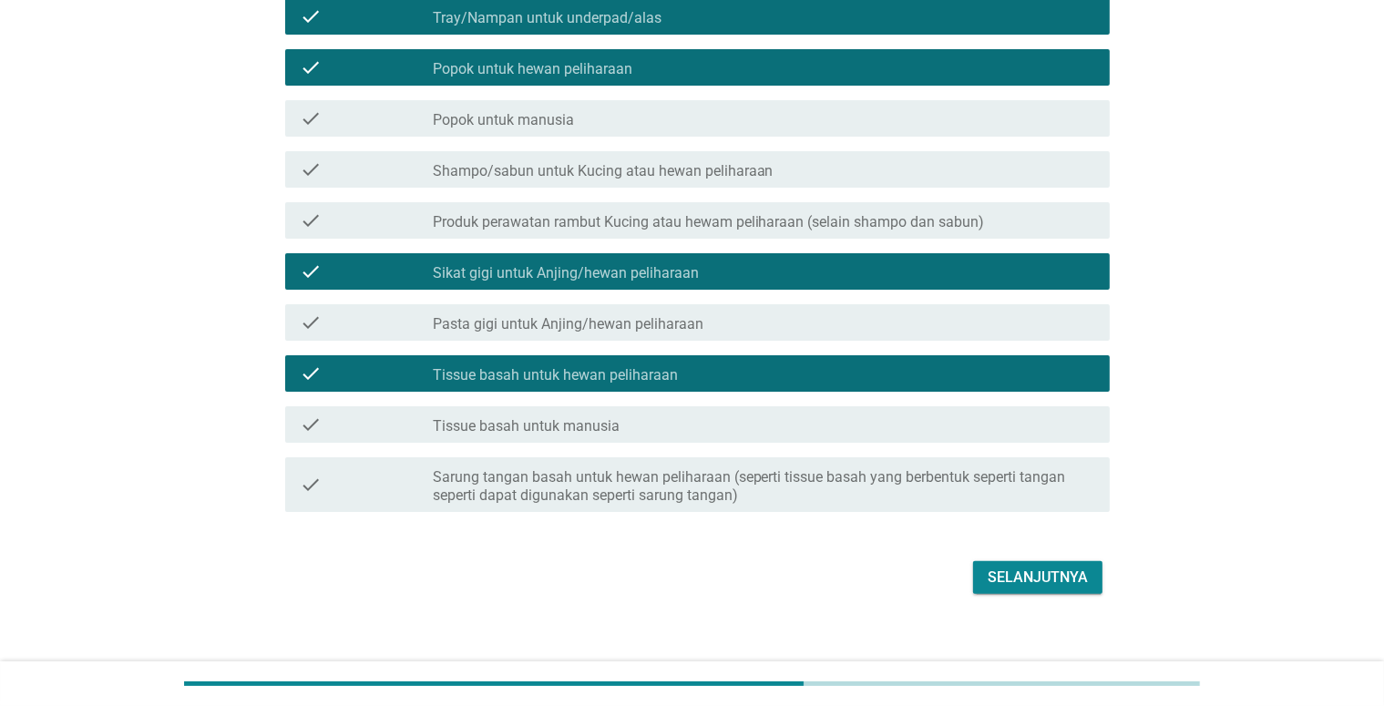
scroll to position [343, 0]
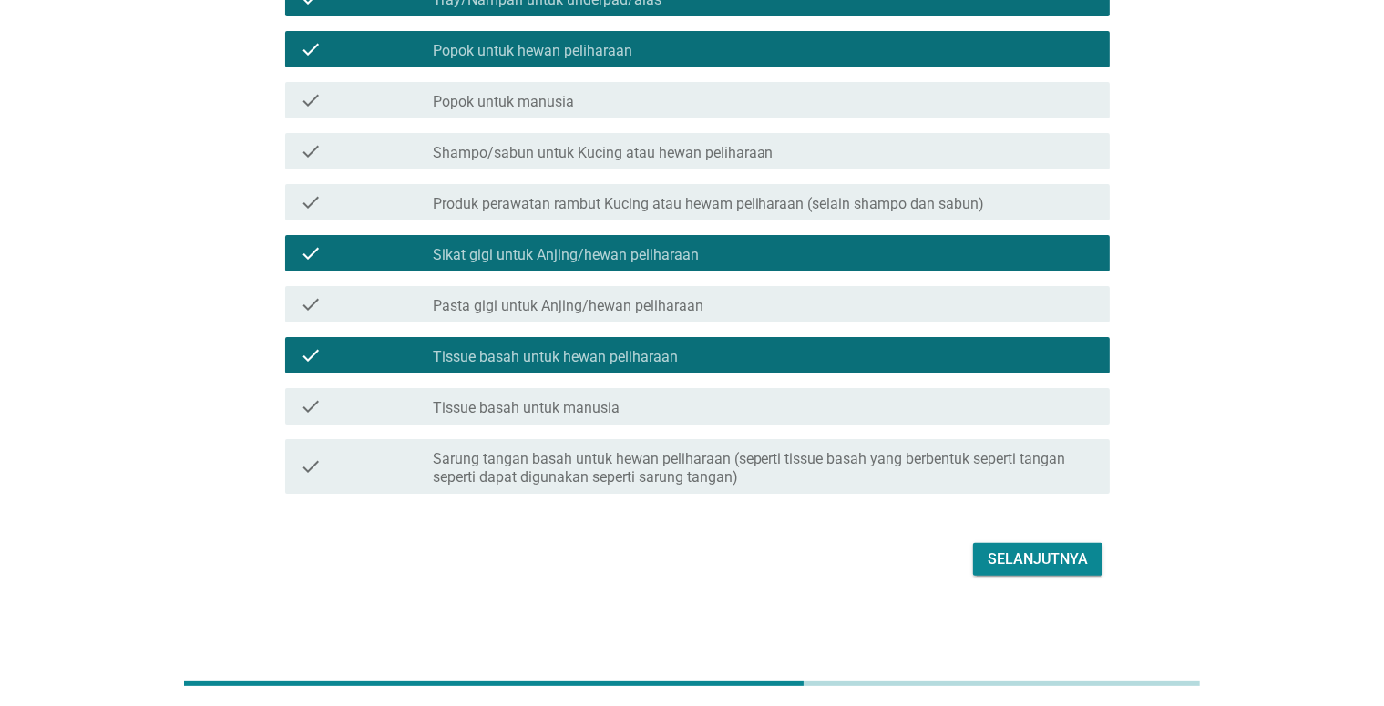
click at [1009, 554] on div "Selanjutnya" at bounding box center [1038, 560] width 100 height 22
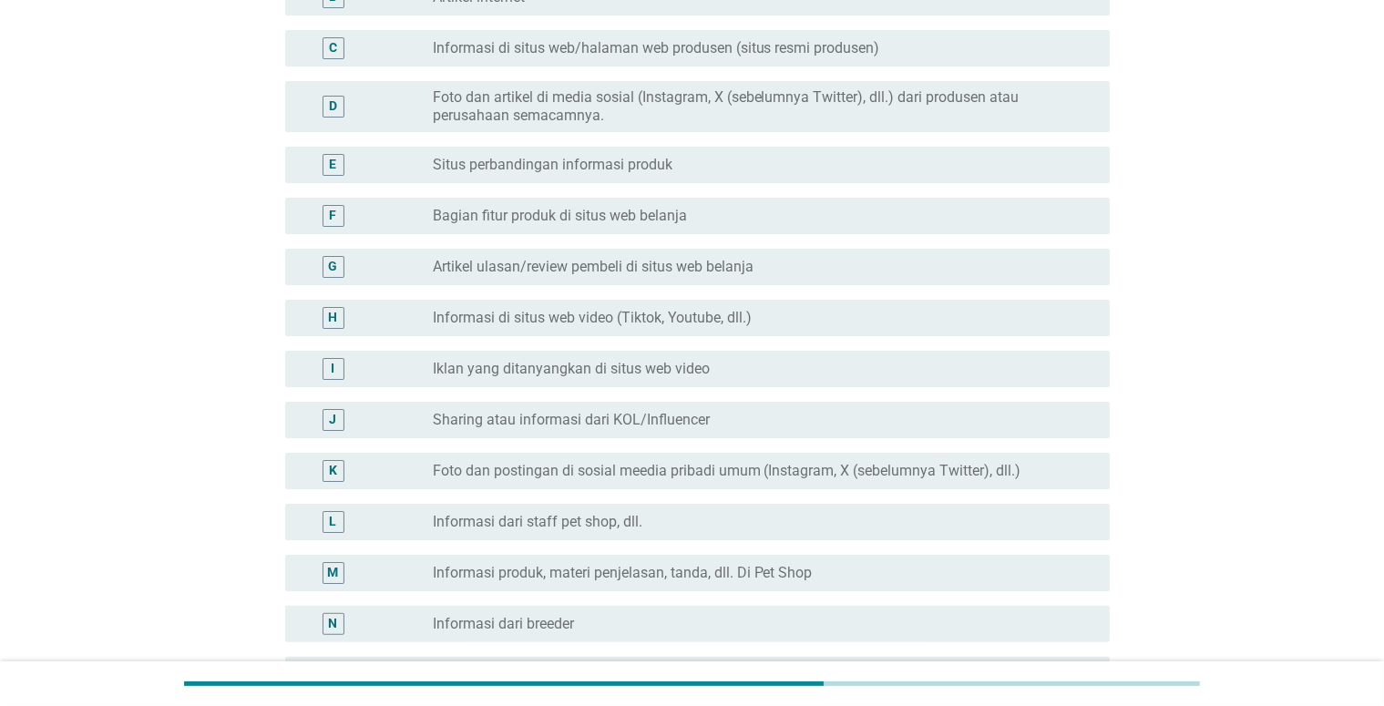
scroll to position [273, 0]
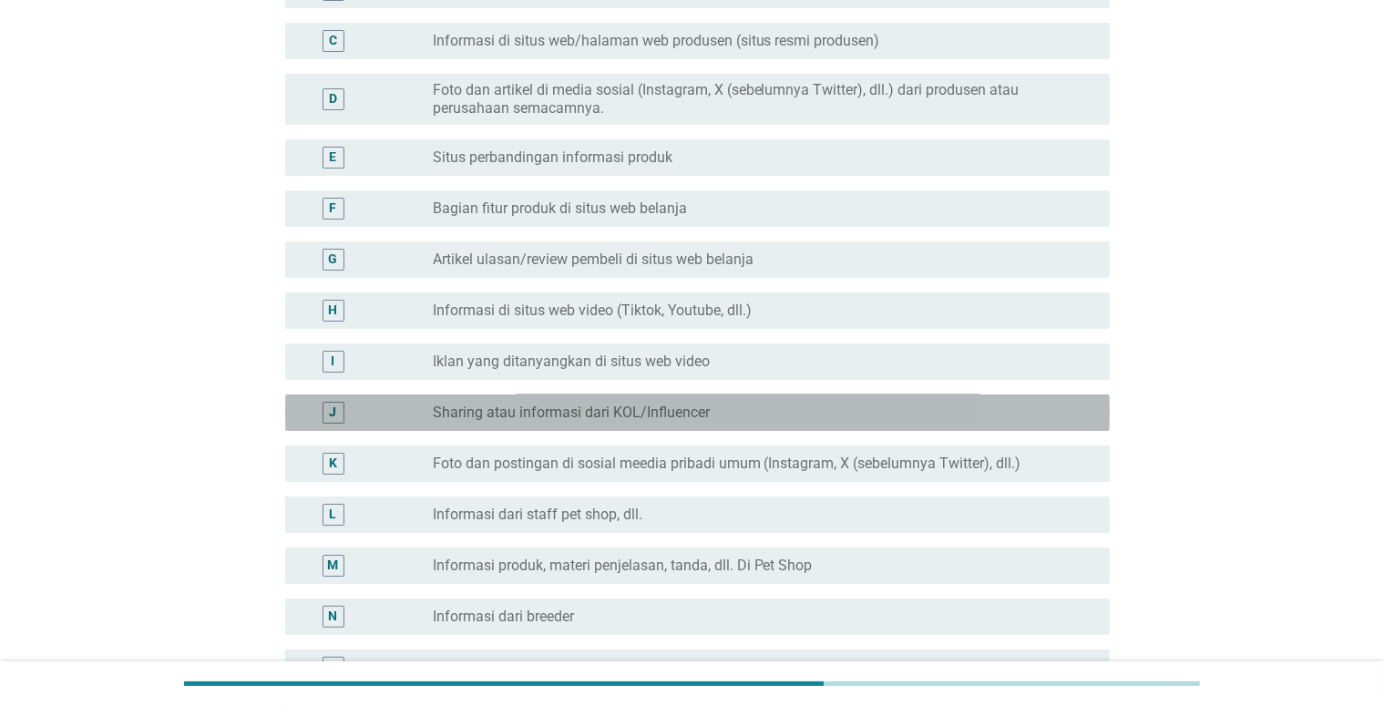
click at [650, 419] on label "Sharing atau informasi dari KOL/Influencer" at bounding box center [571, 413] width 277 height 18
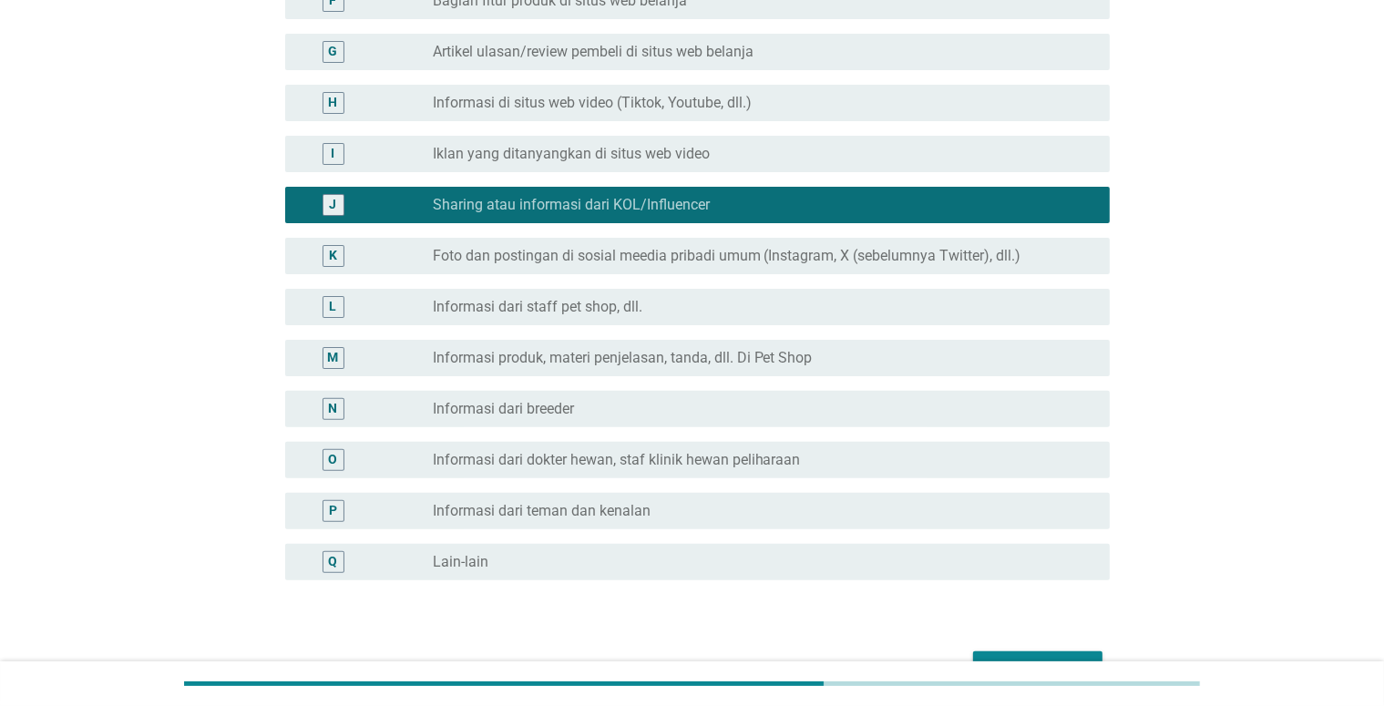
scroll to position [547, 0]
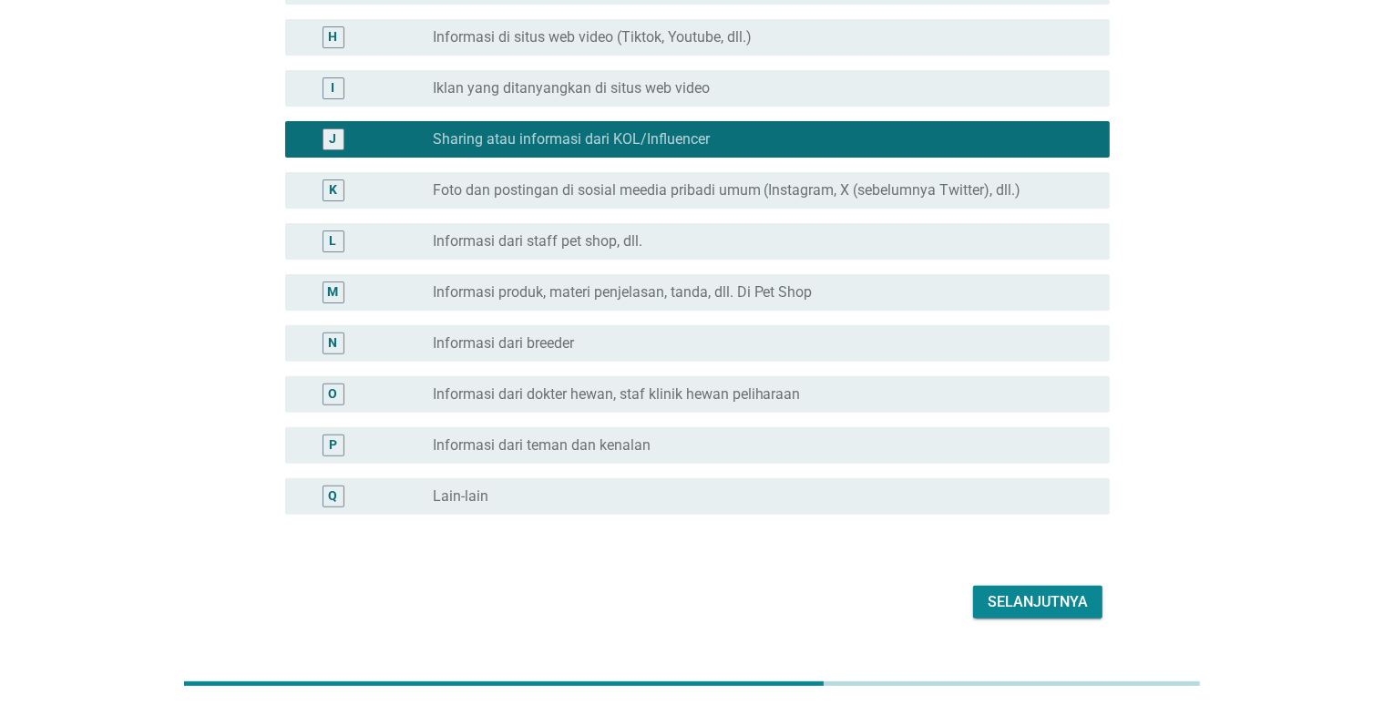
click at [992, 595] on div "Selanjutnya" at bounding box center [1038, 603] width 100 height 22
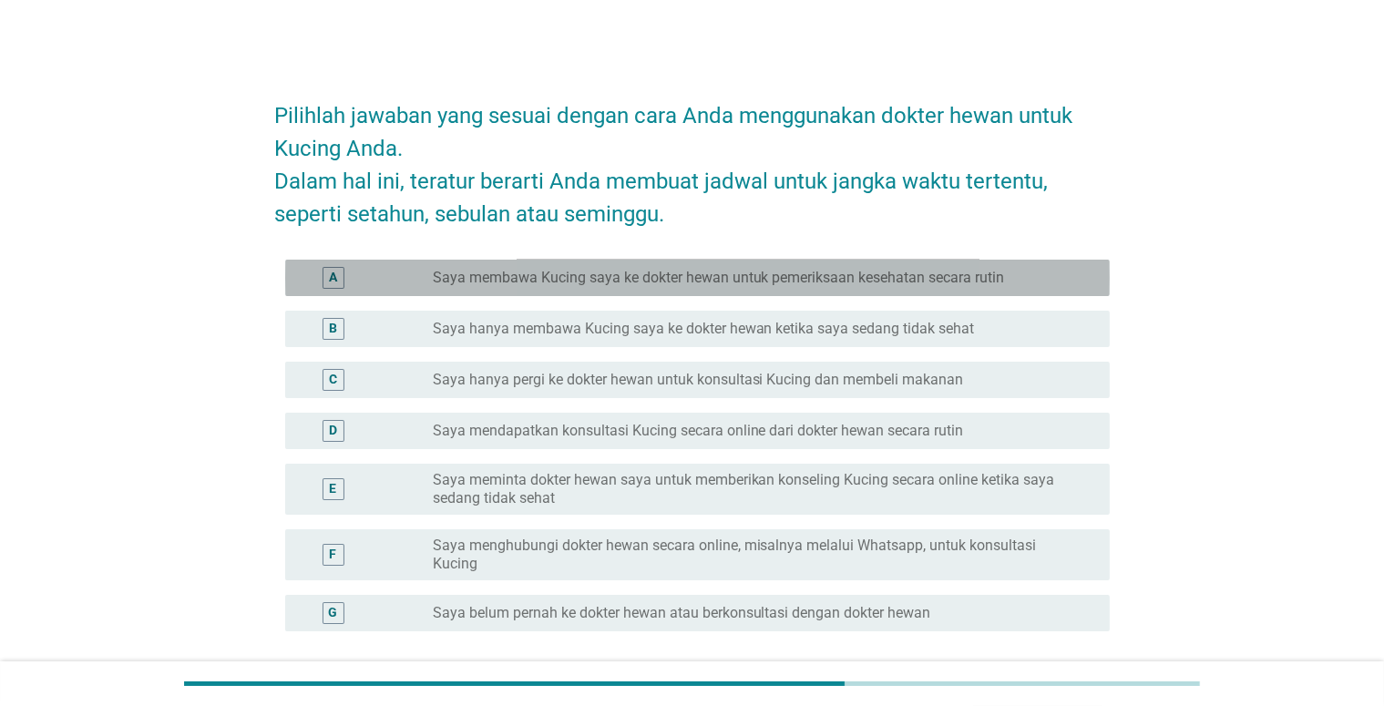
click at [880, 279] on label "Saya membawa Kucing saya ke dokter hewan untuk pemeriksaan kesehatan secara rut…" at bounding box center [719, 278] width 572 height 18
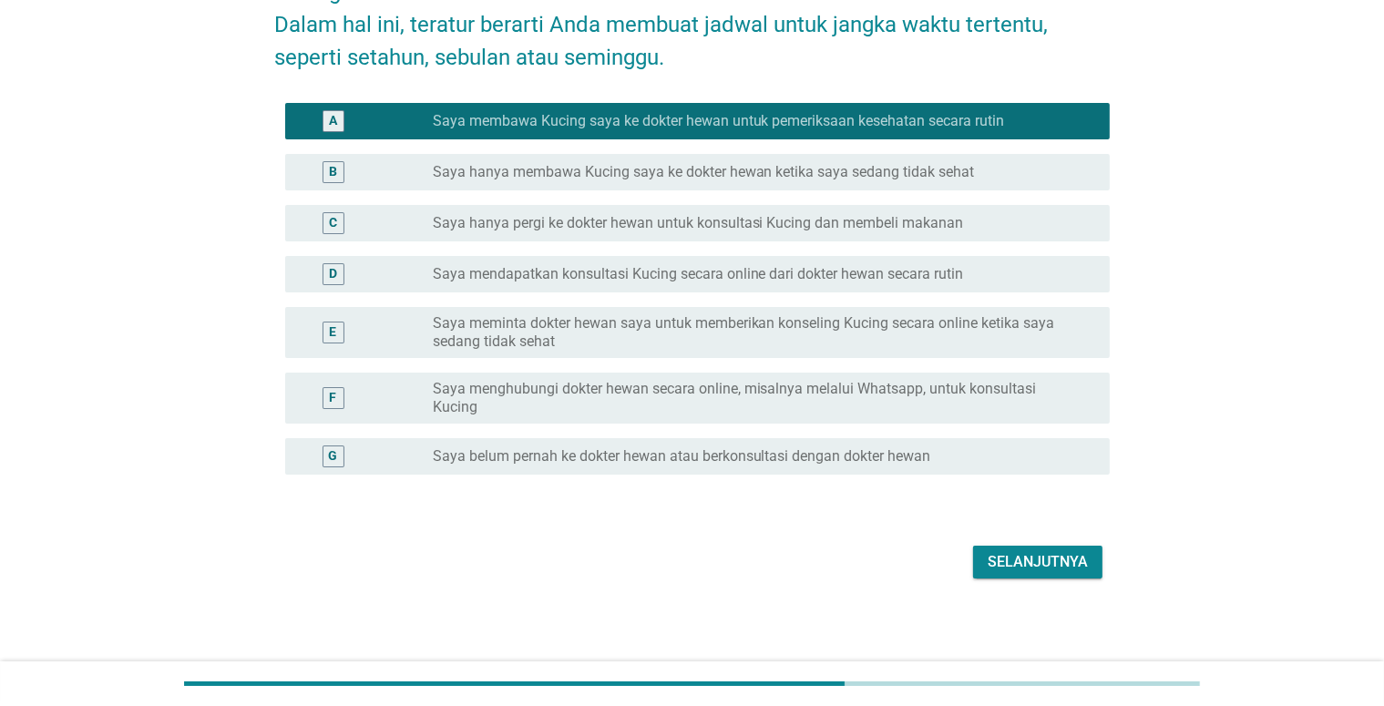
scroll to position [159, 0]
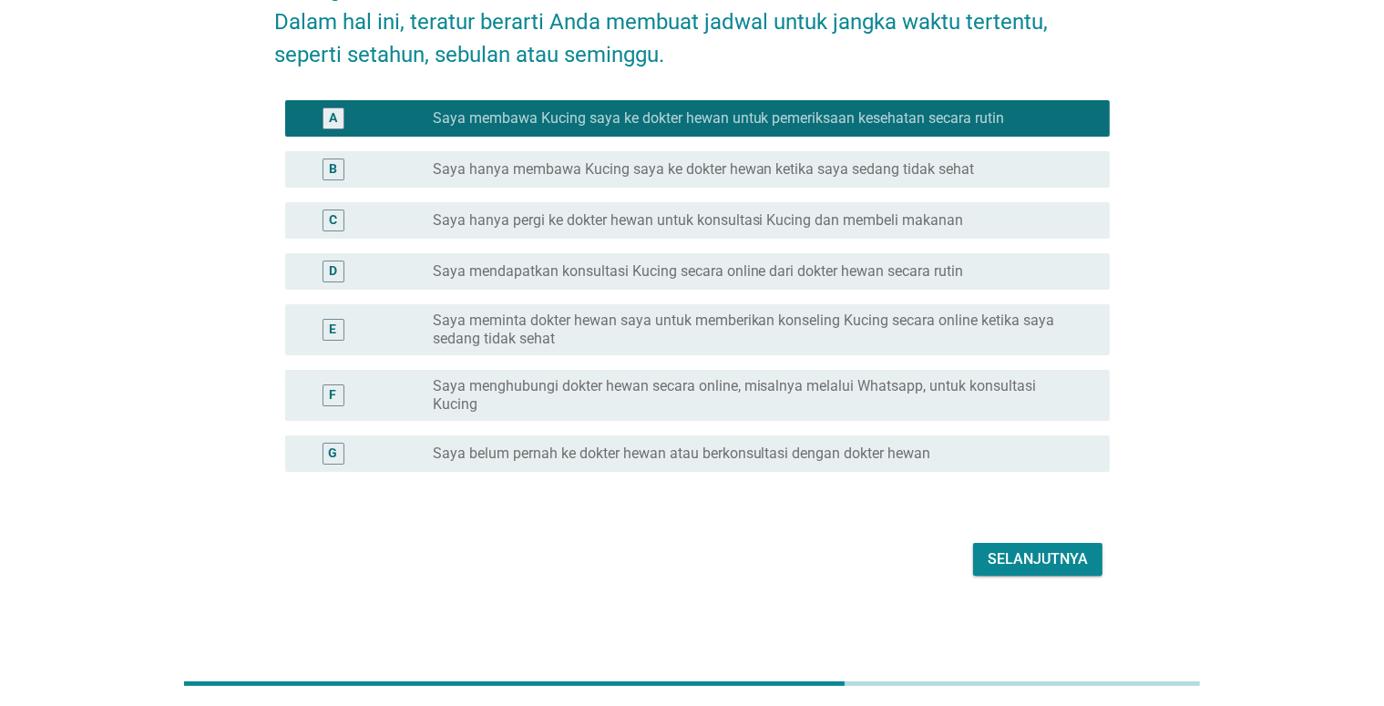
click at [1017, 560] on div "Selanjutnya" at bounding box center [1038, 560] width 100 height 22
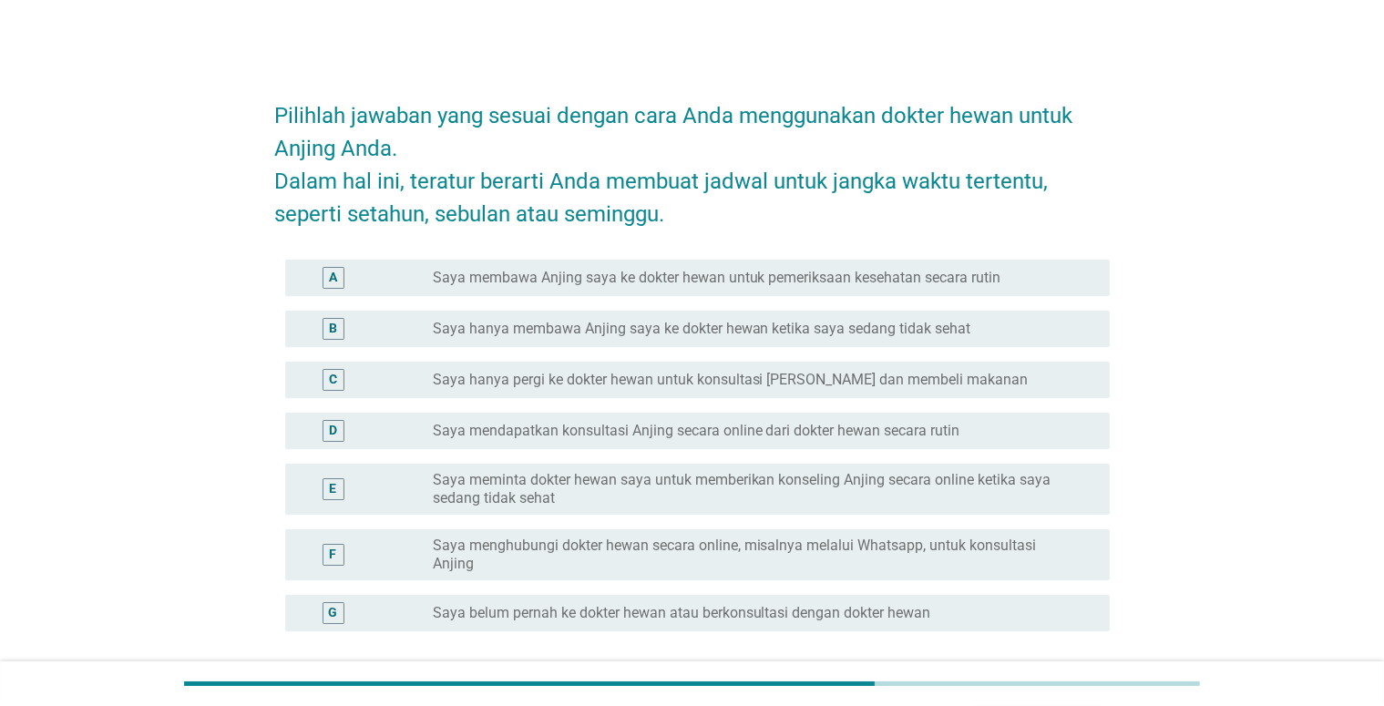
click at [880, 280] on label "Saya membawa Anjing saya ke dokter hewan untuk pemeriksaan kesehatan secara rut…" at bounding box center [717, 278] width 569 height 18
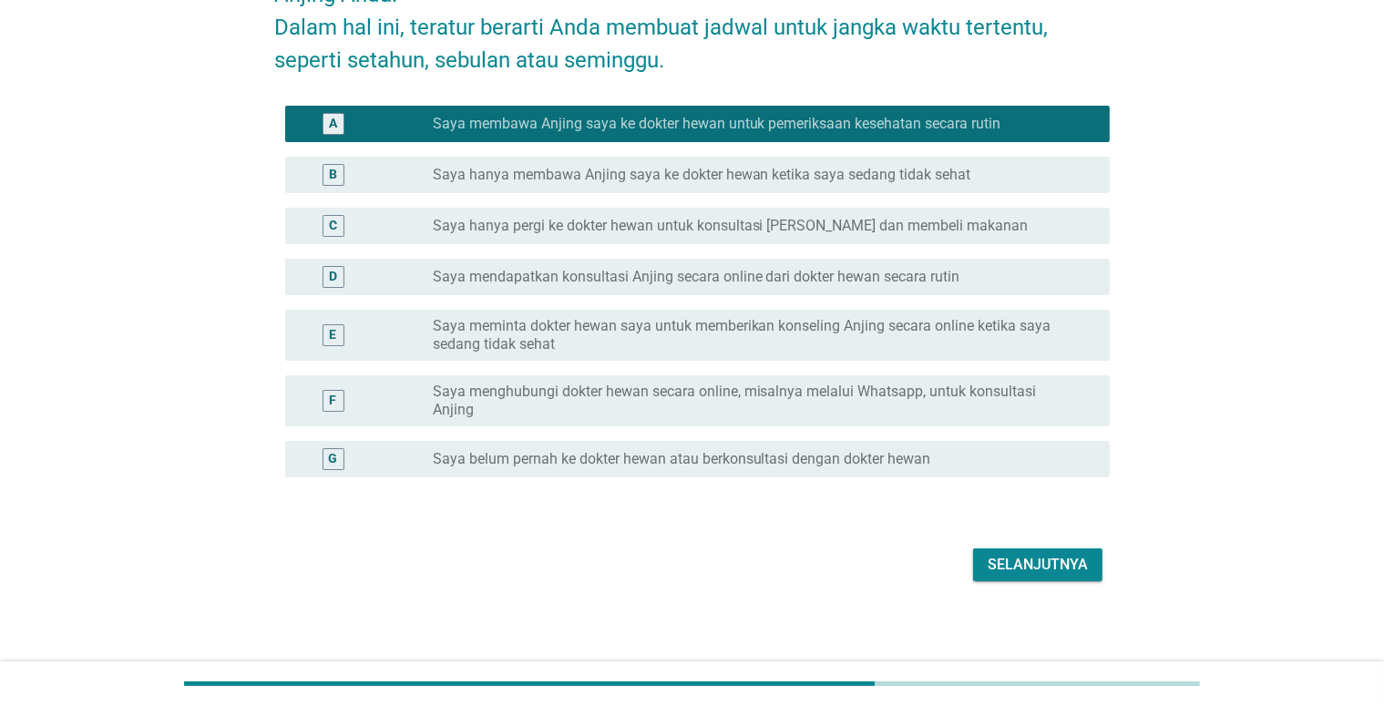
scroll to position [159, 0]
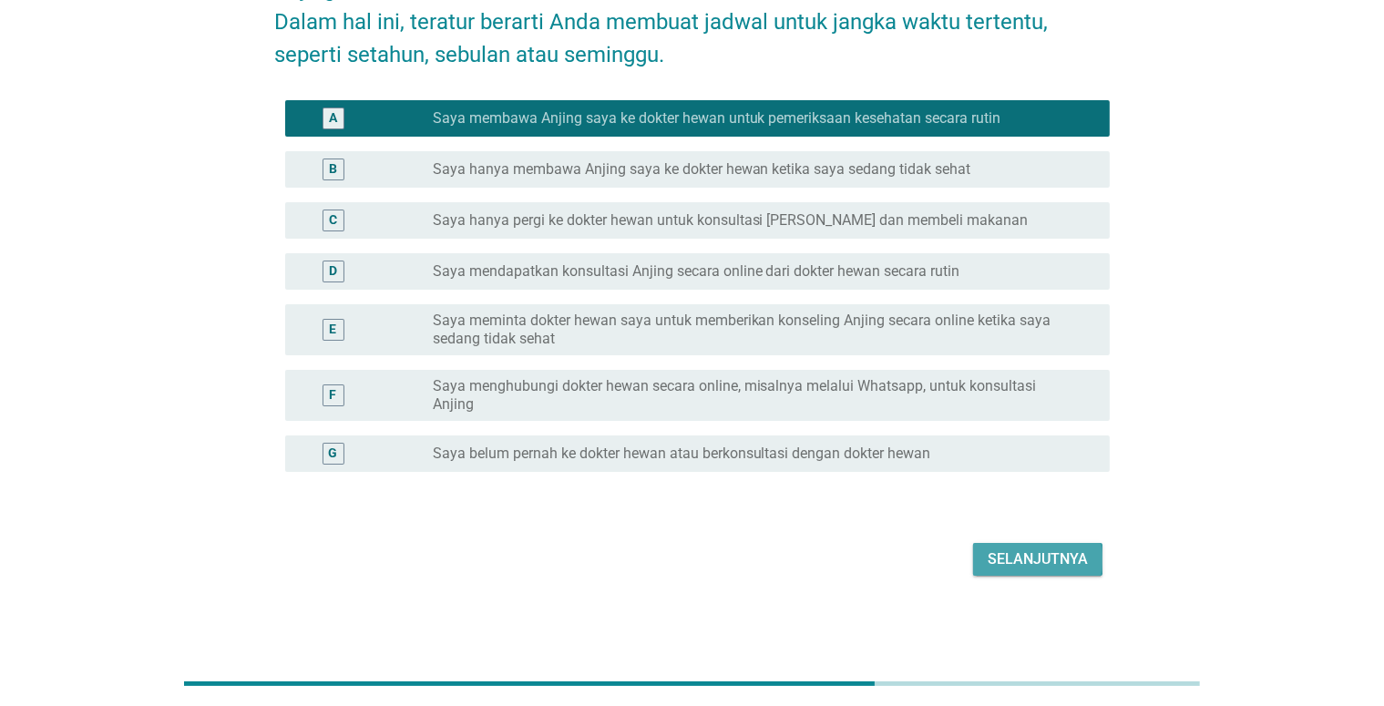
click at [1052, 549] on div "Selanjutnya" at bounding box center [1038, 560] width 100 height 22
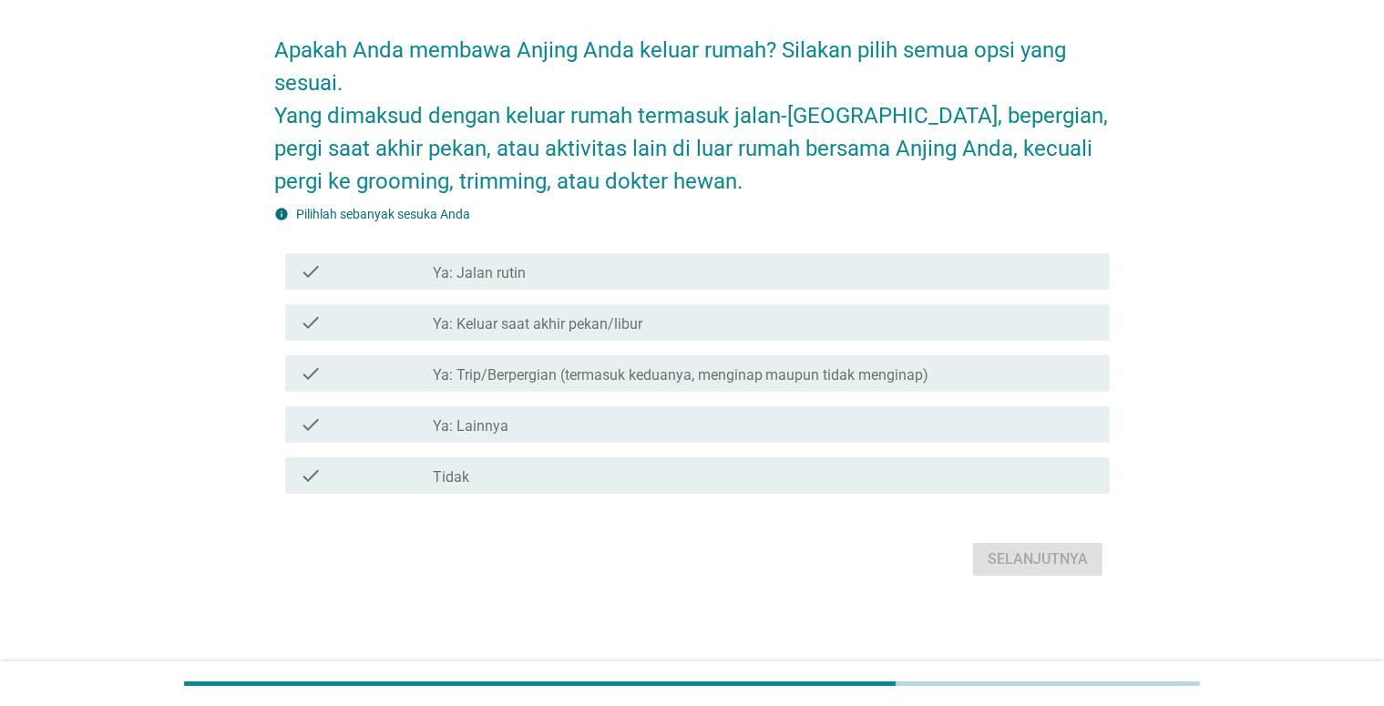
scroll to position [0, 0]
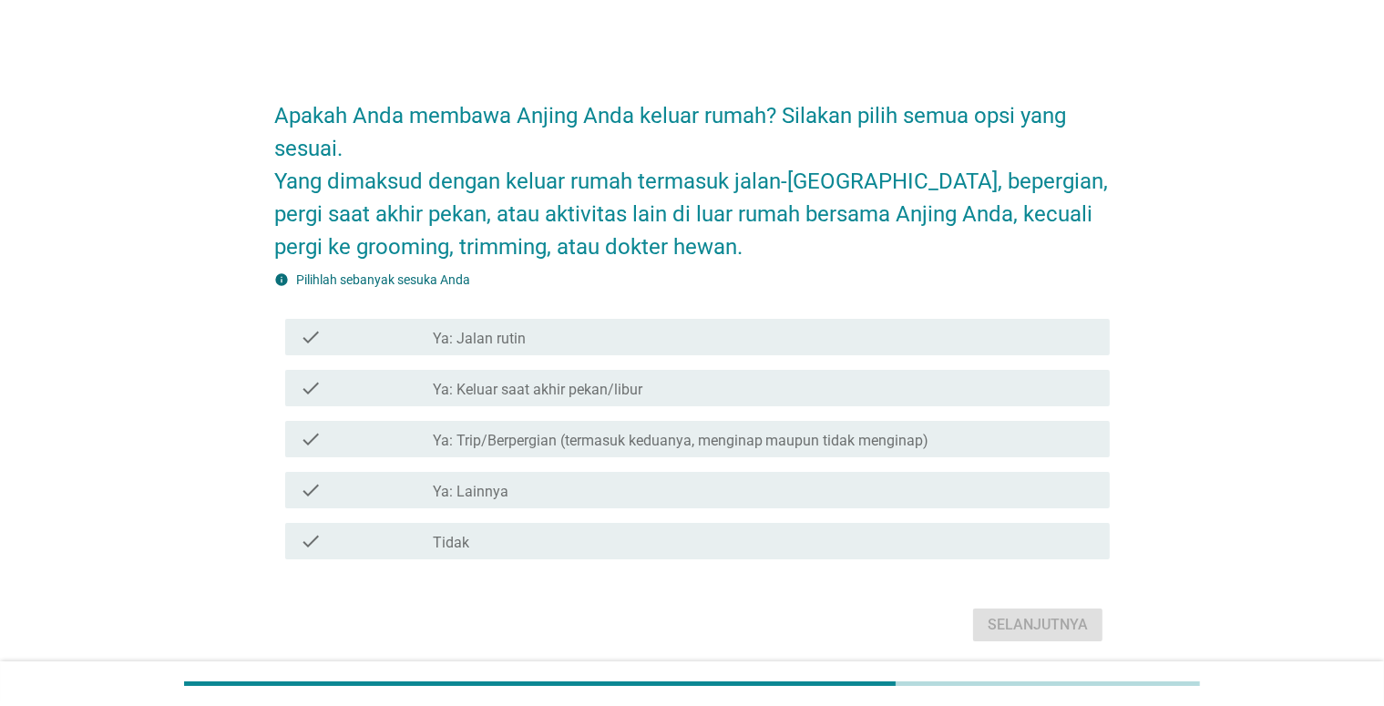
click at [646, 387] on div "check_box_outline_blank Ya: Keluar saat akhir pekan/libur" at bounding box center [764, 388] width 663 height 22
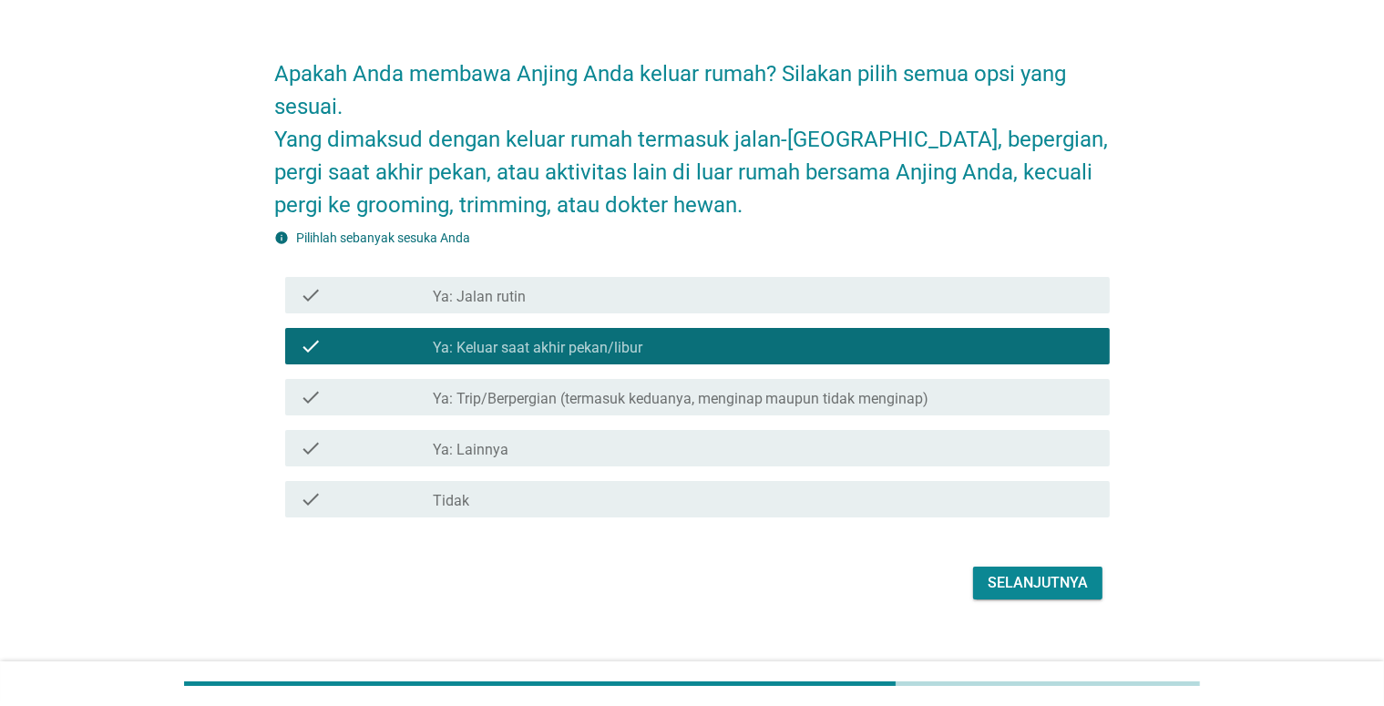
scroll to position [66, 0]
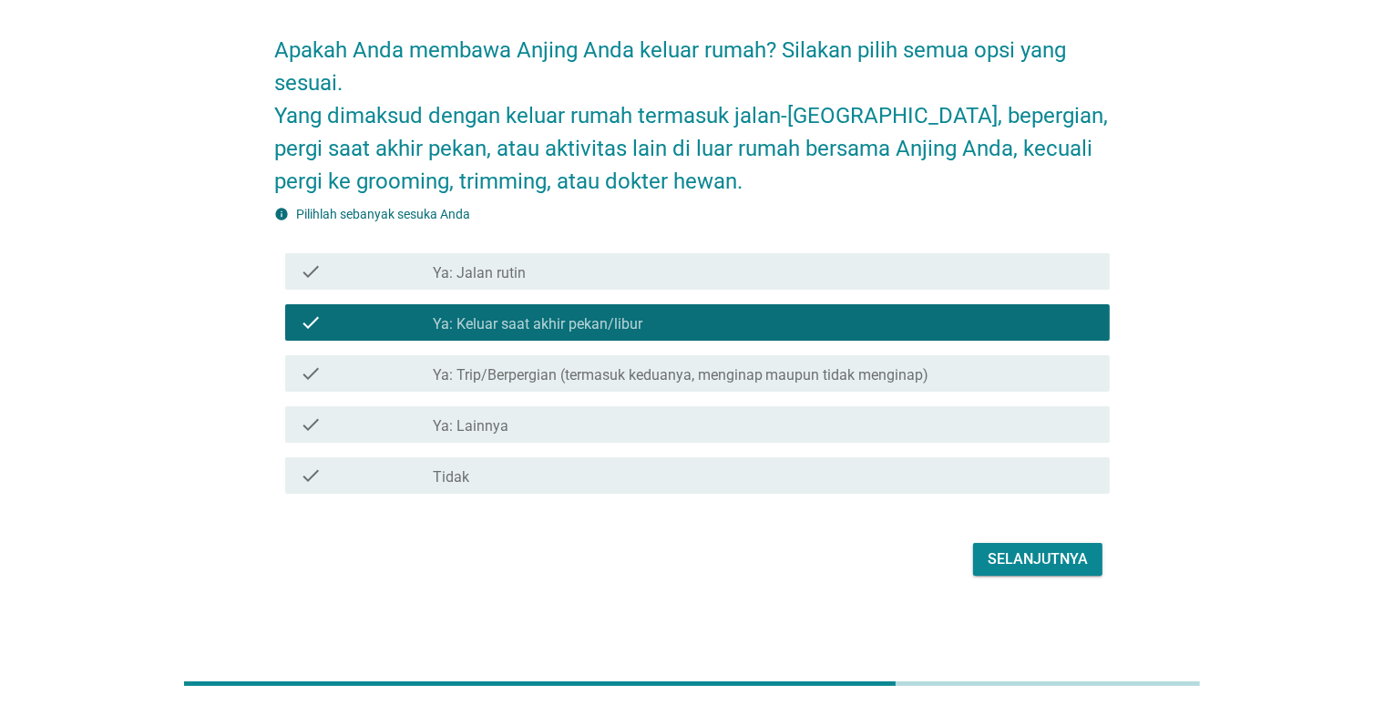
click at [1002, 558] on div "Selanjutnya" at bounding box center [1038, 560] width 100 height 22
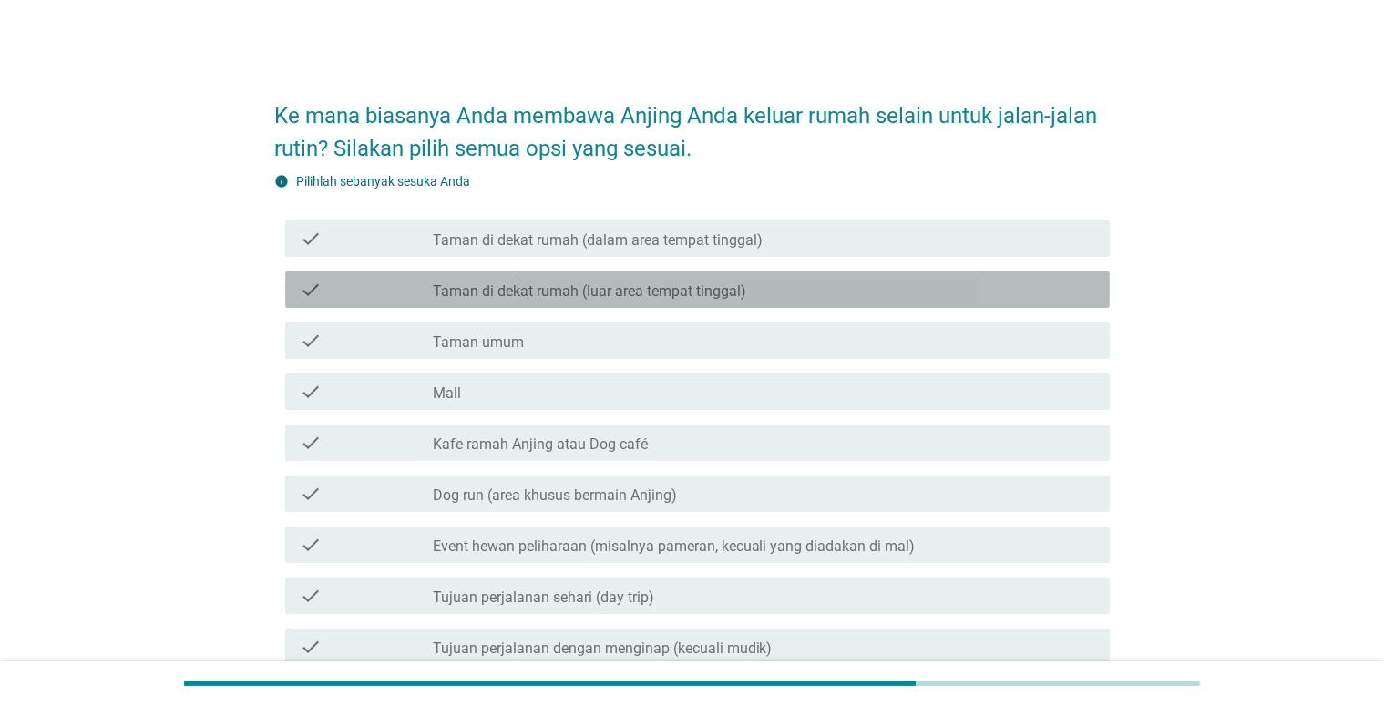
click at [678, 293] on label "Taman di dekat rumah (luar area tempat tinggal)" at bounding box center [590, 292] width 314 height 18
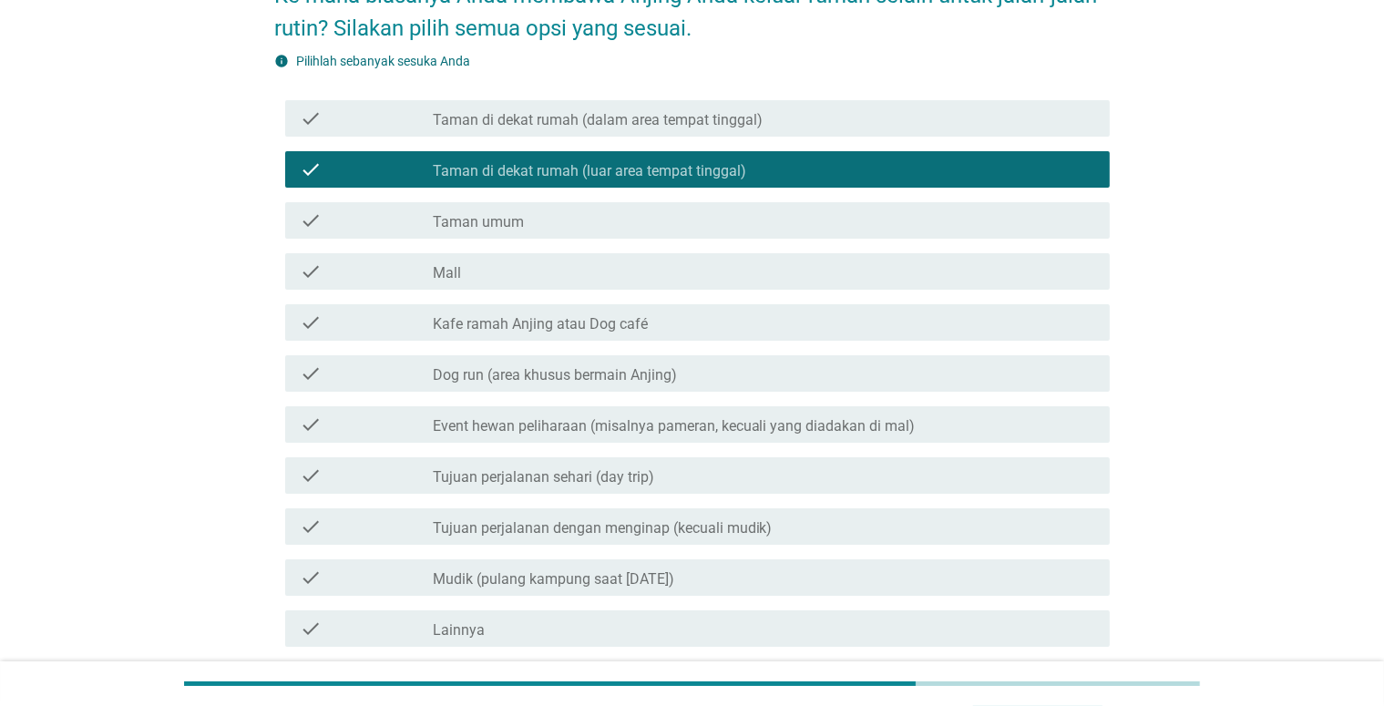
scroll to position [273, 0]
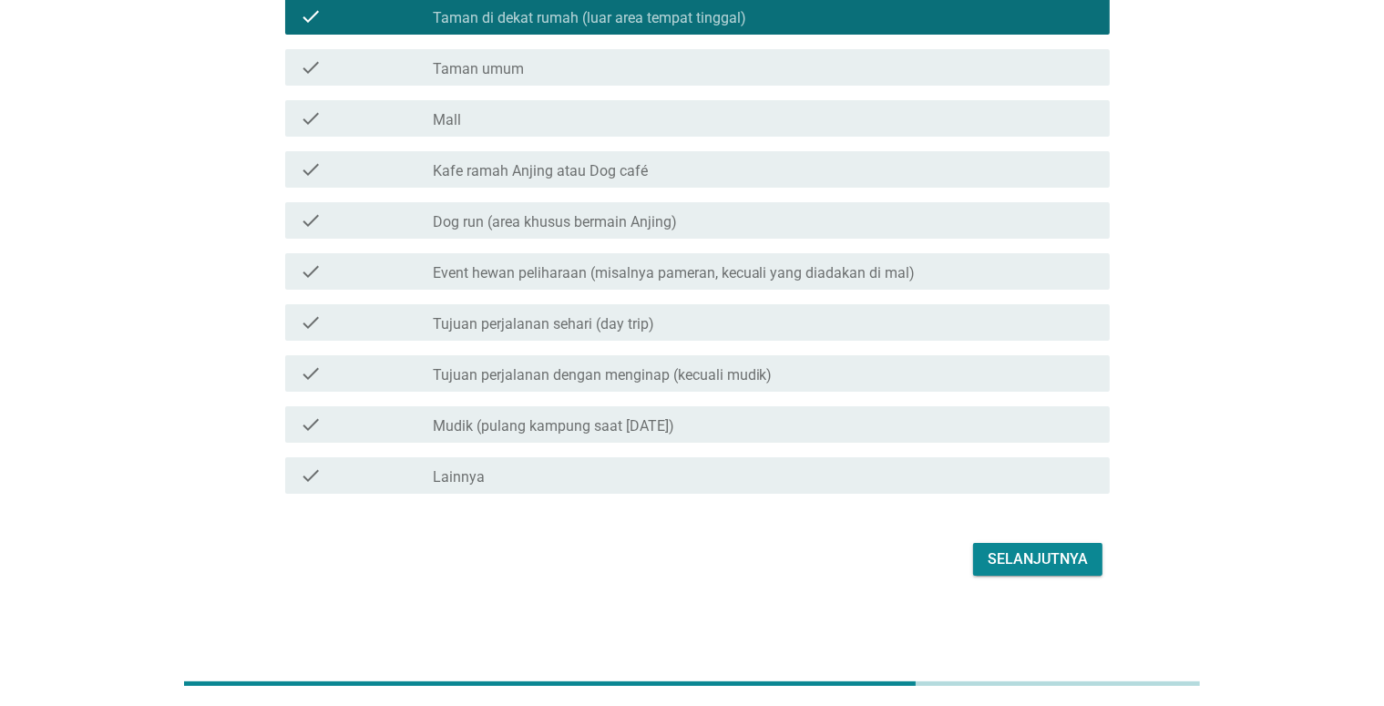
click at [992, 556] on div "Selanjutnya" at bounding box center [1038, 560] width 100 height 22
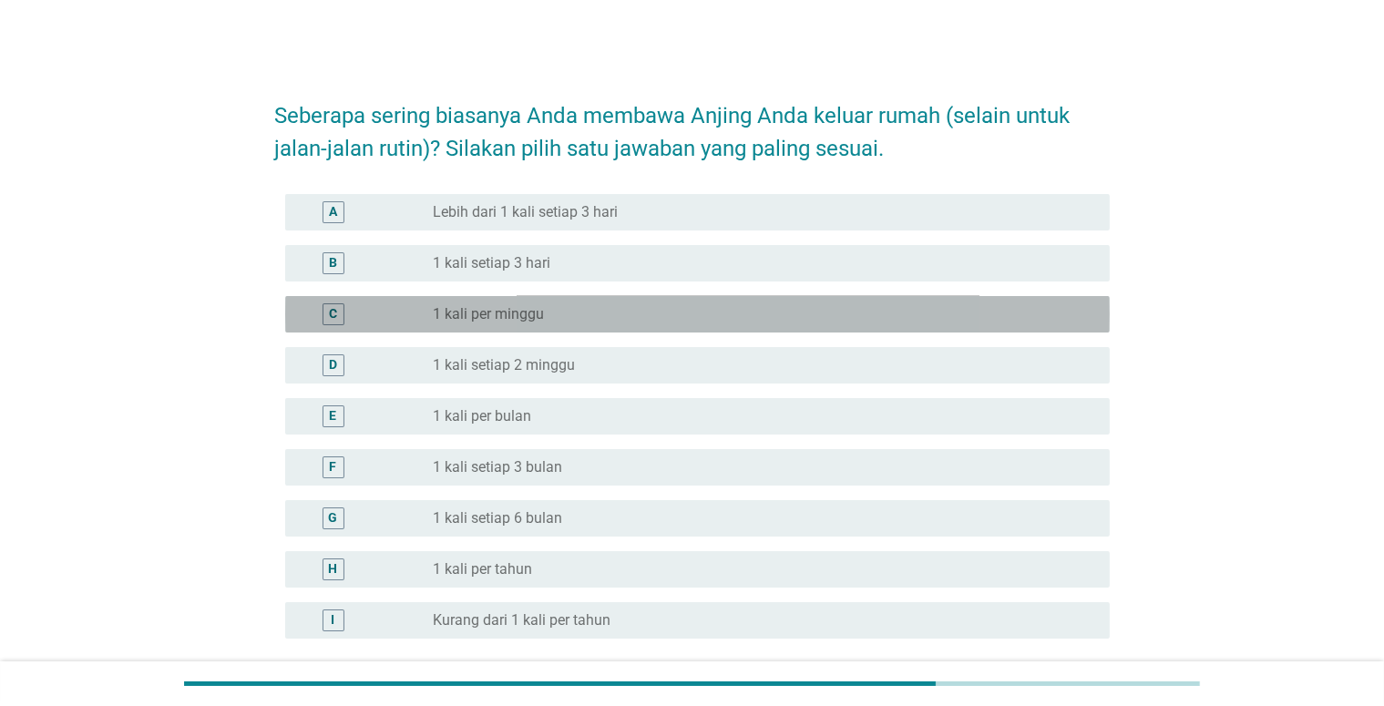
click at [634, 315] on div "radio_button_unchecked 1 kali per minggu" at bounding box center [757, 314] width 648 height 18
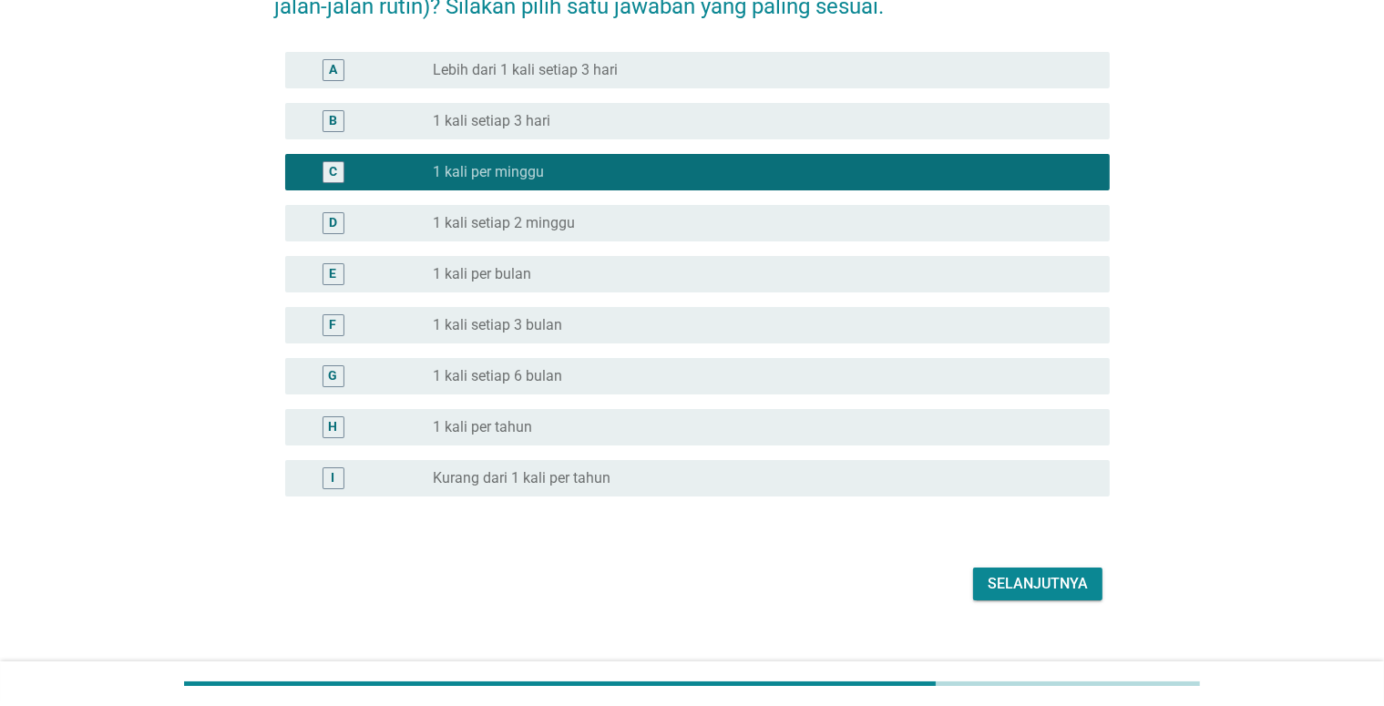
scroll to position [167, 0]
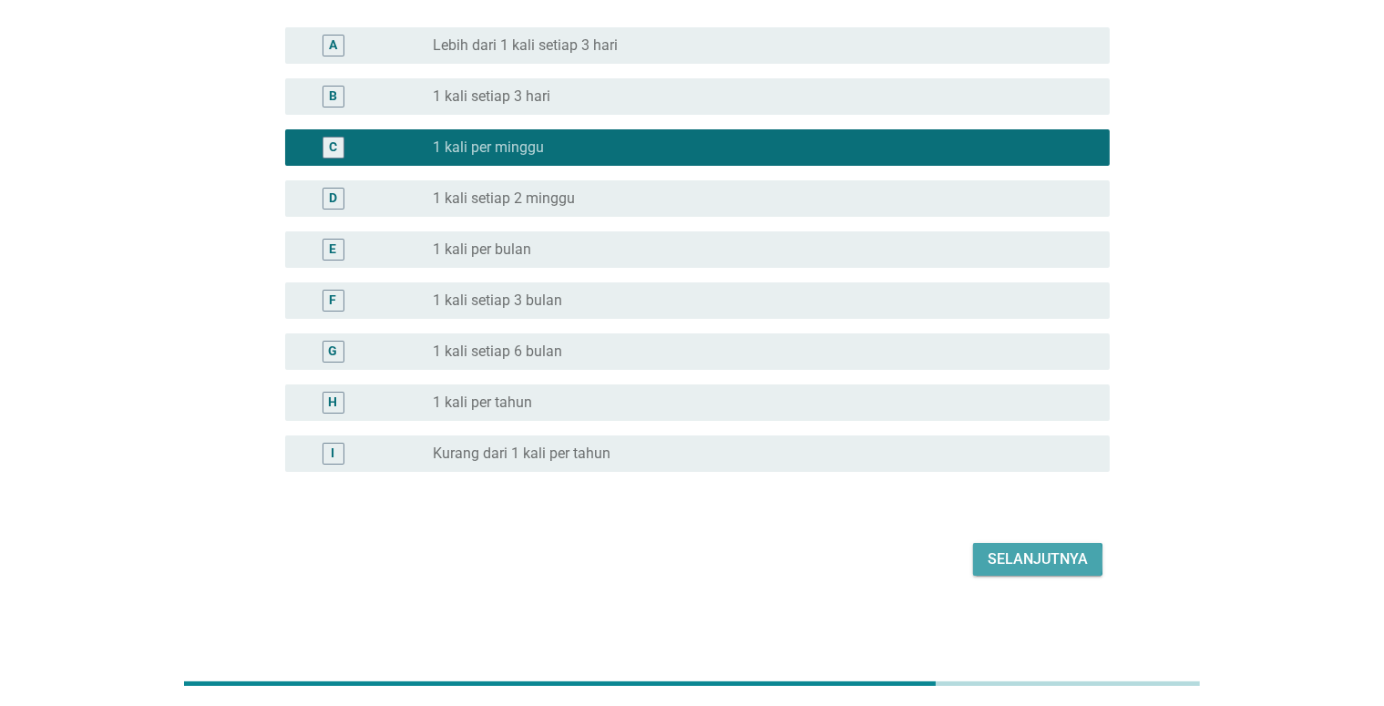
click at [1032, 558] on div "Selanjutnya" at bounding box center [1038, 560] width 100 height 22
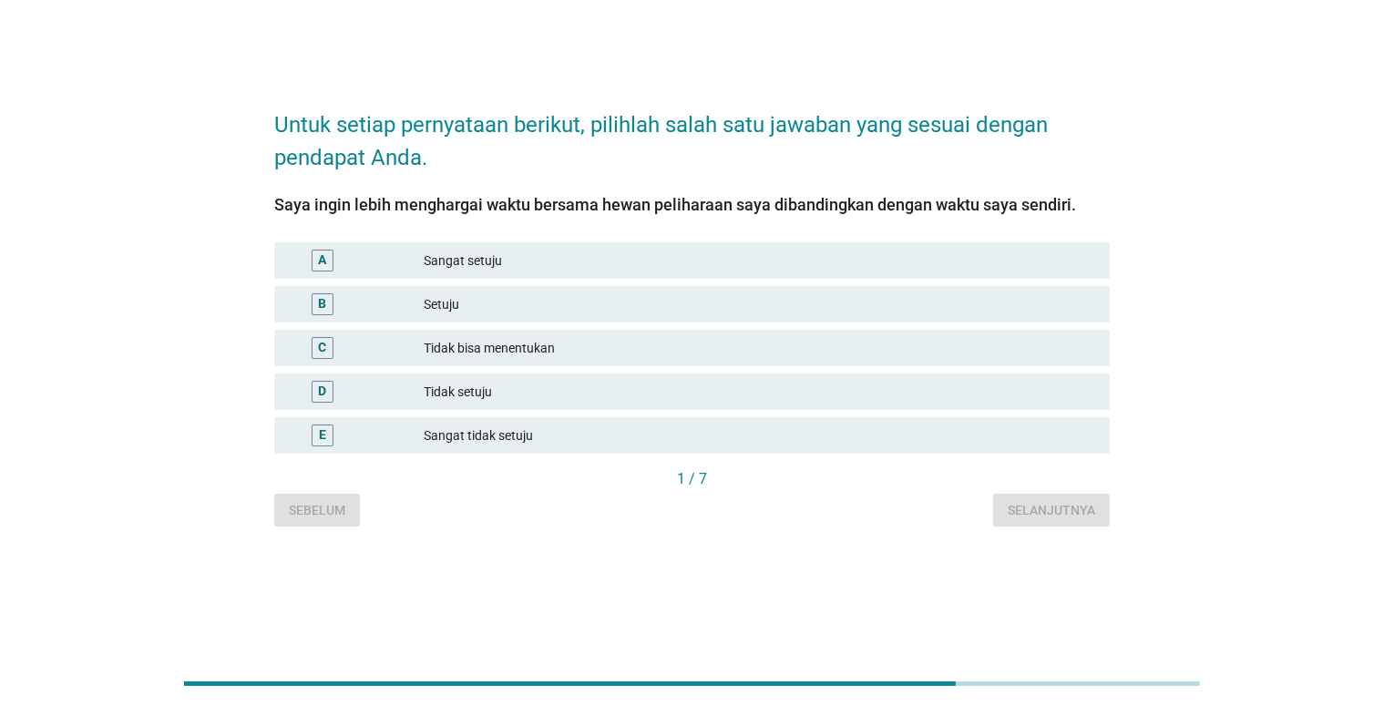
scroll to position [0, 0]
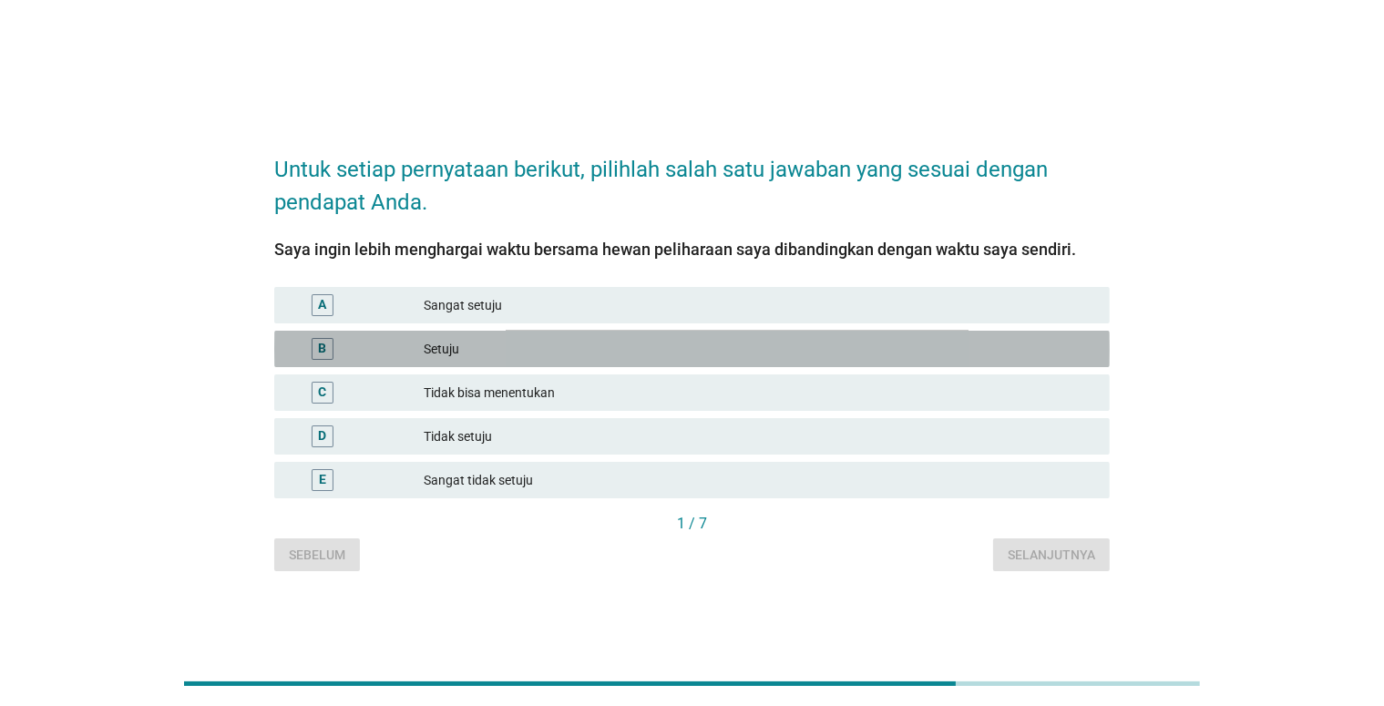
click at [613, 336] on div "B Setuju" at bounding box center [692, 349] width 836 height 36
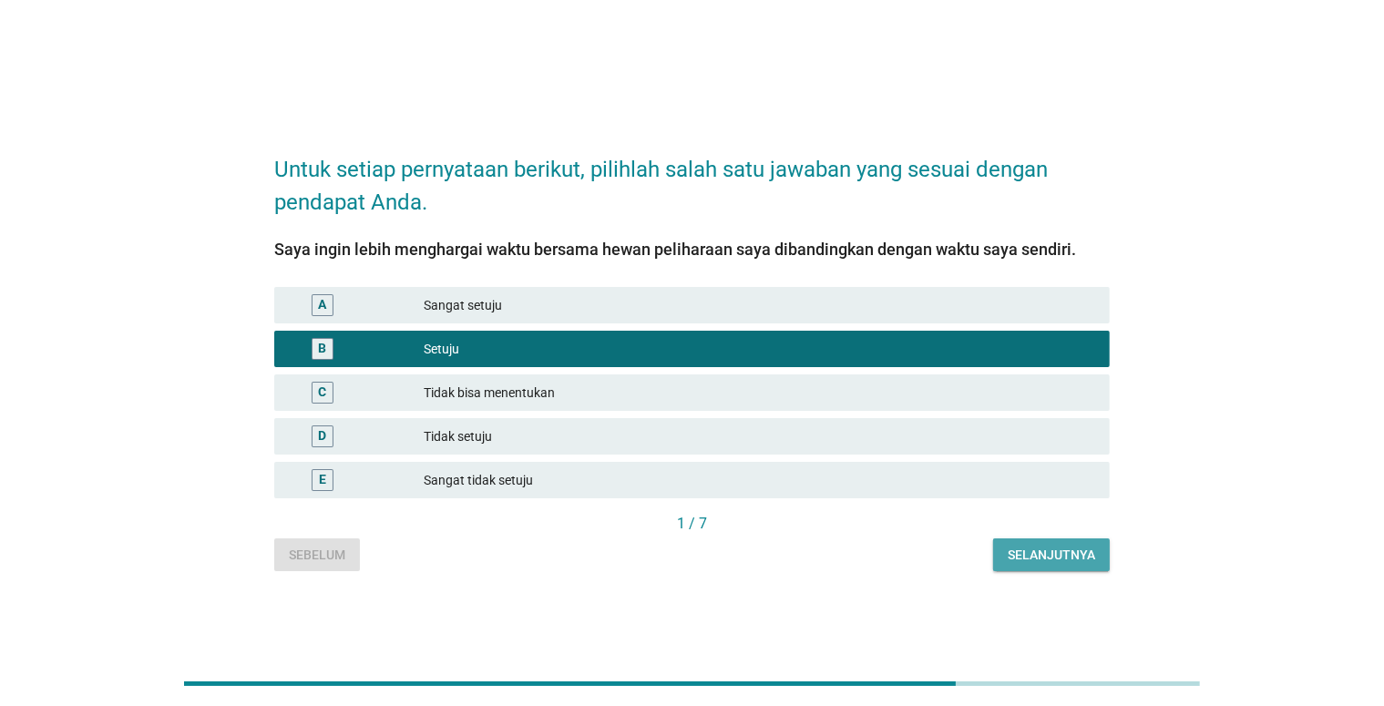
click at [996, 551] on button "Selanjutnya" at bounding box center [1051, 555] width 117 height 33
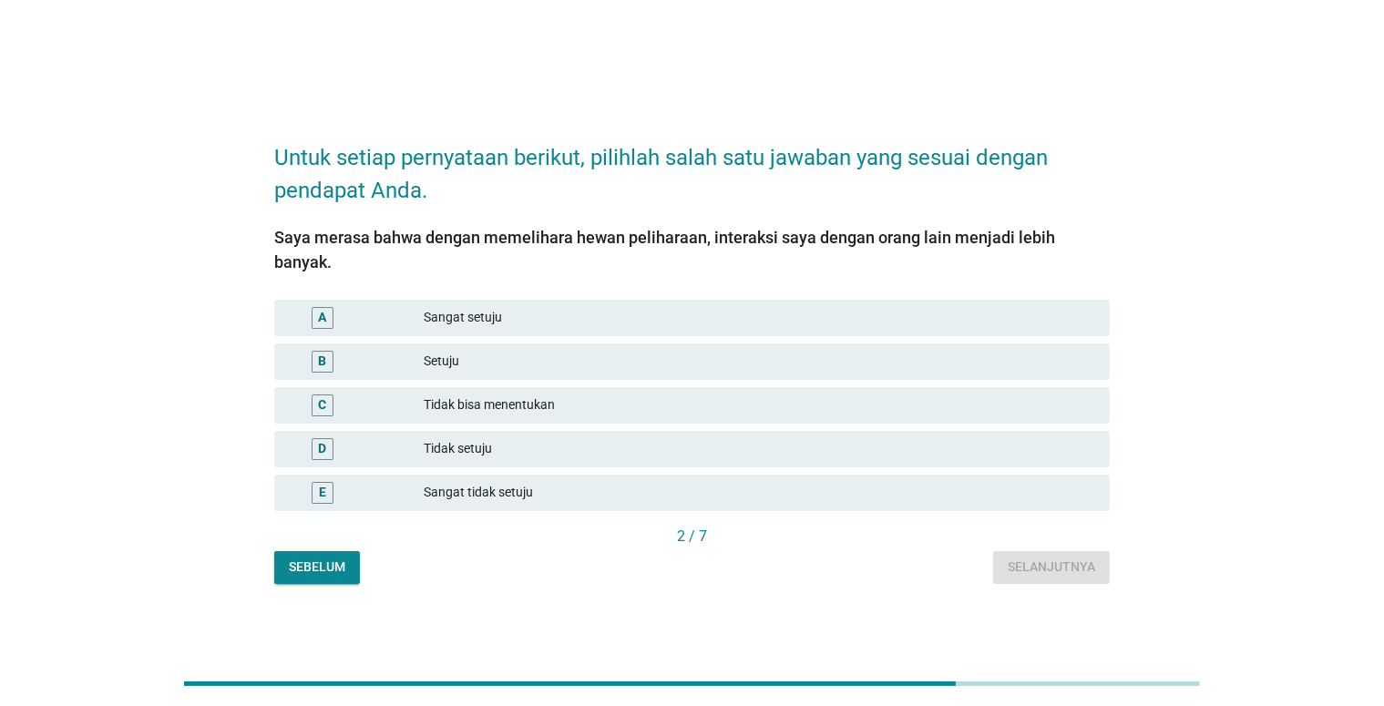
click at [598, 406] on div "Tidak bisa menentukan" at bounding box center [760, 406] width 672 height 22
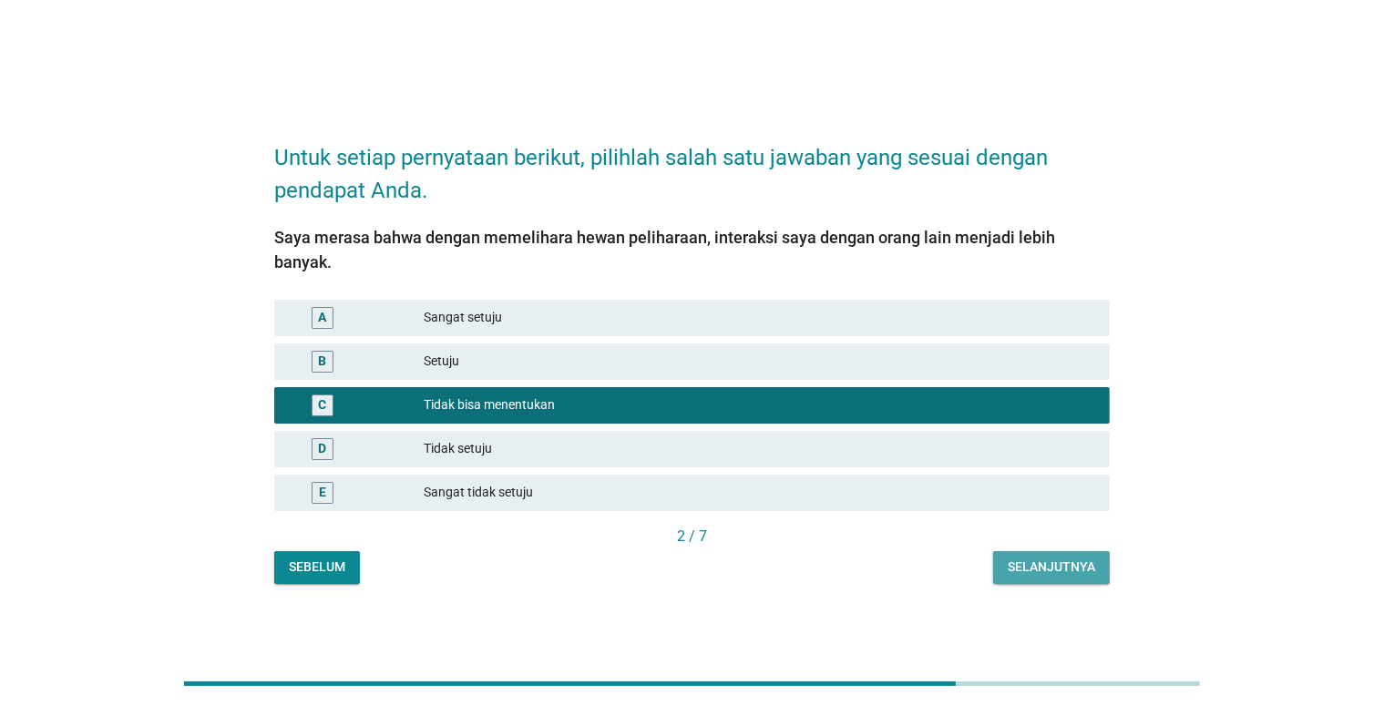
click at [1017, 571] on div "Selanjutnya" at bounding box center [1051, 567] width 87 height 19
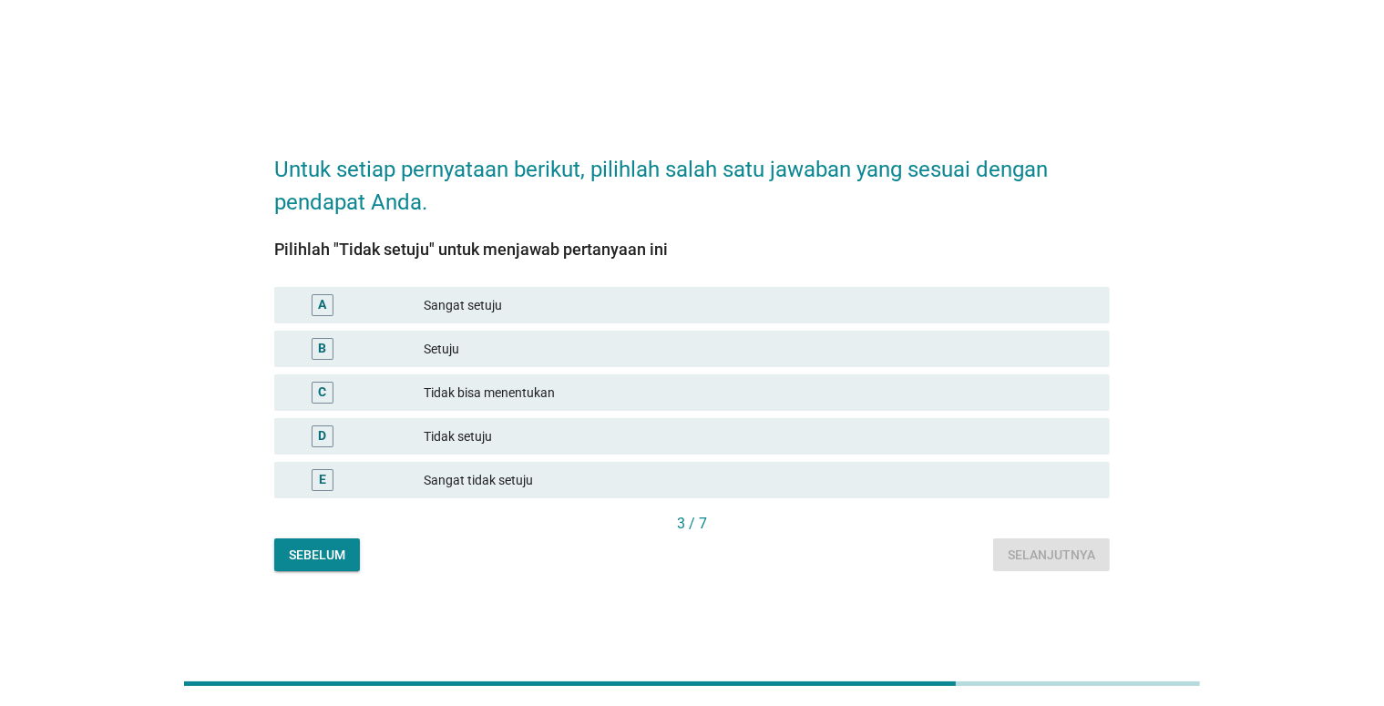
click at [682, 433] on div "Tidak setuju" at bounding box center [760, 437] width 672 height 22
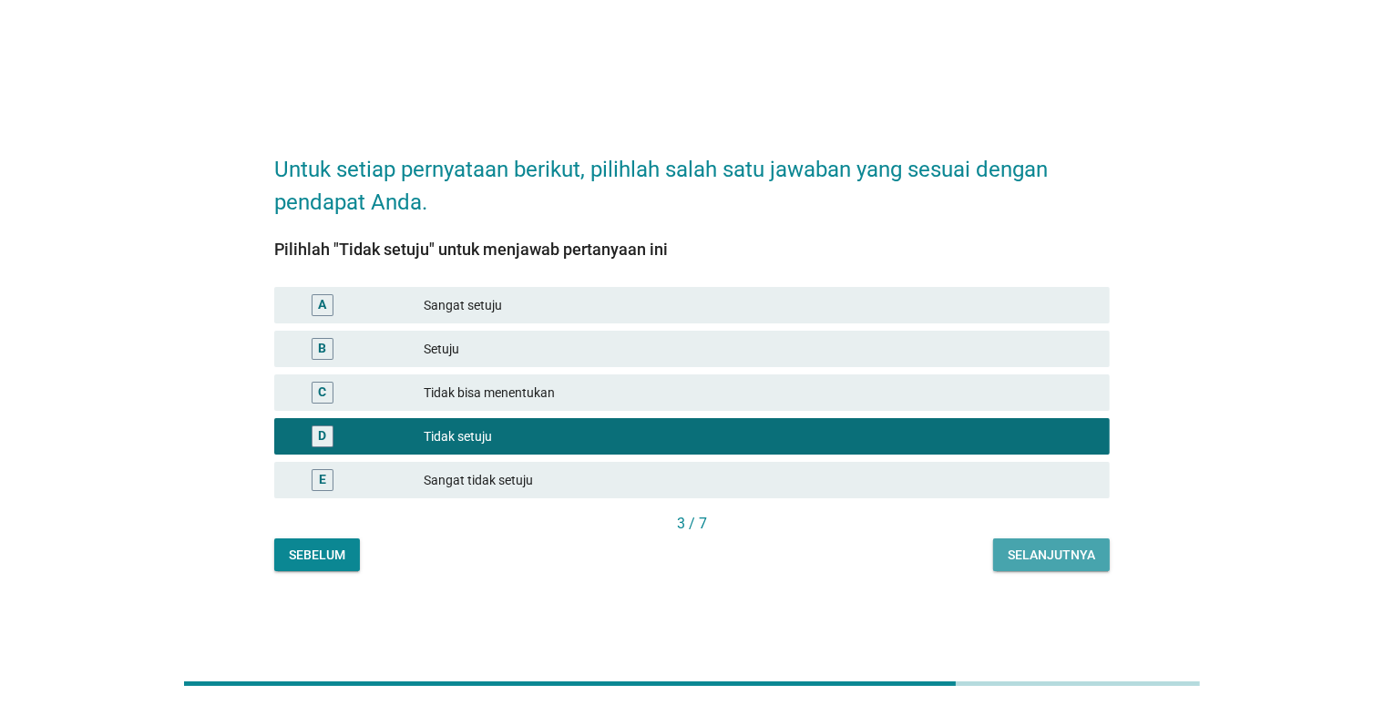
click at [1008, 558] on div "Selanjutnya" at bounding box center [1051, 555] width 87 height 19
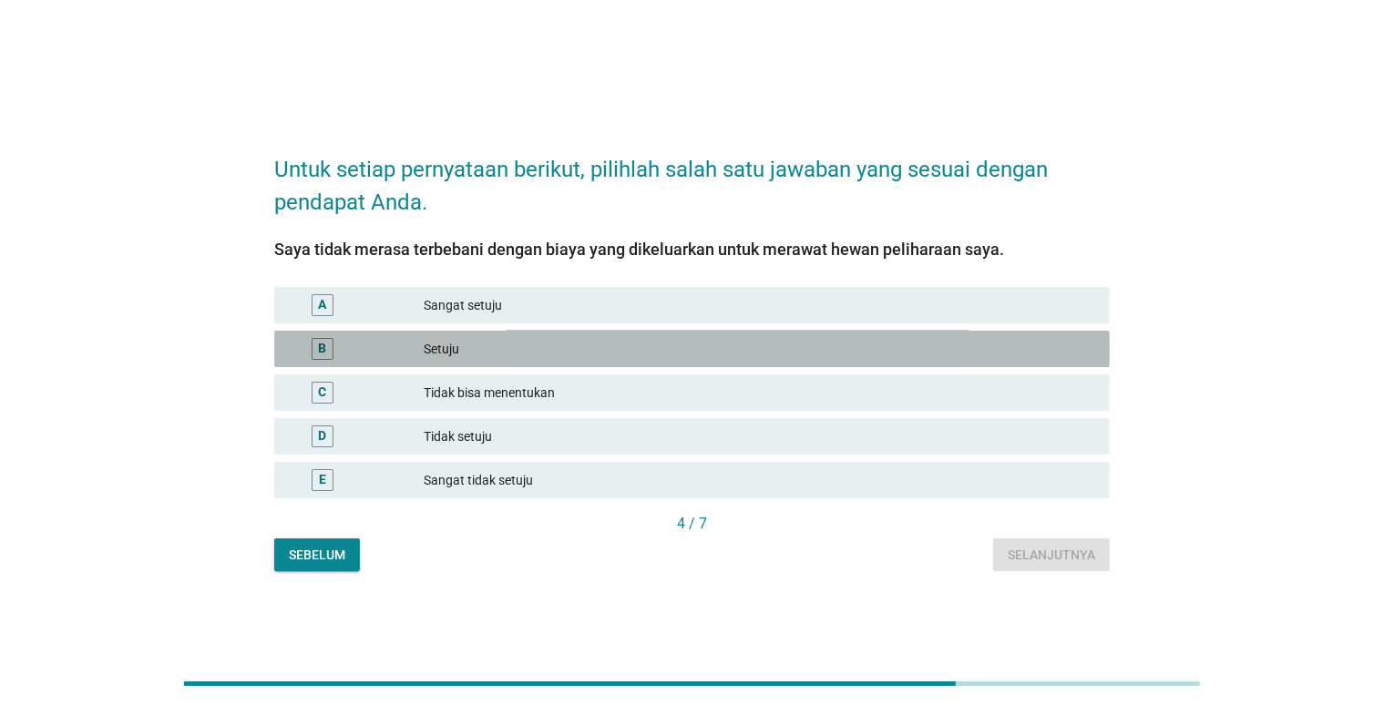
click at [602, 334] on div "B Setuju" at bounding box center [692, 349] width 836 height 36
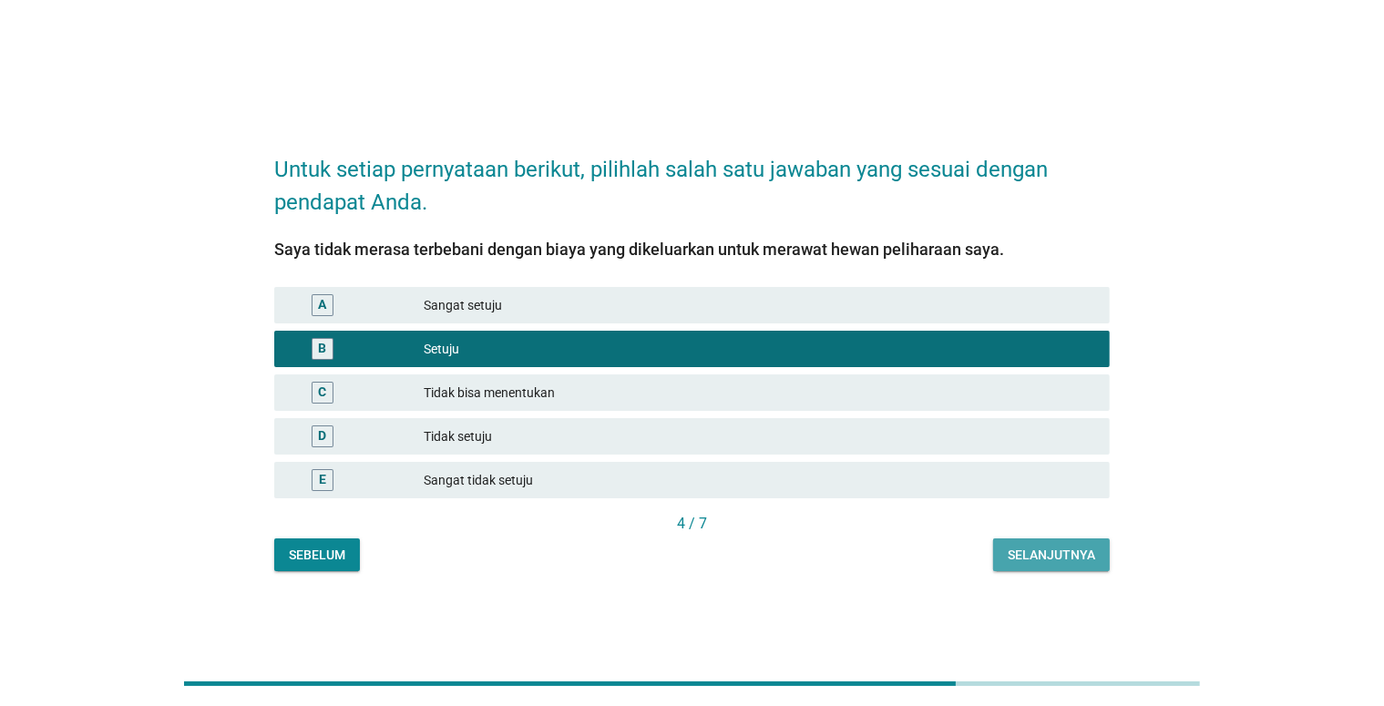
click at [1063, 552] on div "Selanjutnya" at bounding box center [1051, 555] width 87 height 19
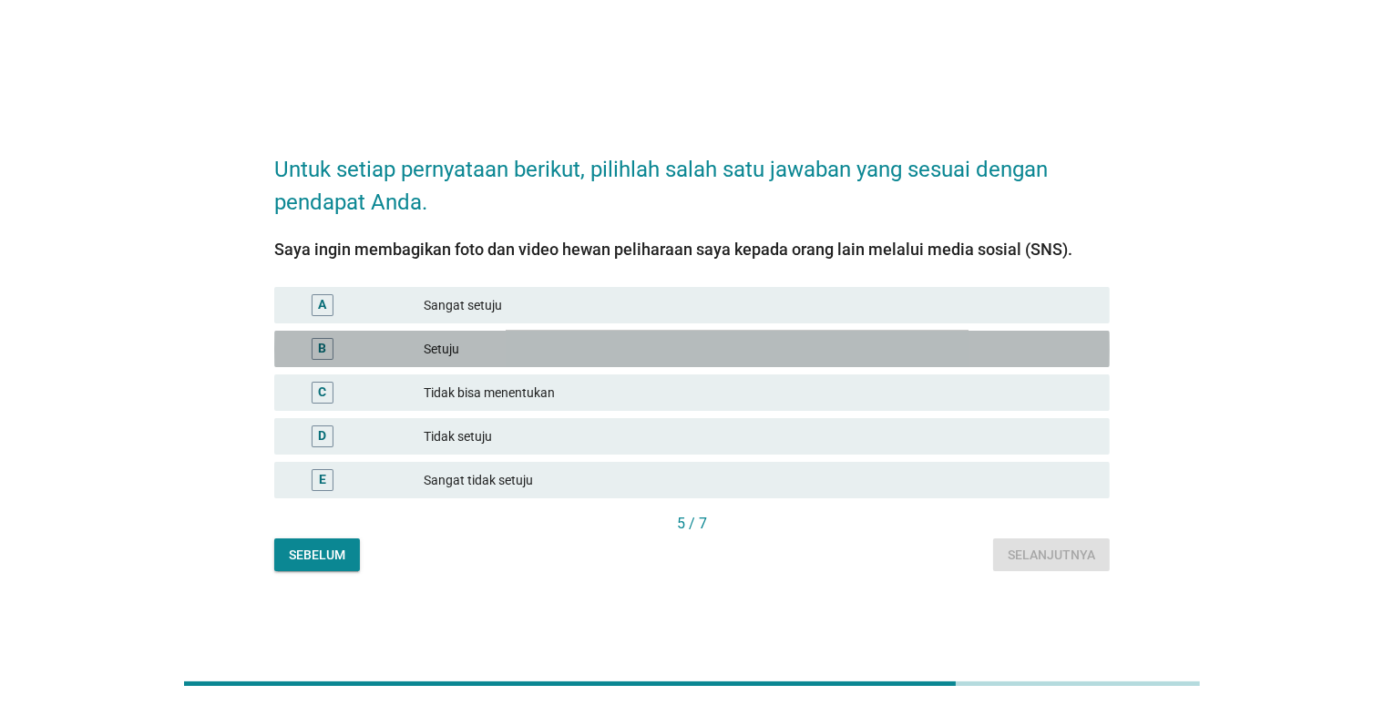
click at [703, 346] on div "Setuju" at bounding box center [760, 349] width 672 height 22
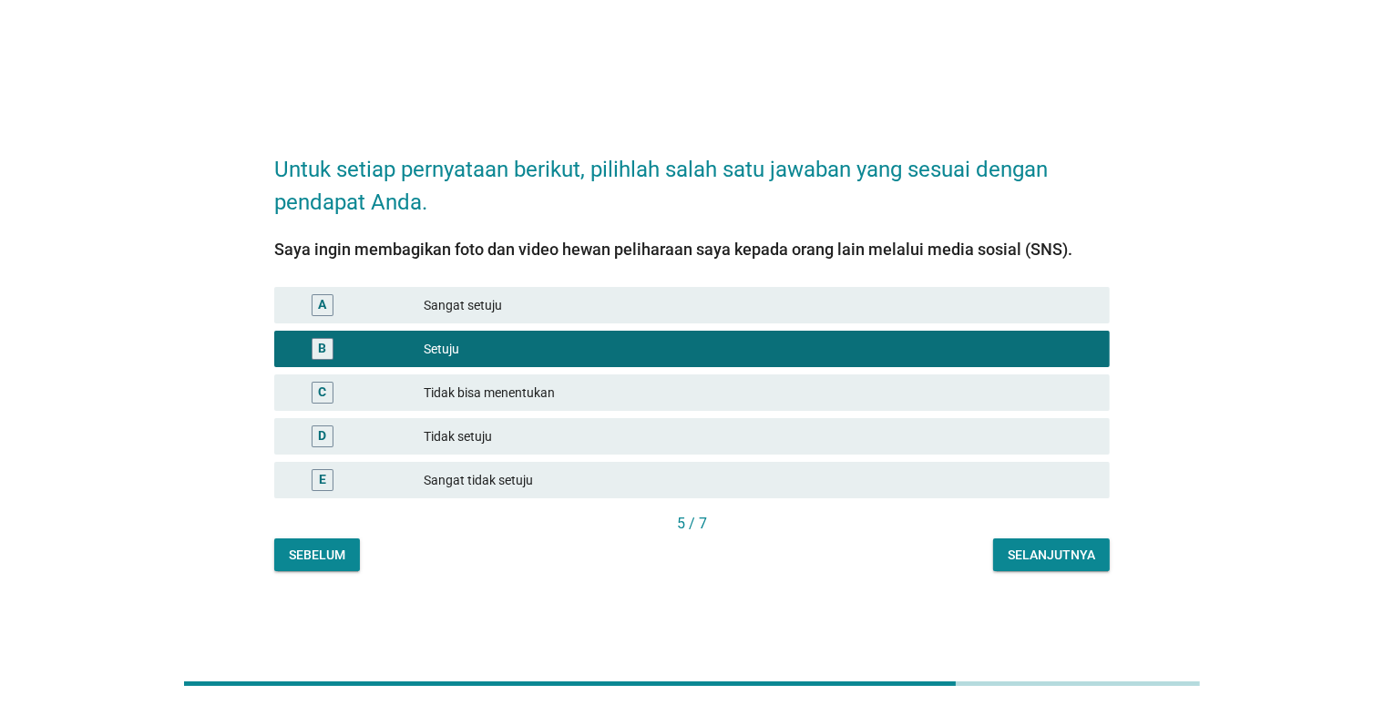
click at [1008, 554] on div "Selanjutnya" at bounding box center [1051, 555] width 87 height 19
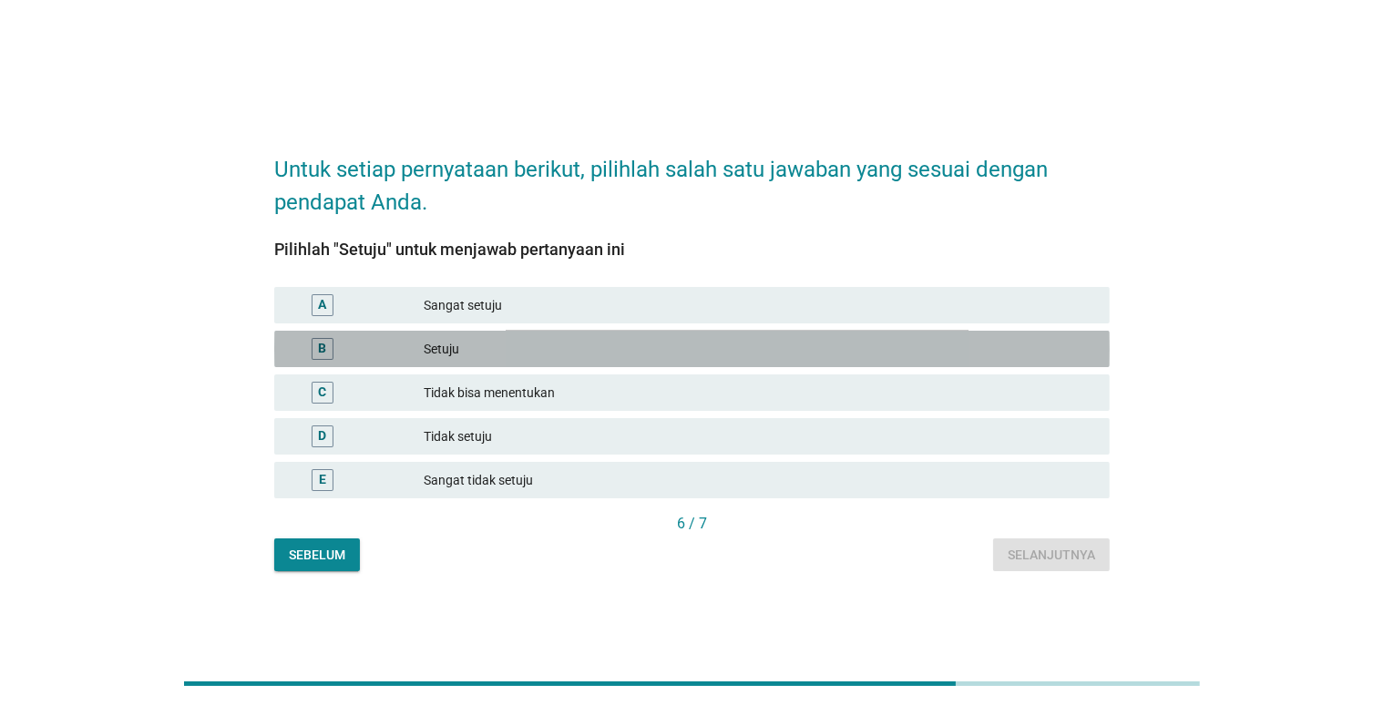
click at [571, 343] on div "Setuju" at bounding box center [760, 349] width 672 height 22
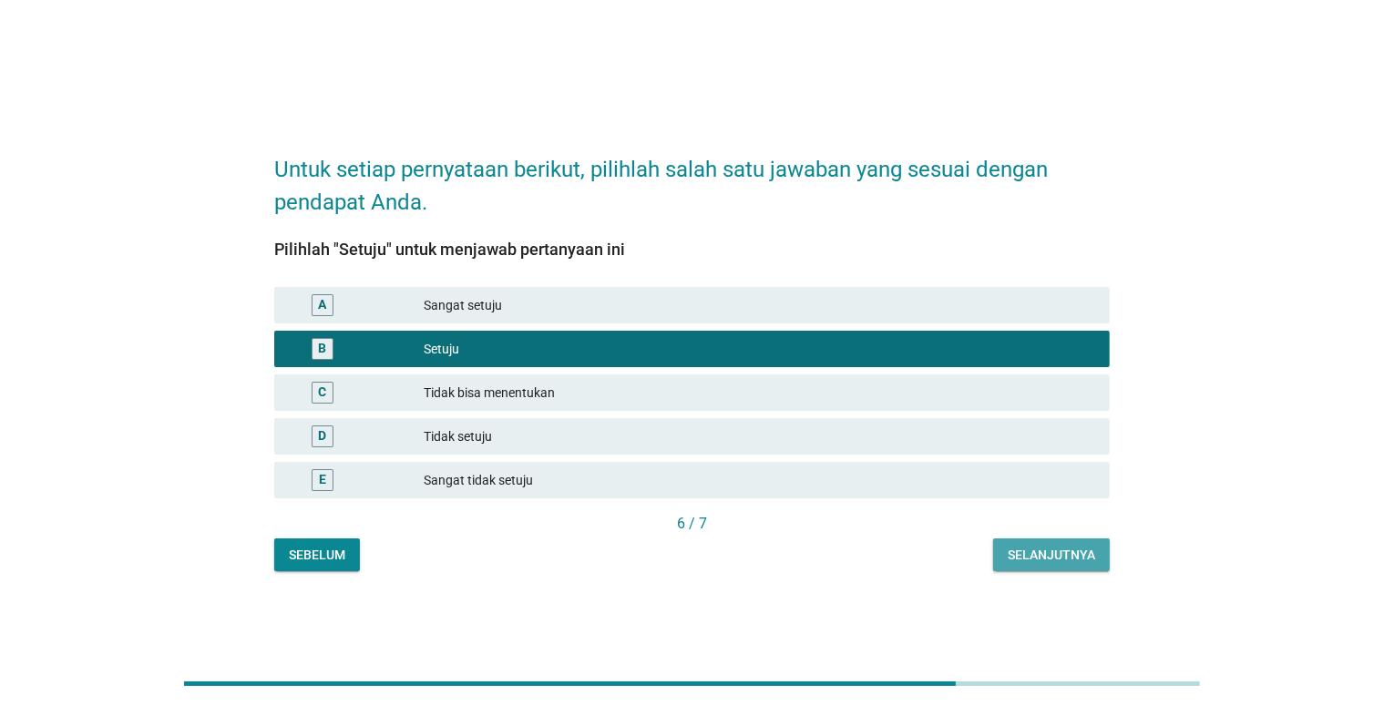
click at [993, 558] on button "Selanjutnya" at bounding box center [1051, 555] width 117 height 33
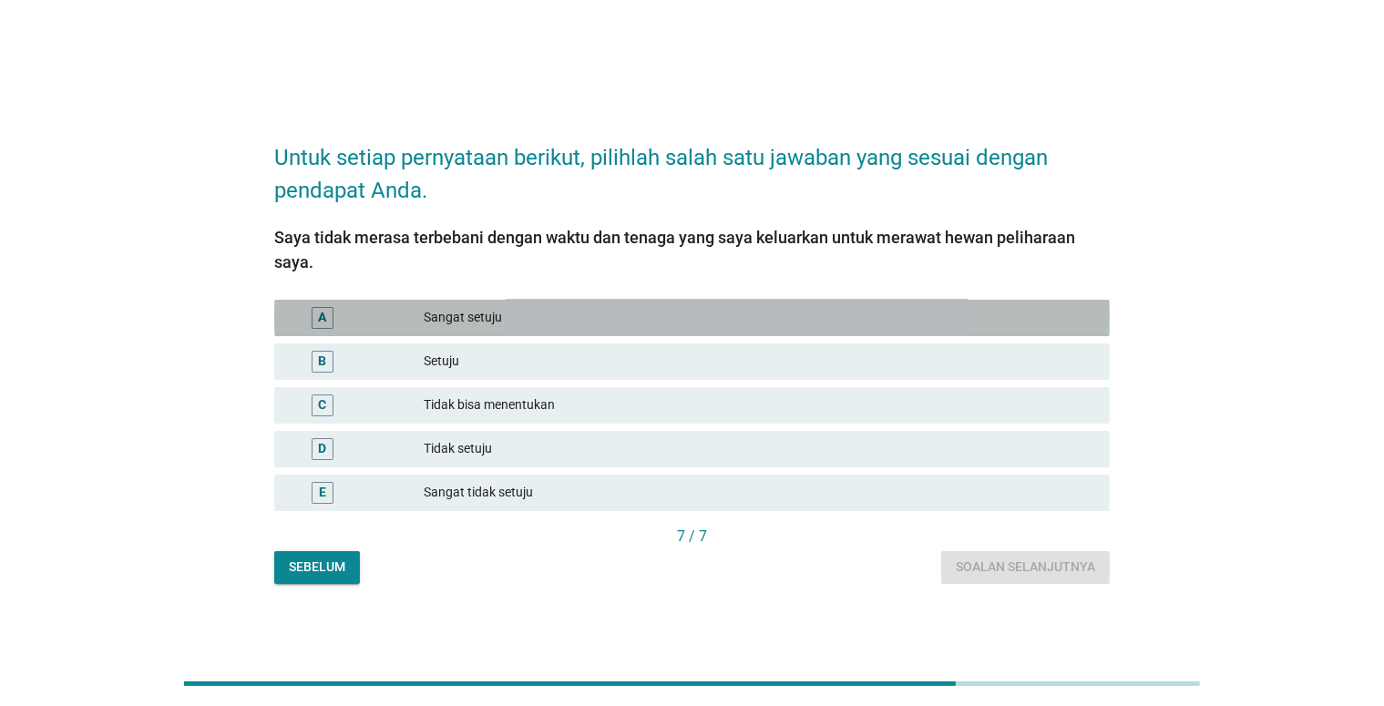
click at [769, 326] on div "Sangat setuju" at bounding box center [760, 318] width 672 height 22
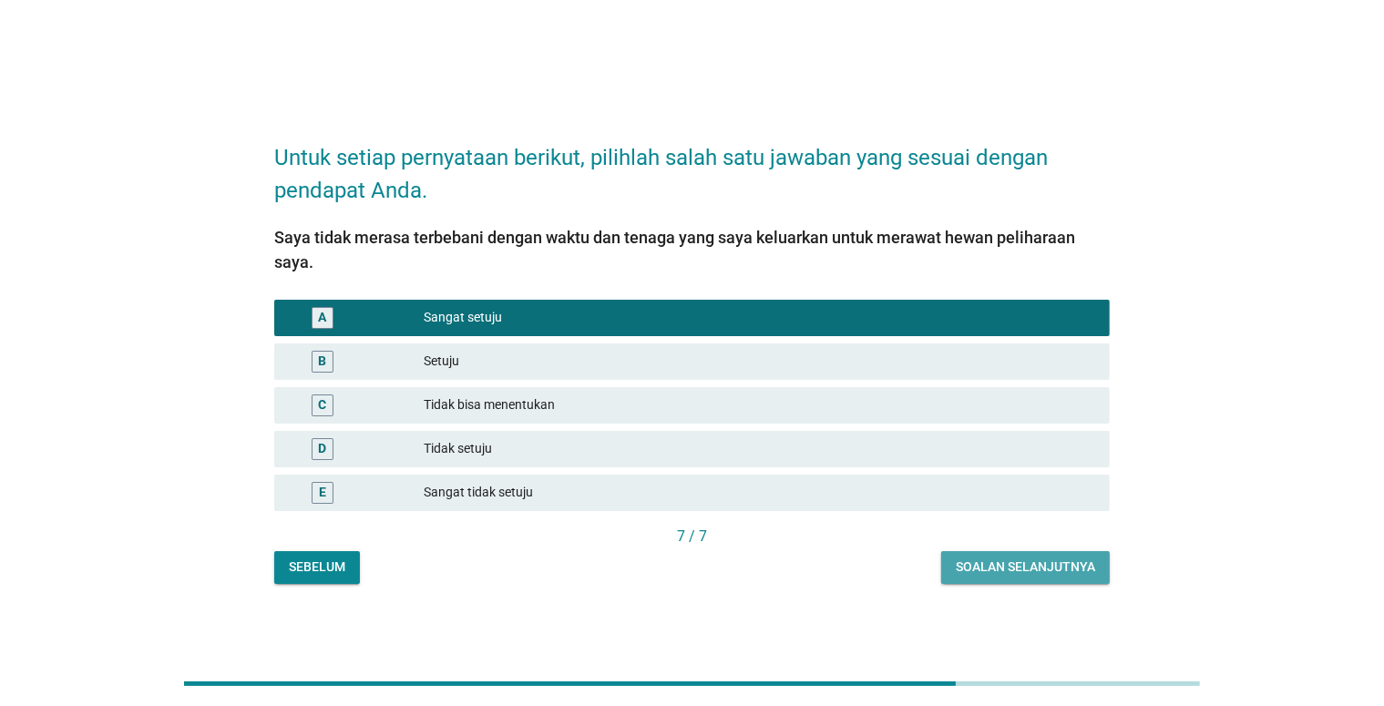
click at [1044, 572] on div "Soalan selanjutnya" at bounding box center [1025, 567] width 139 height 19
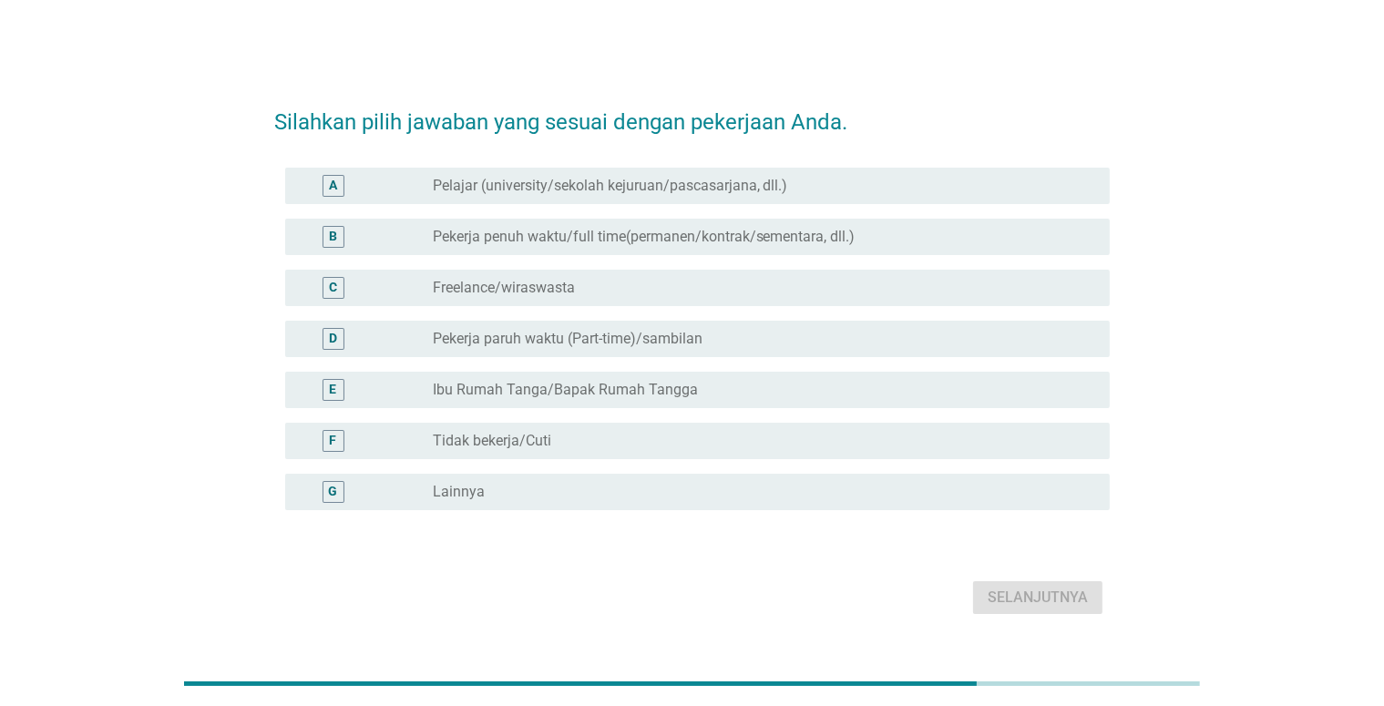
click at [848, 241] on label "Pekerja penuh waktu/full time(permanen/kontrak/sementara, dll.)" at bounding box center [644, 237] width 423 height 18
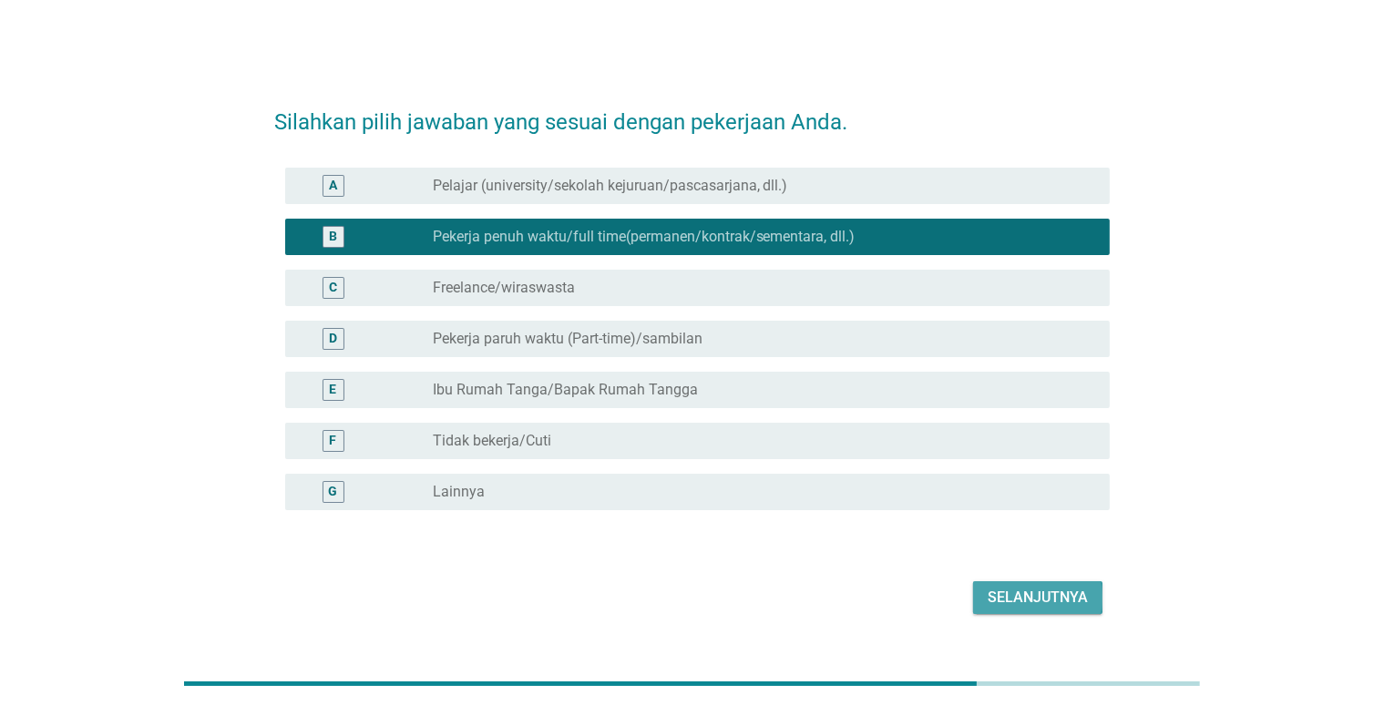
click at [999, 589] on div "Selanjutnya" at bounding box center [1038, 598] width 100 height 22
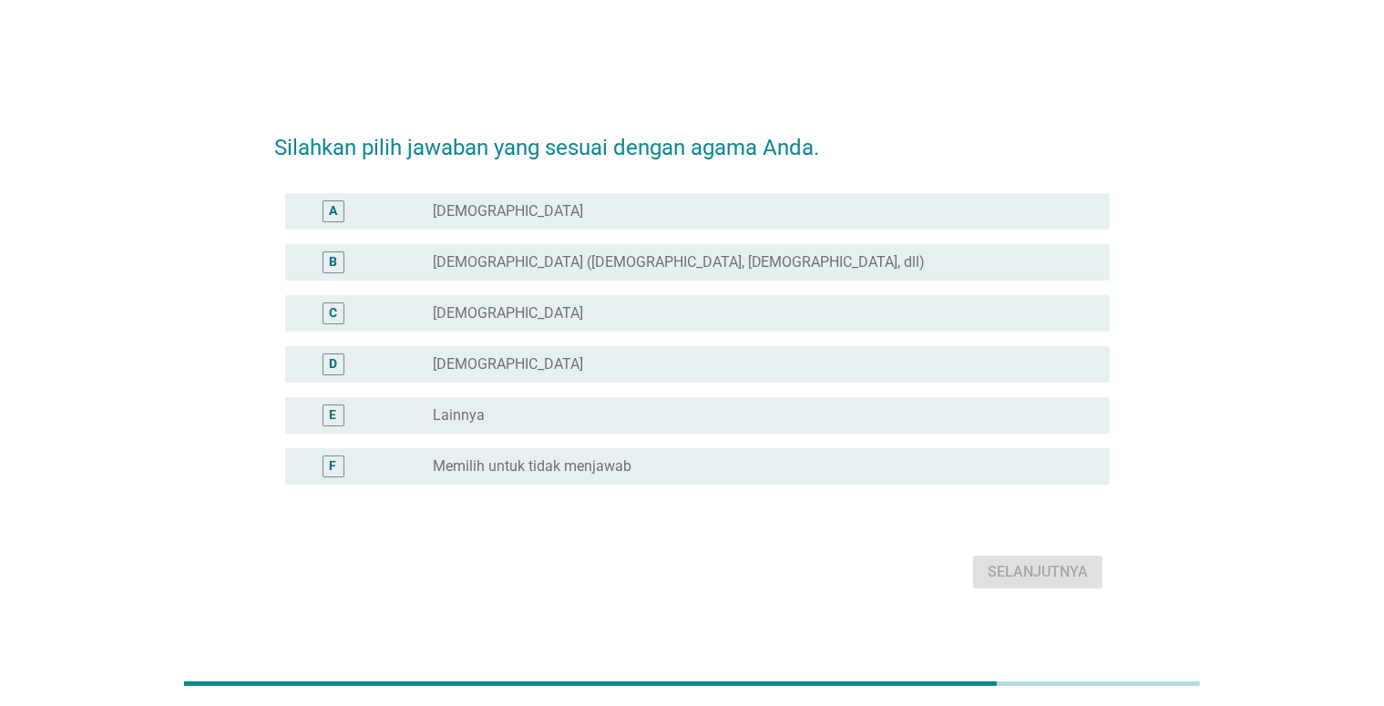
click at [706, 300] on div "C radio_button_unchecked [DEMOGRAPHIC_DATA]" at bounding box center [697, 313] width 825 height 36
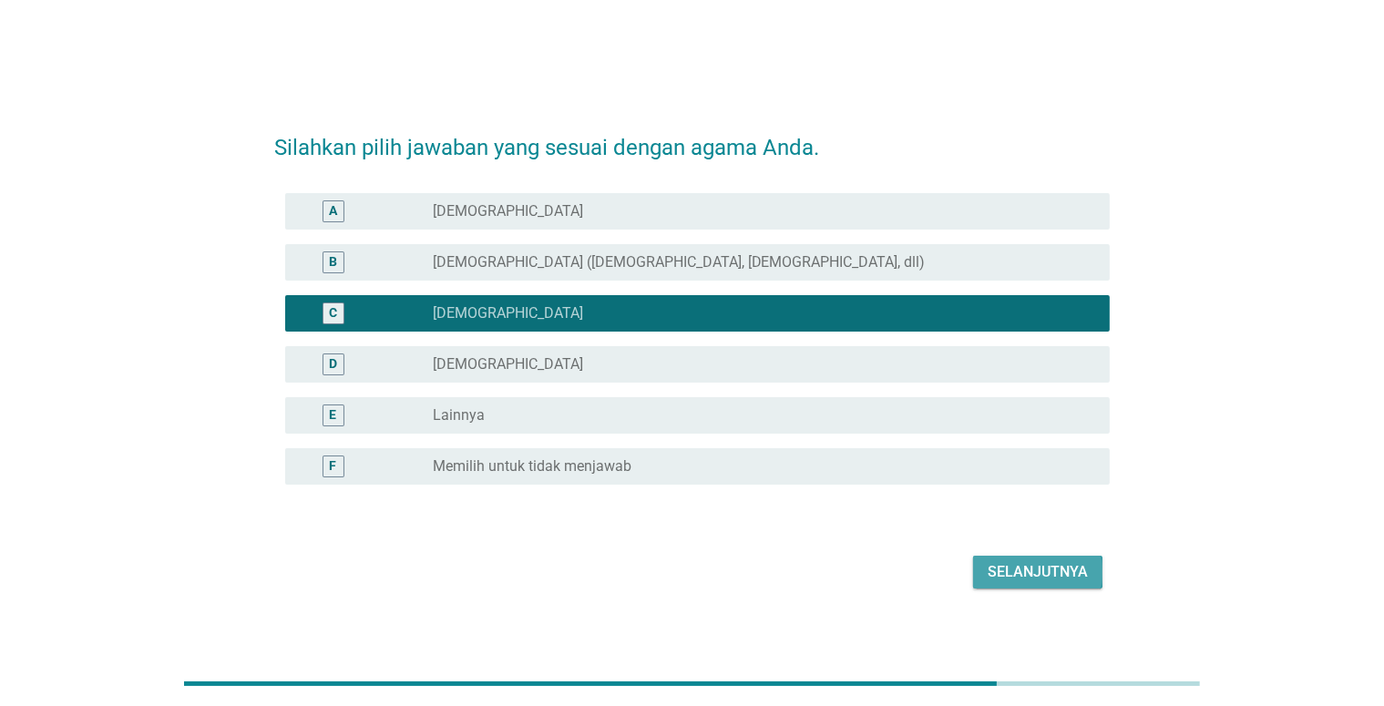
click at [997, 574] on div "Selanjutnya" at bounding box center [1038, 572] width 100 height 22
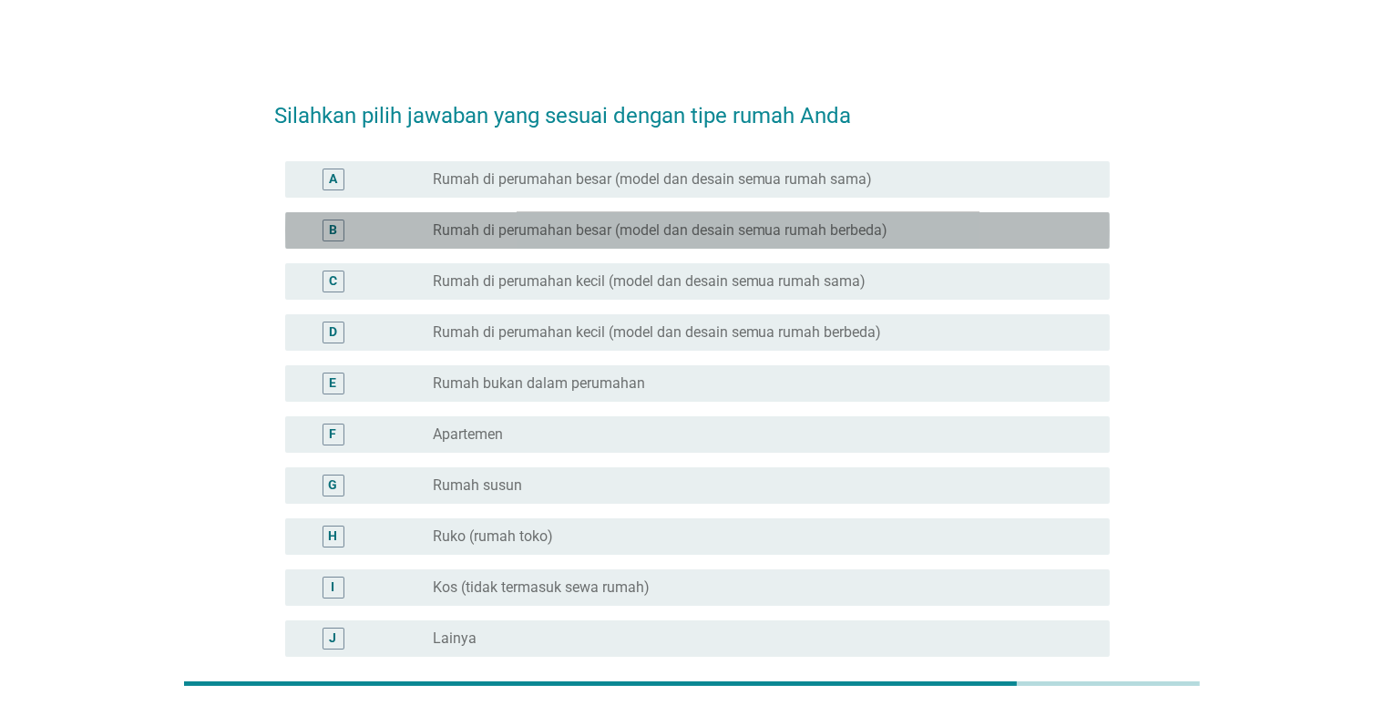
click at [851, 235] on label "Rumah di perumahan besar (model dan desain semua rumah berbeda)" at bounding box center [661, 230] width 456 height 18
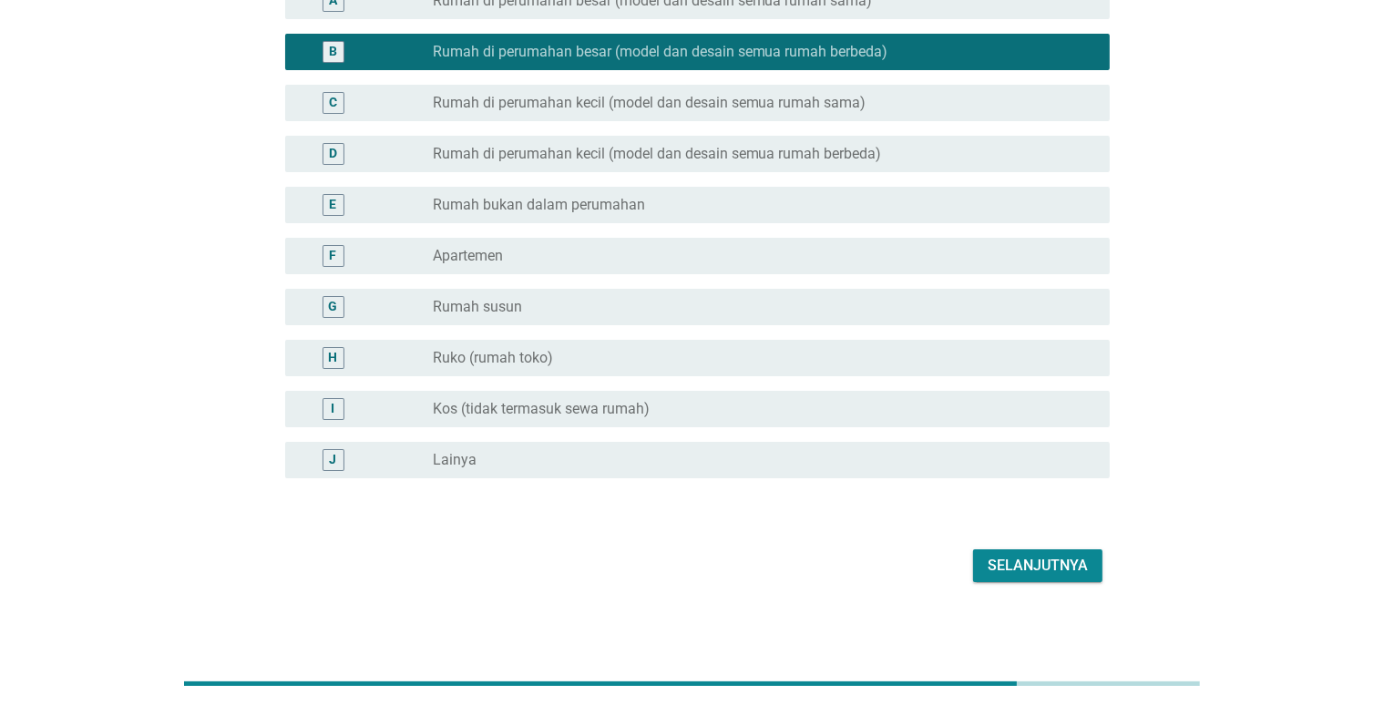
scroll to position [185, 0]
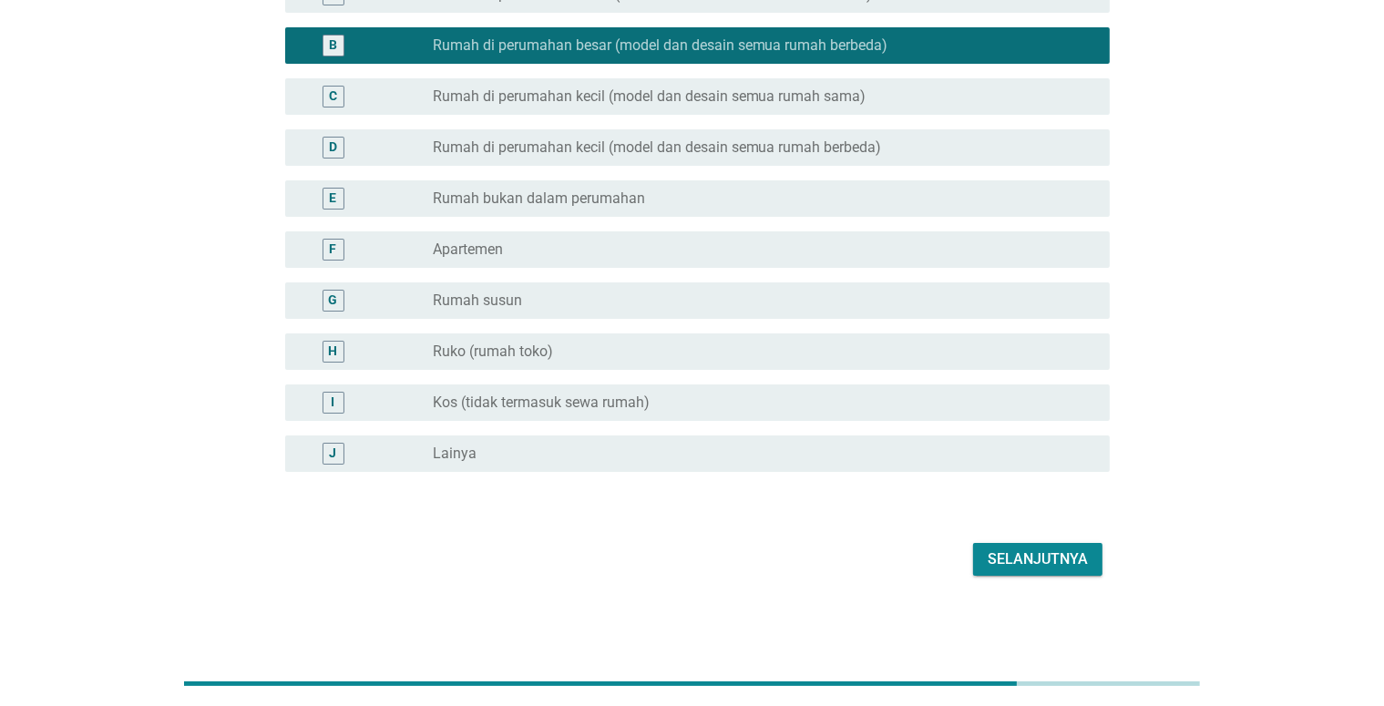
click at [1011, 560] on div "Selanjutnya" at bounding box center [1038, 560] width 100 height 22
